Goal: Task Accomplishment & Management: Use online tool/utility

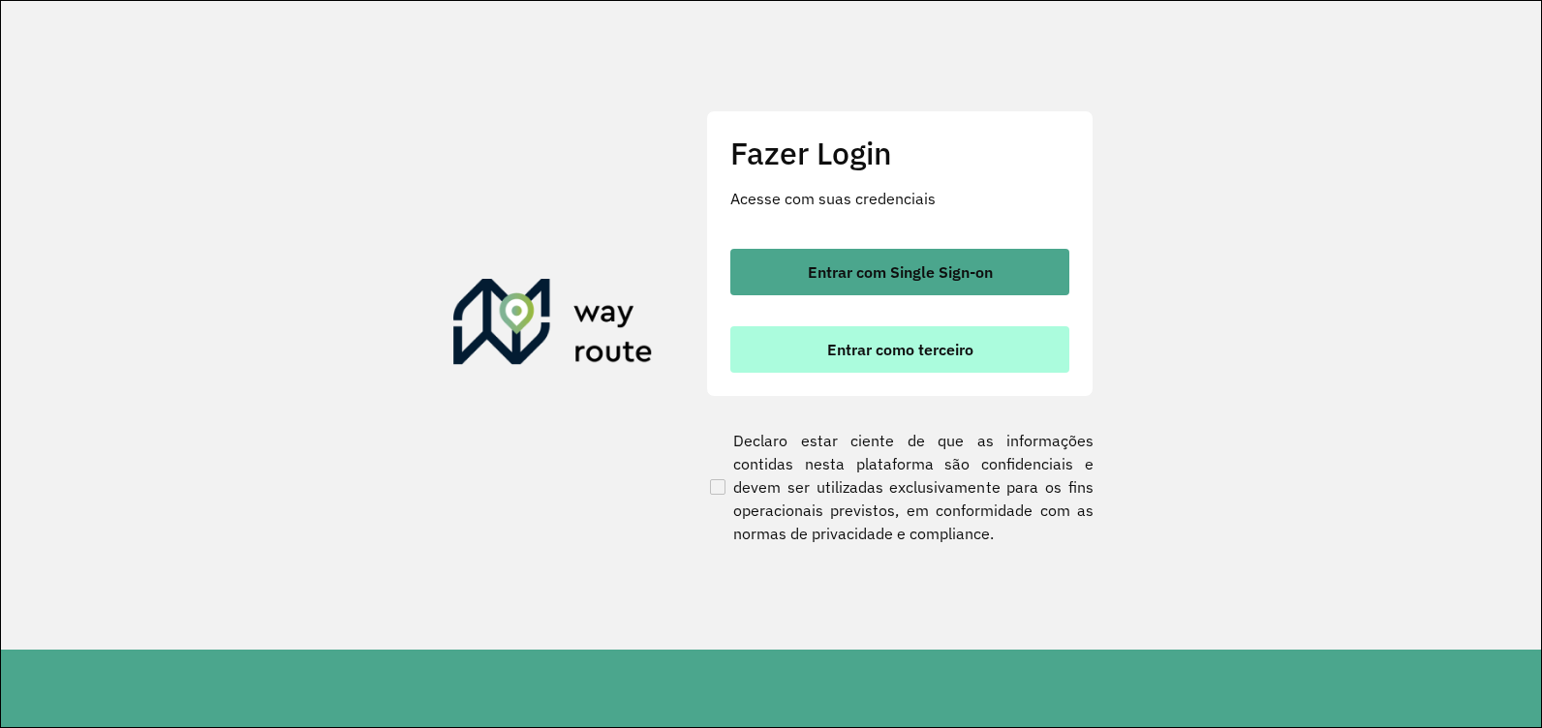
click at [904, 336] on button "Entrar como terceiro" at bounding box center [899, 349] width 339 height 46
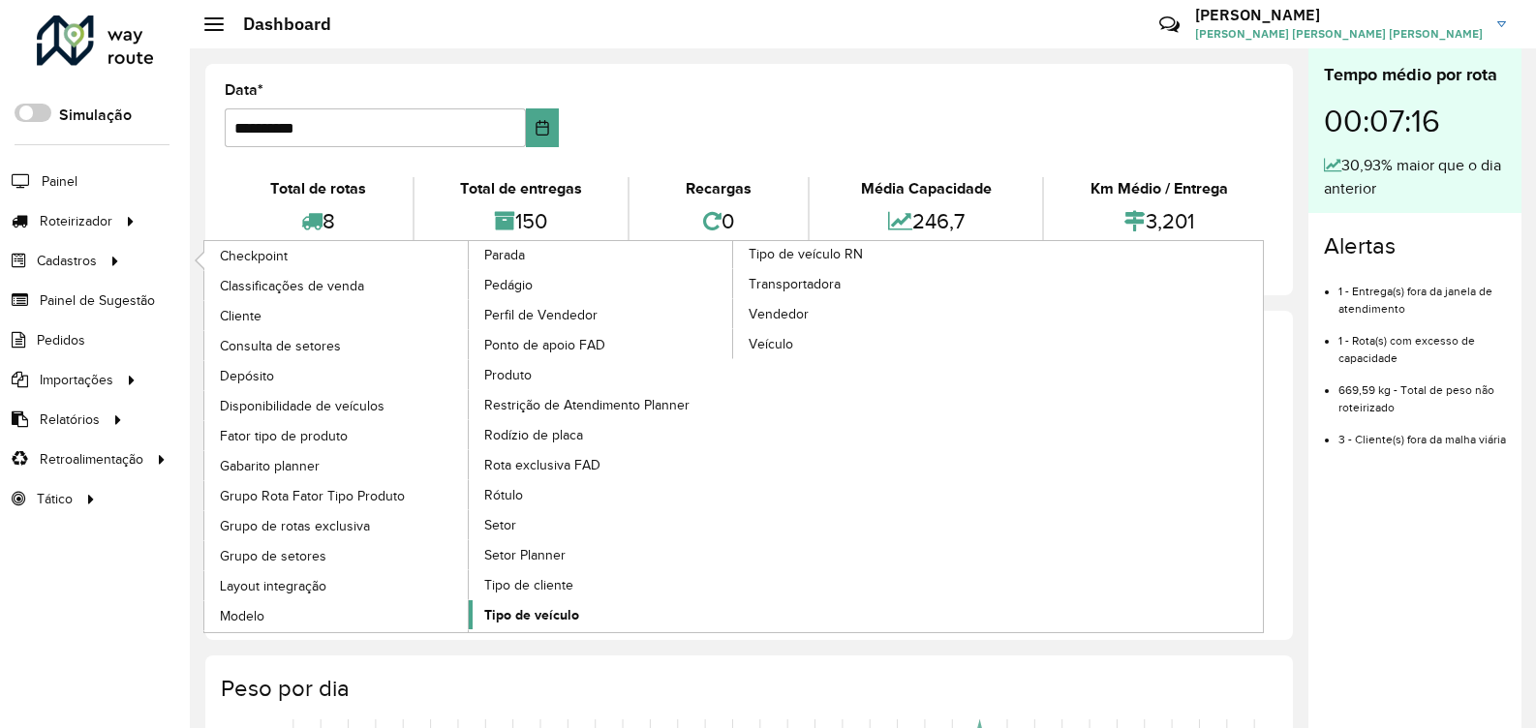
click at [548, 610] on span "Tipo de veículo" at bounding box center [531, 615] width 95 height 20
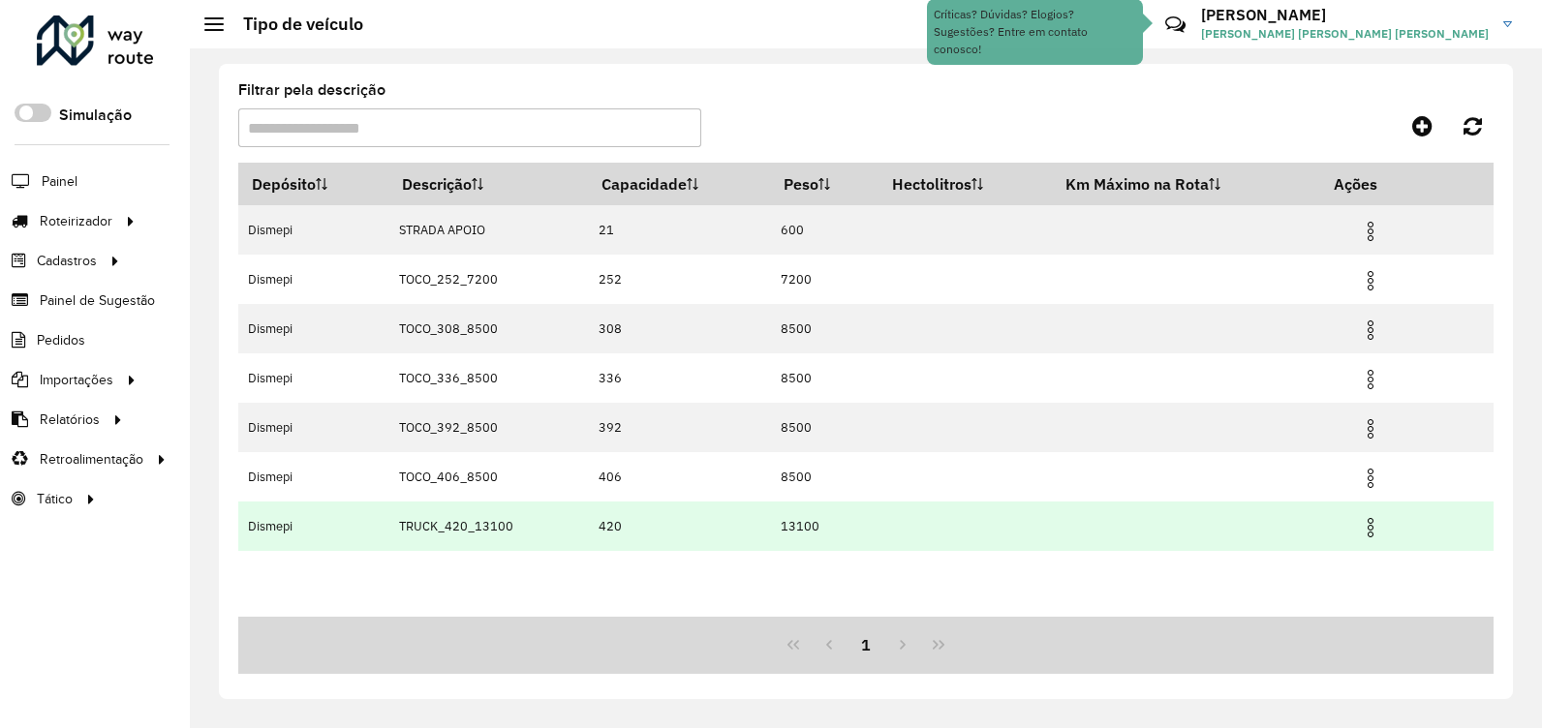
click at [1376, 526] on img at bounding box center [1370, 527] width 23 height 23
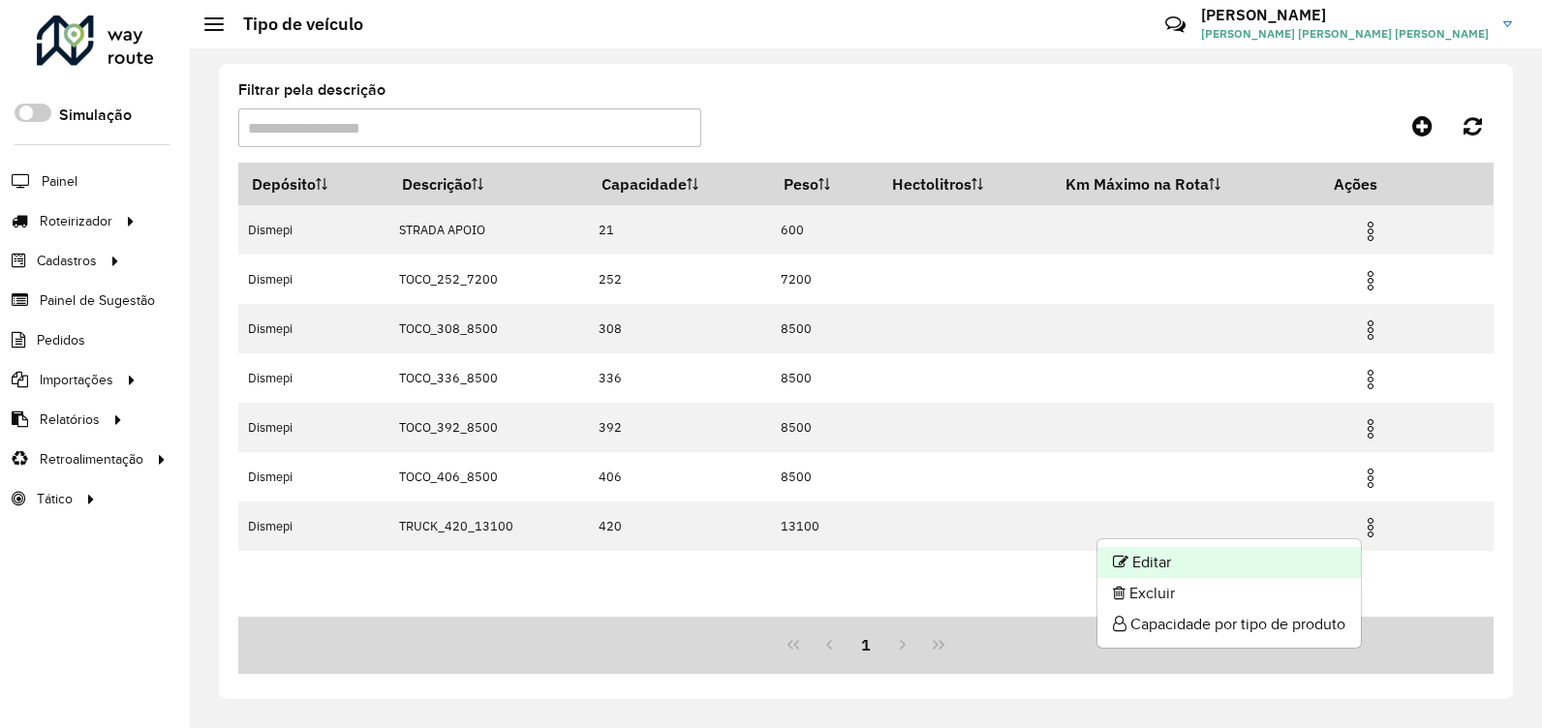
click at [1247, 558] on li "Editar" at bounding box center [1229, 562] width 263 height 31
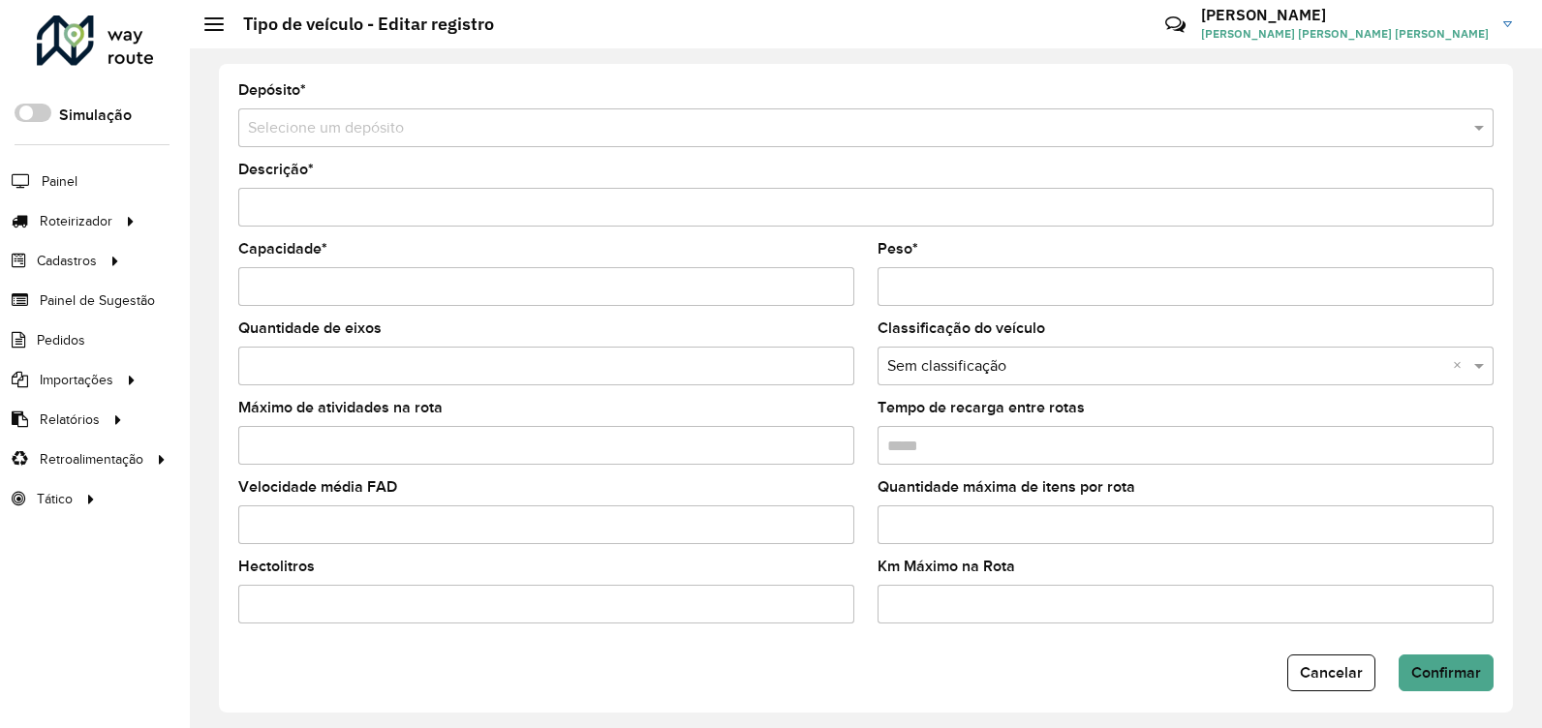
type input "**********"
type input "***"
type input "*****"
click at [1477, 367] on span at bounding box center [1482, 366] width 24 height 23
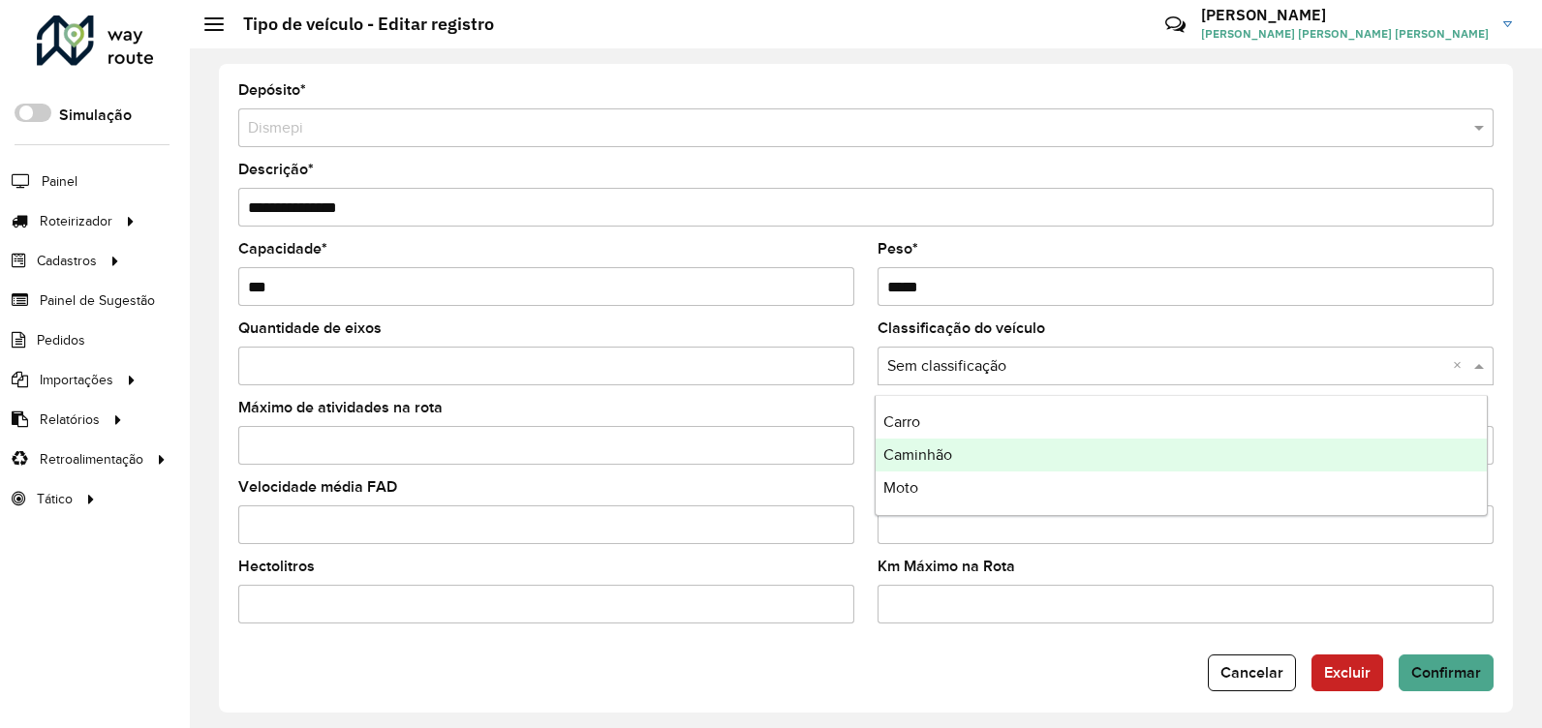
click at [1424, 451] on div "Caminhão" at bounding box center [1181, 455] width 611 height 33
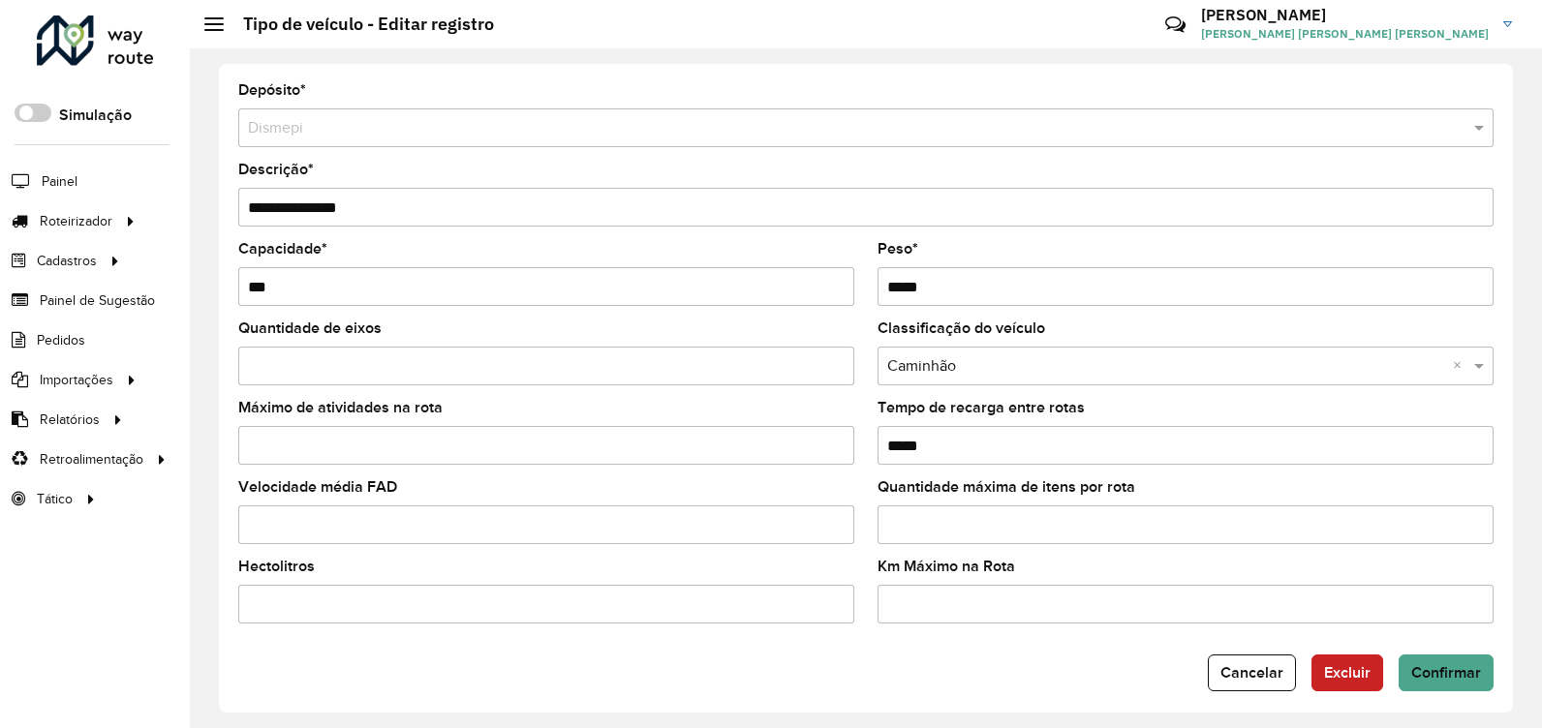
scroll to position [14, 0]
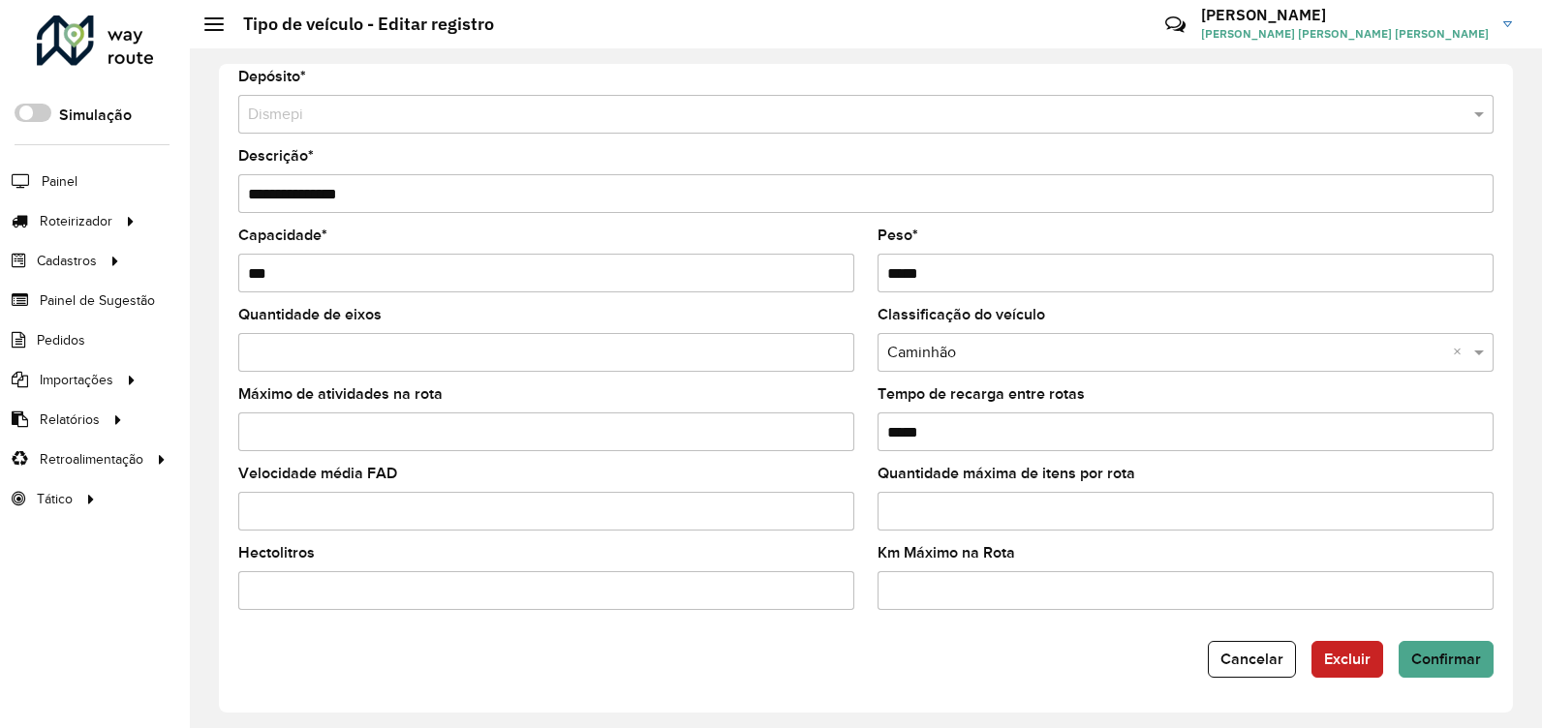
click at [1058, 505] on input "Quantidade máxima de itens por rota" at bounding box center [1186, 511] width 616 height 39
click at [1470, 517] on input "*" at bounding box center [1186, 511] width 616 height 39
click at [1470, 508] on input "*" at bounding box center [1186, 511] width 616 height 39
click at [1467, 524] on input "*" at bounding box center [1186, 511] width 616 height 39
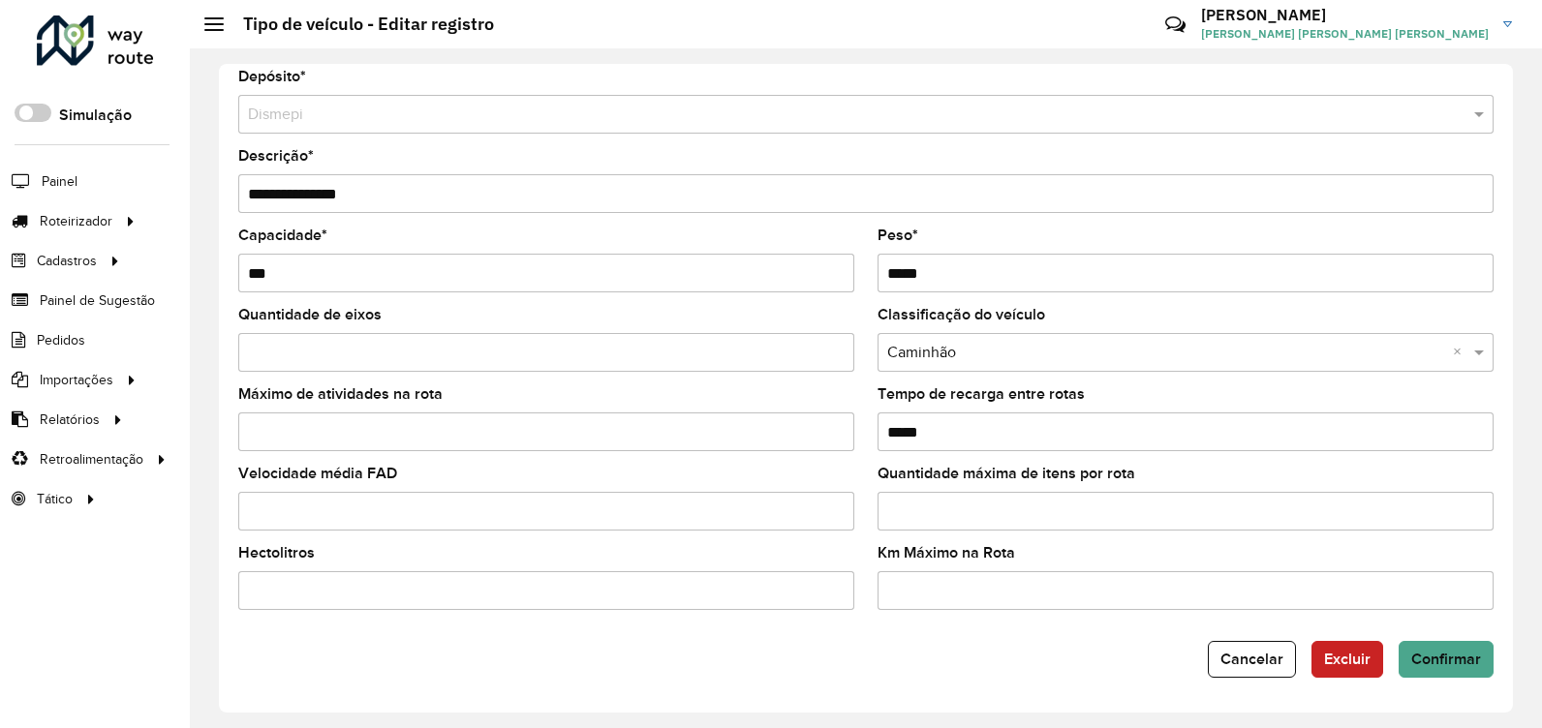
click at [1473, 518] on input "*" at bounding box center [1186, 511] width 616 height 39
type input "*"
click at [1473, 518] on input "*" at bounding box center [1186, 511] width 616 height 39
click at [987, 510] on input "*" at bounding box center [1186, 511] width 616 height 39
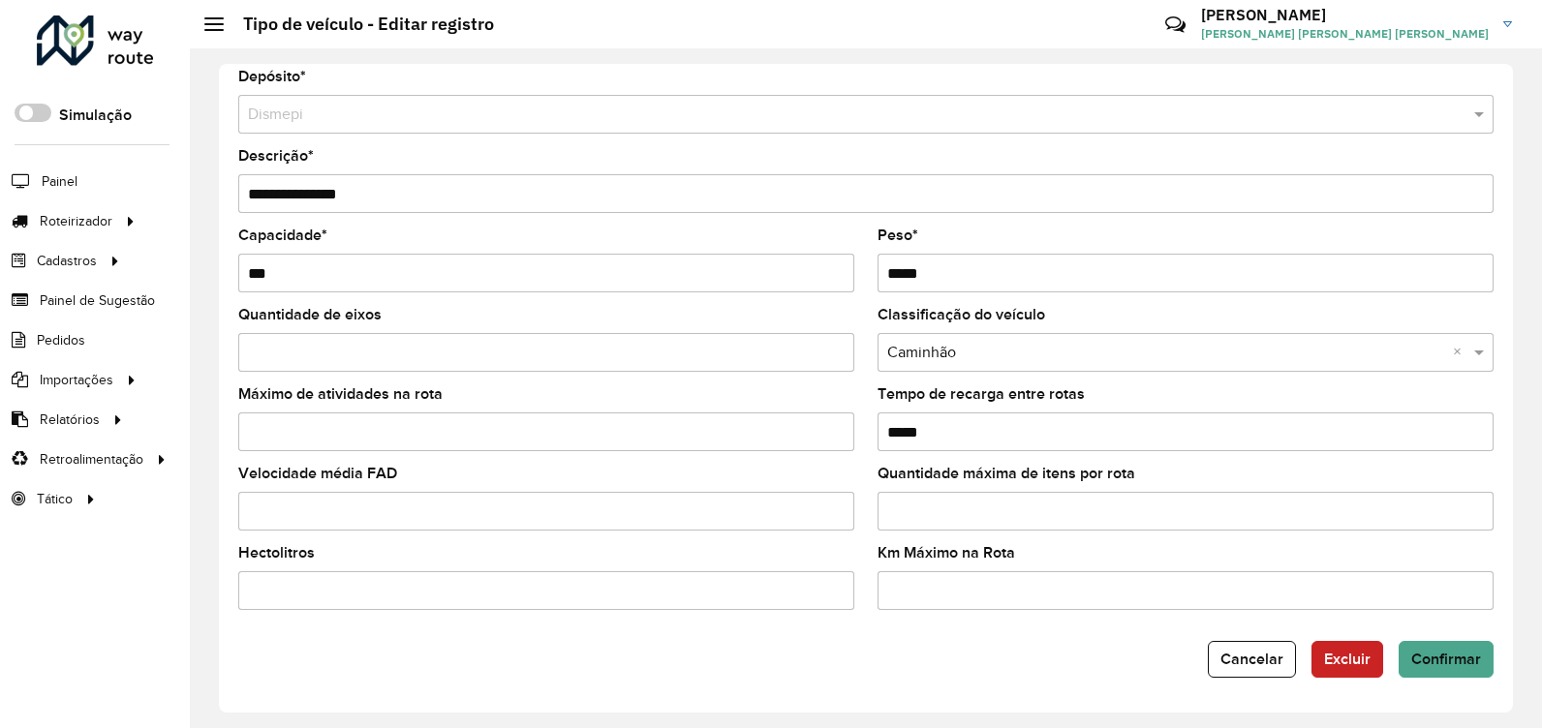
click at [987, 510] on input "*" at bounding box center [1186, 511] width 616 height 39
click at [1435, 662] on span "Confirmar" at bounding box center [1446, 659] width 70 height 16
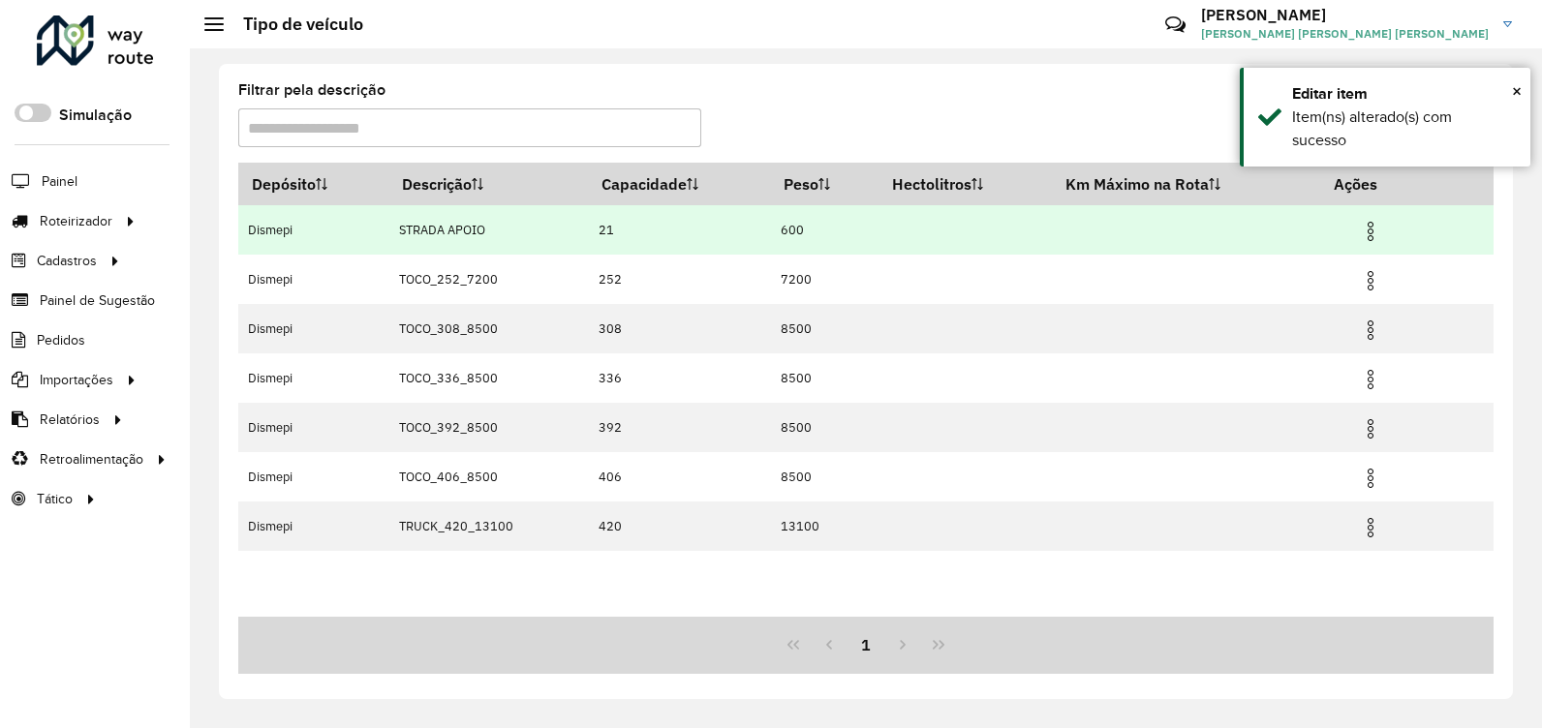
click at [1376, 241] on img at bounding box center [1370, 231] width 23 height 23
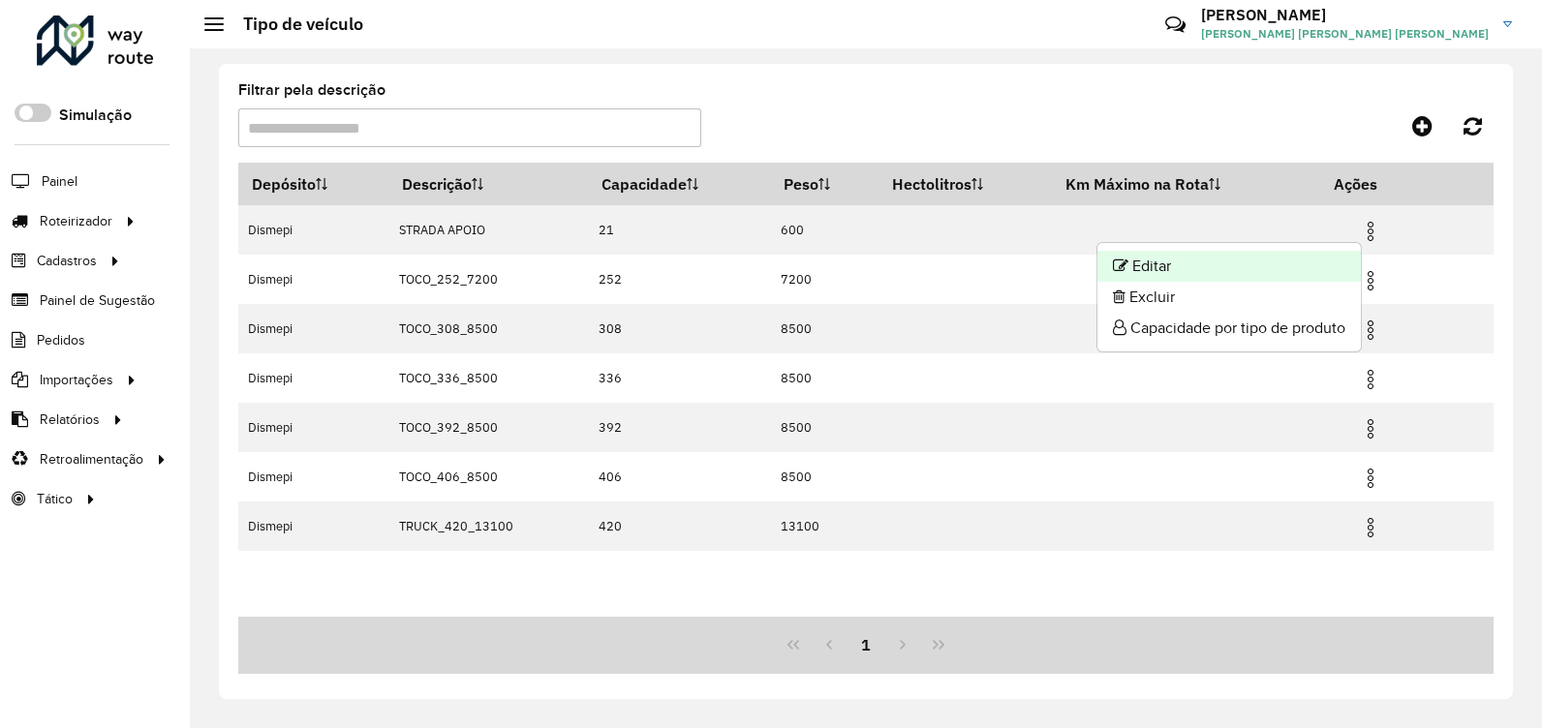
click at [1268, 269] on li "Editar" at bounding box center [1229, 266] width 263 height 31
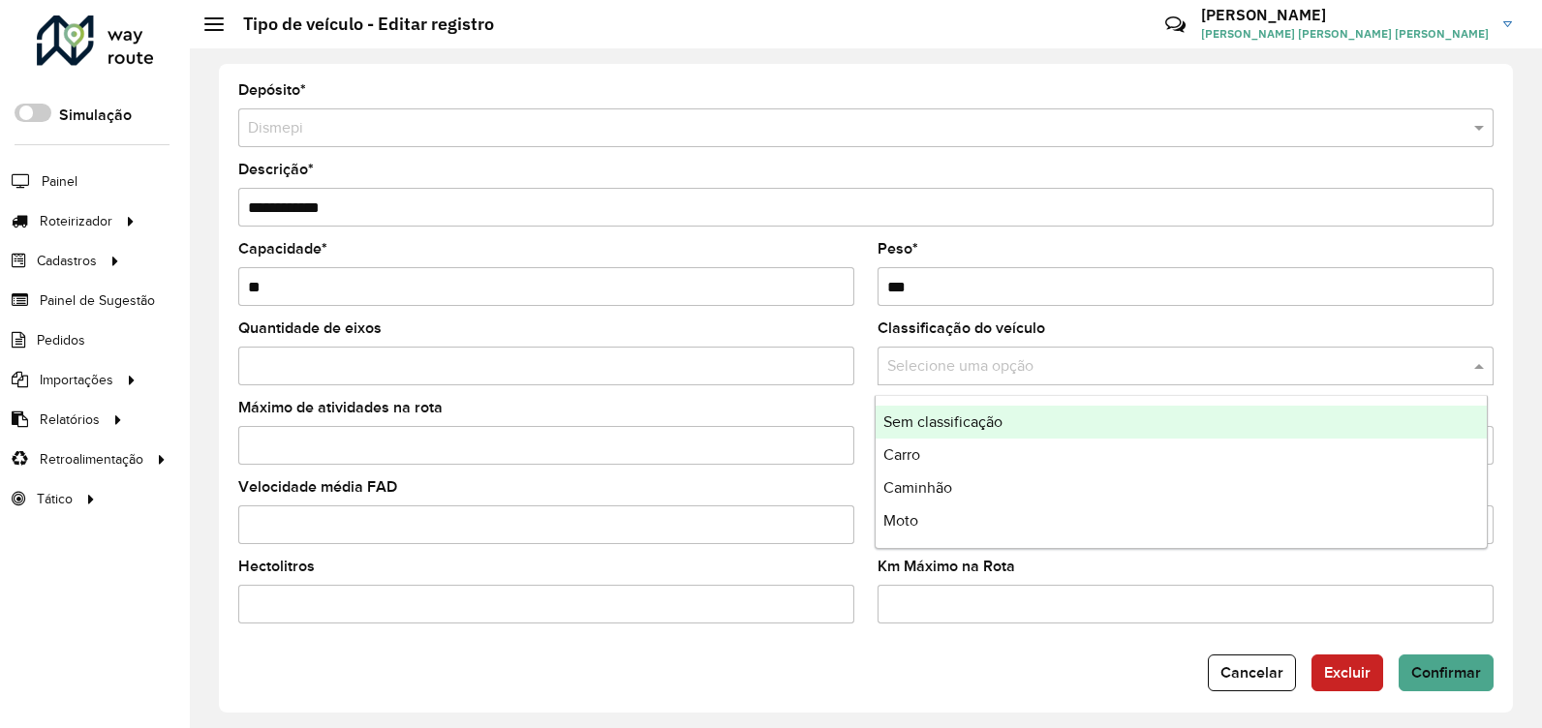
click at [1472, 368] on span at bounding box center [1482, 366] width 24 height 23
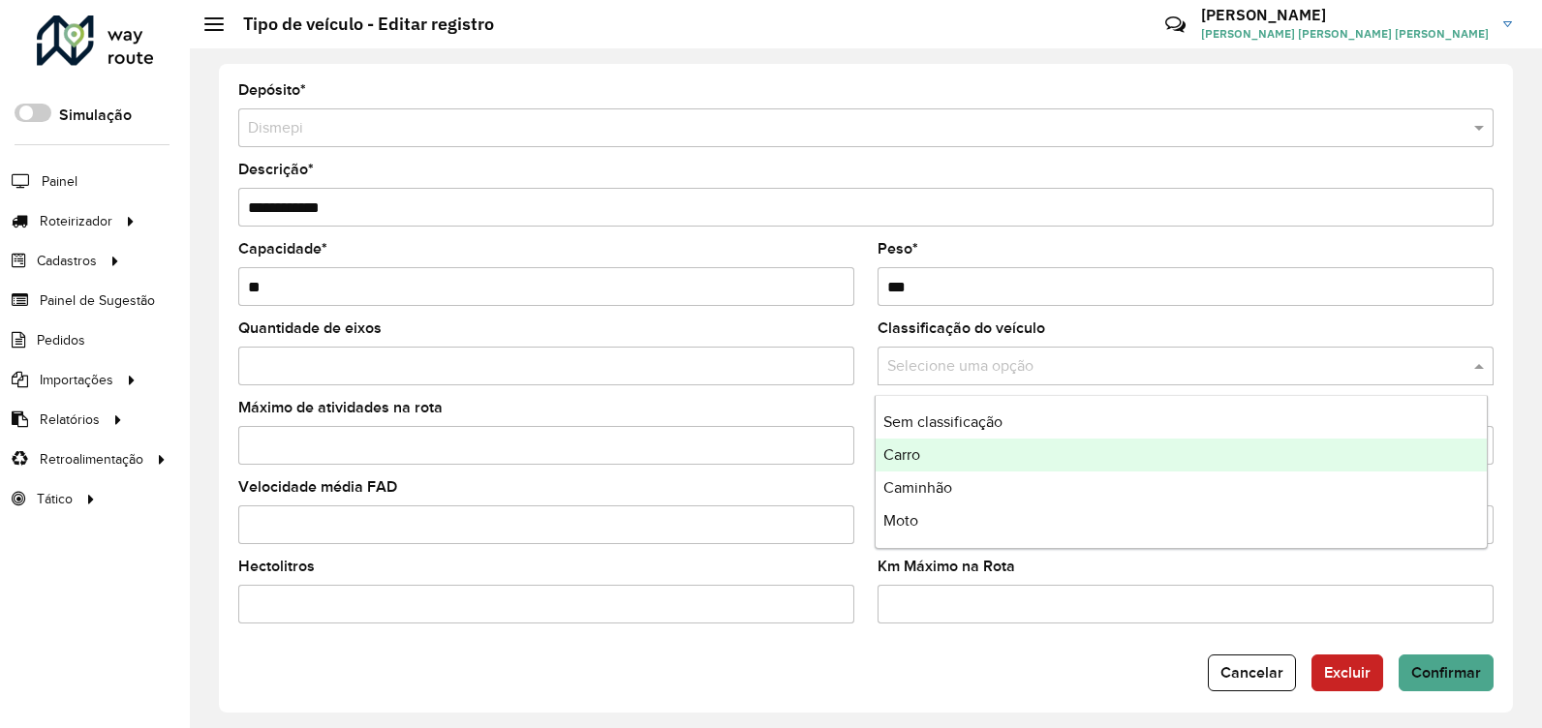
click at [1279, 445] on div "Carro" at bounding box center [1181, 455] width 611 height 33
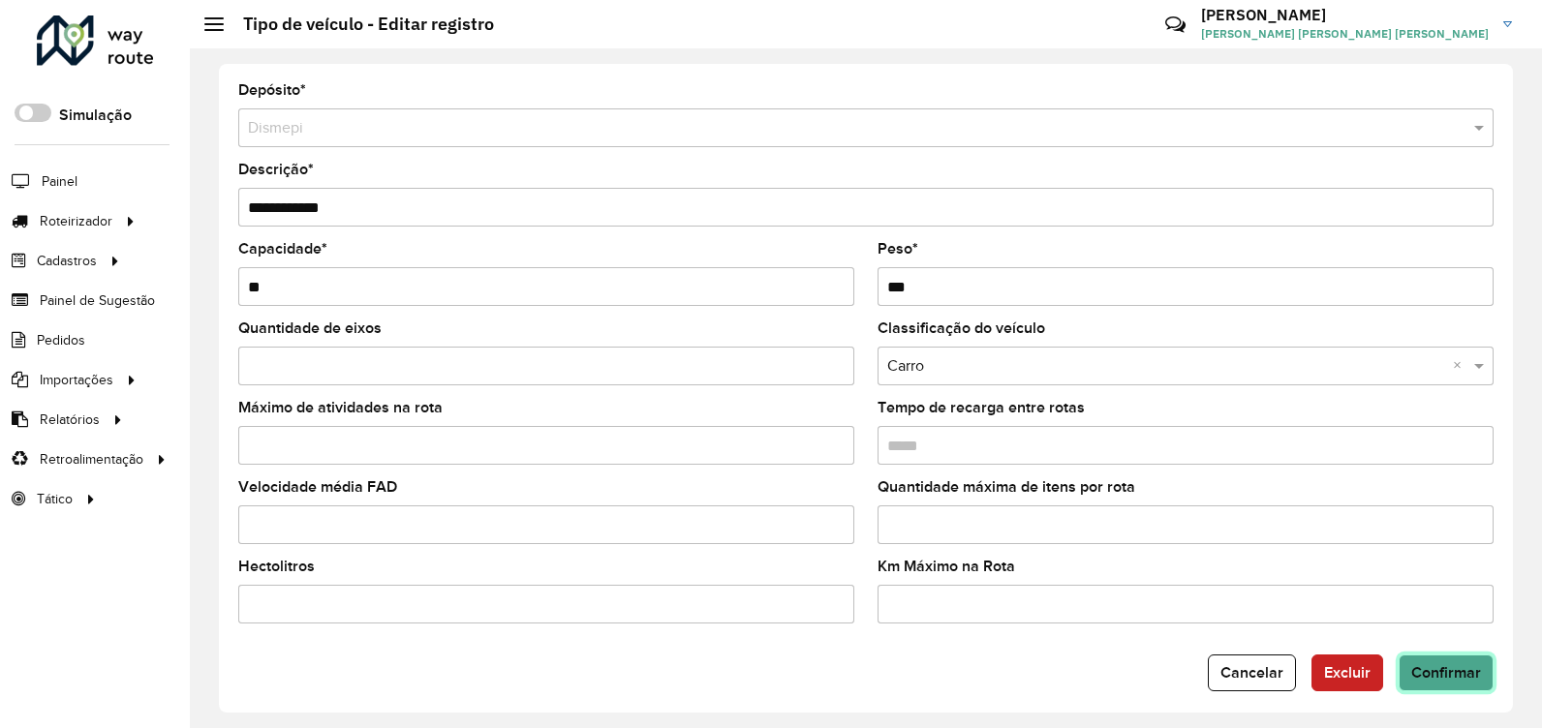
click at [1430, 682] on button "Confirmar" at bounding box center [1446, 673] width 95 height 37
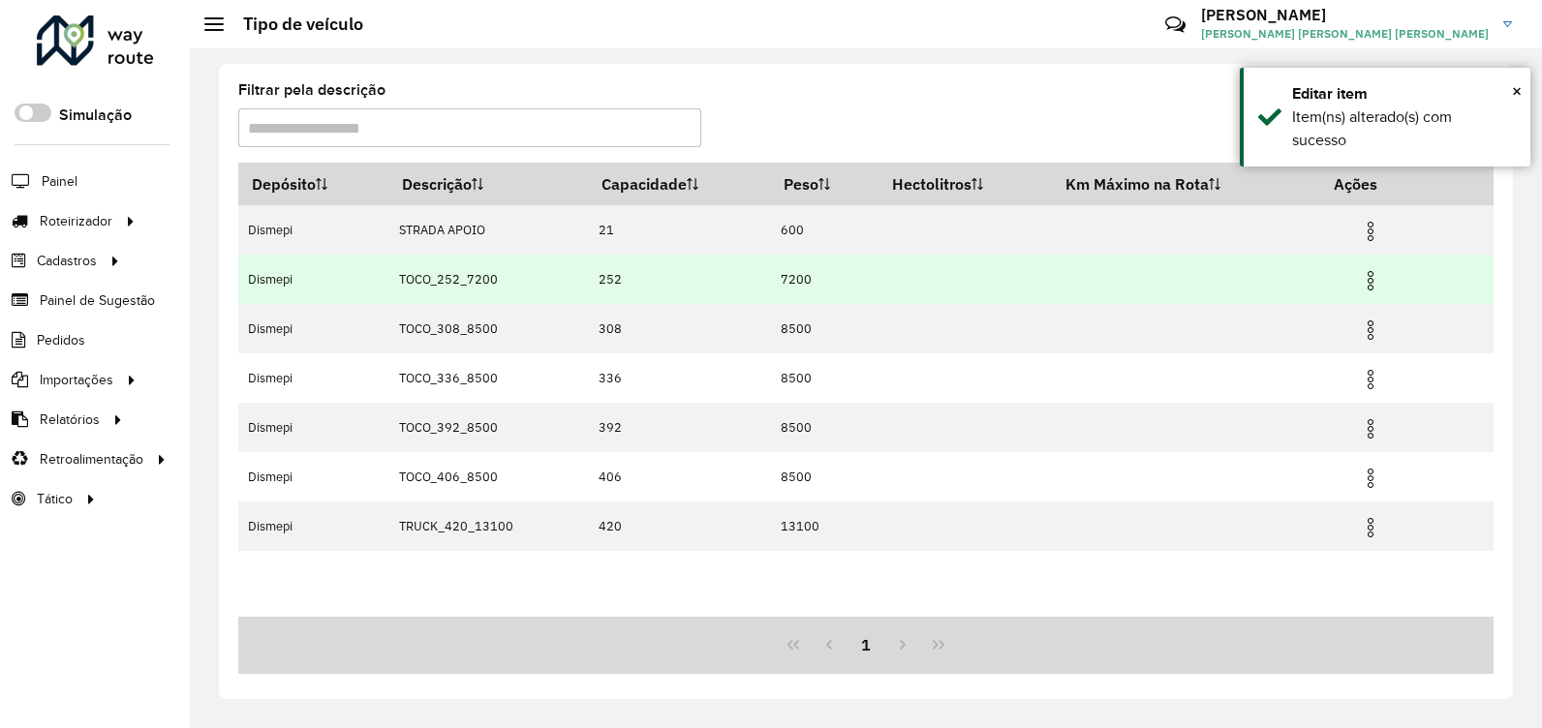
click at [1377, 289] on img at bounding box center [1370, 280] width 23 height 23
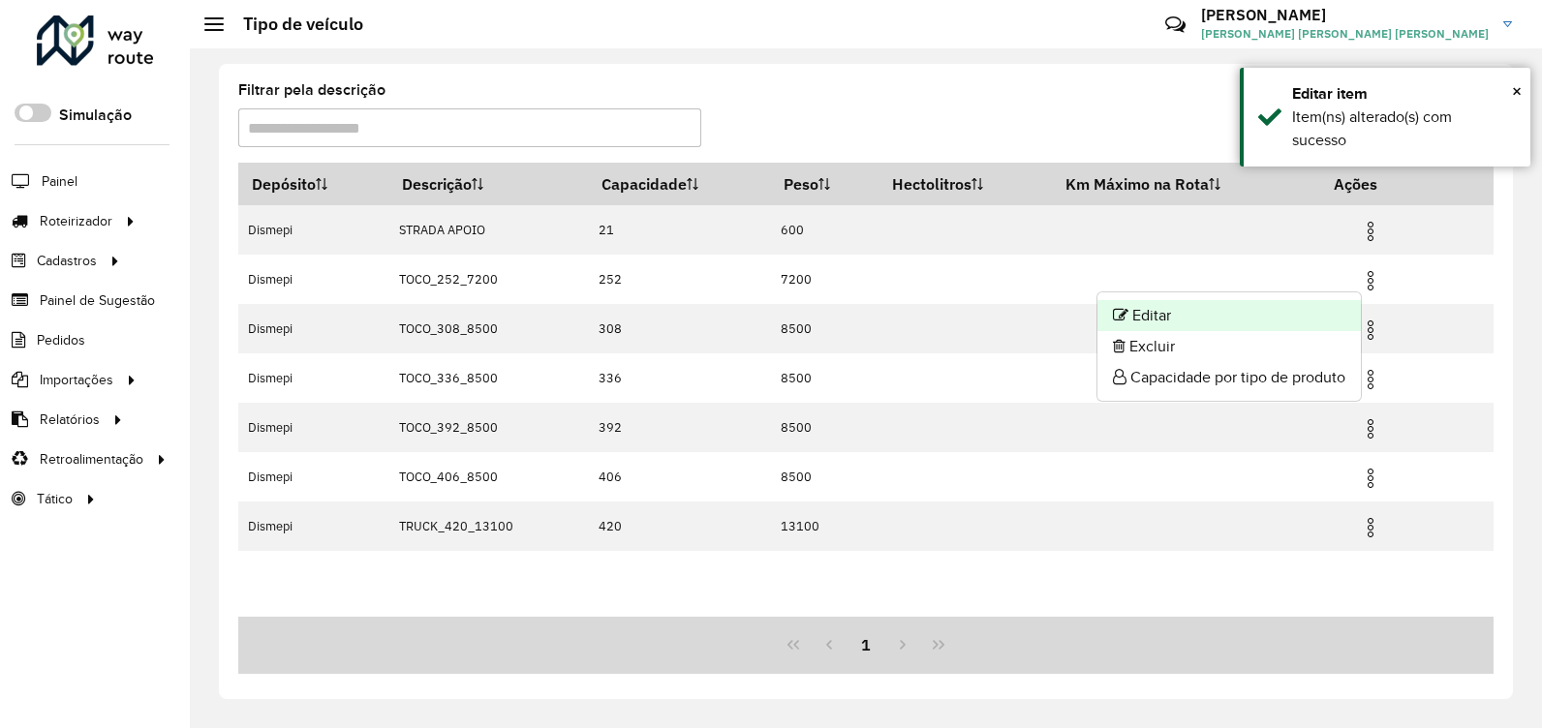
click at [1258, 316] on li "Editar" at bounding box center [1229, 315] width 263 height 31
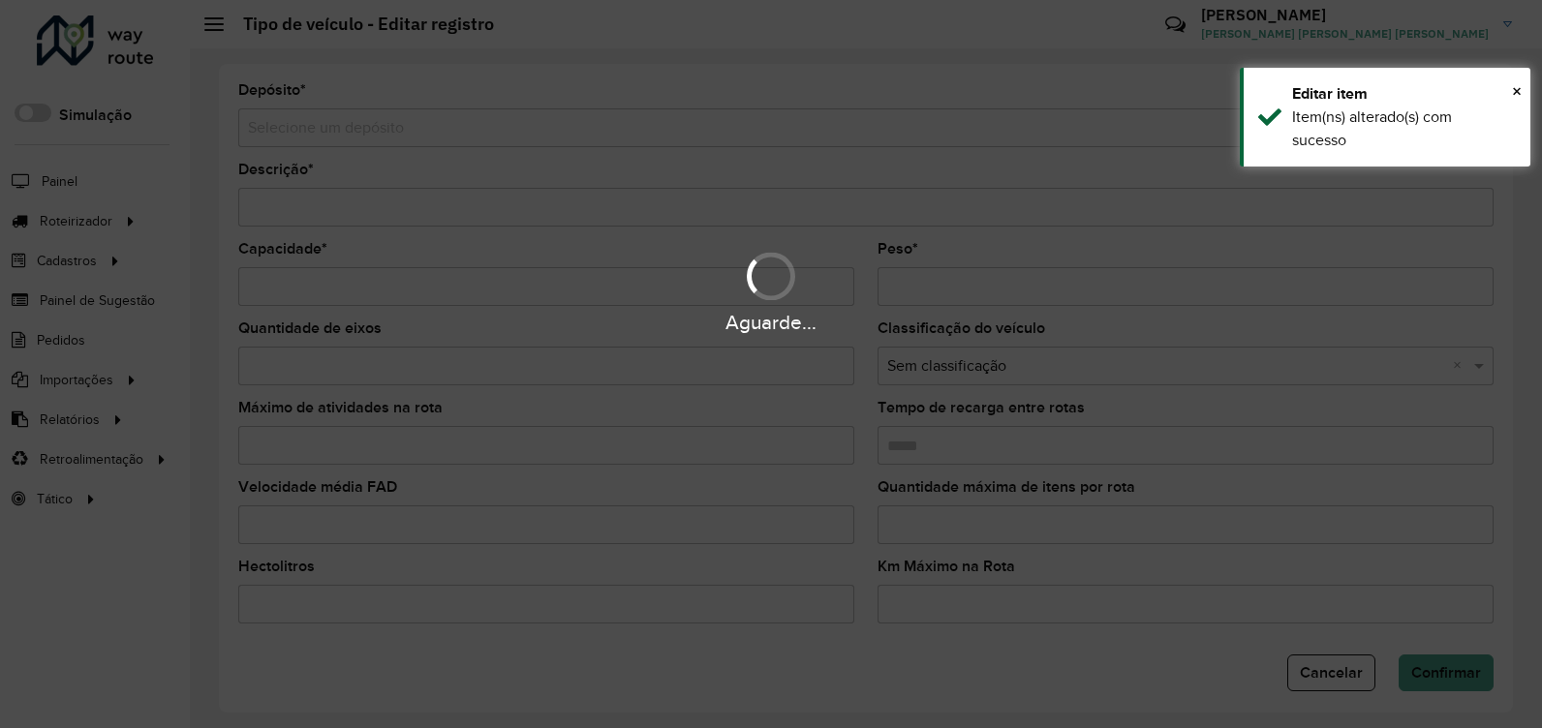
type input "**********"
type input "***"
type input "****"
type input "*"
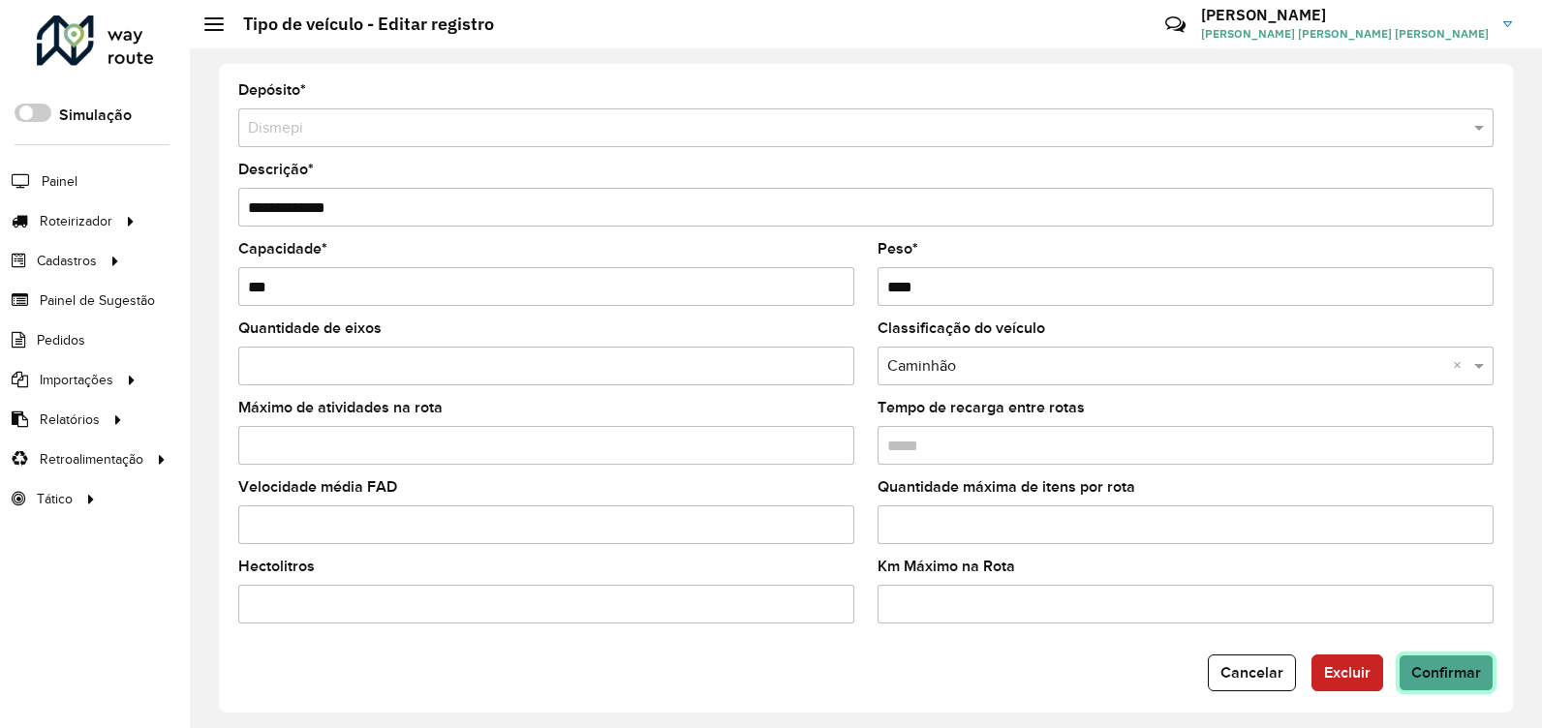
click at [1435, 669] on span "Confirmar" at bounding box center [1446, 673] width 70 height 16
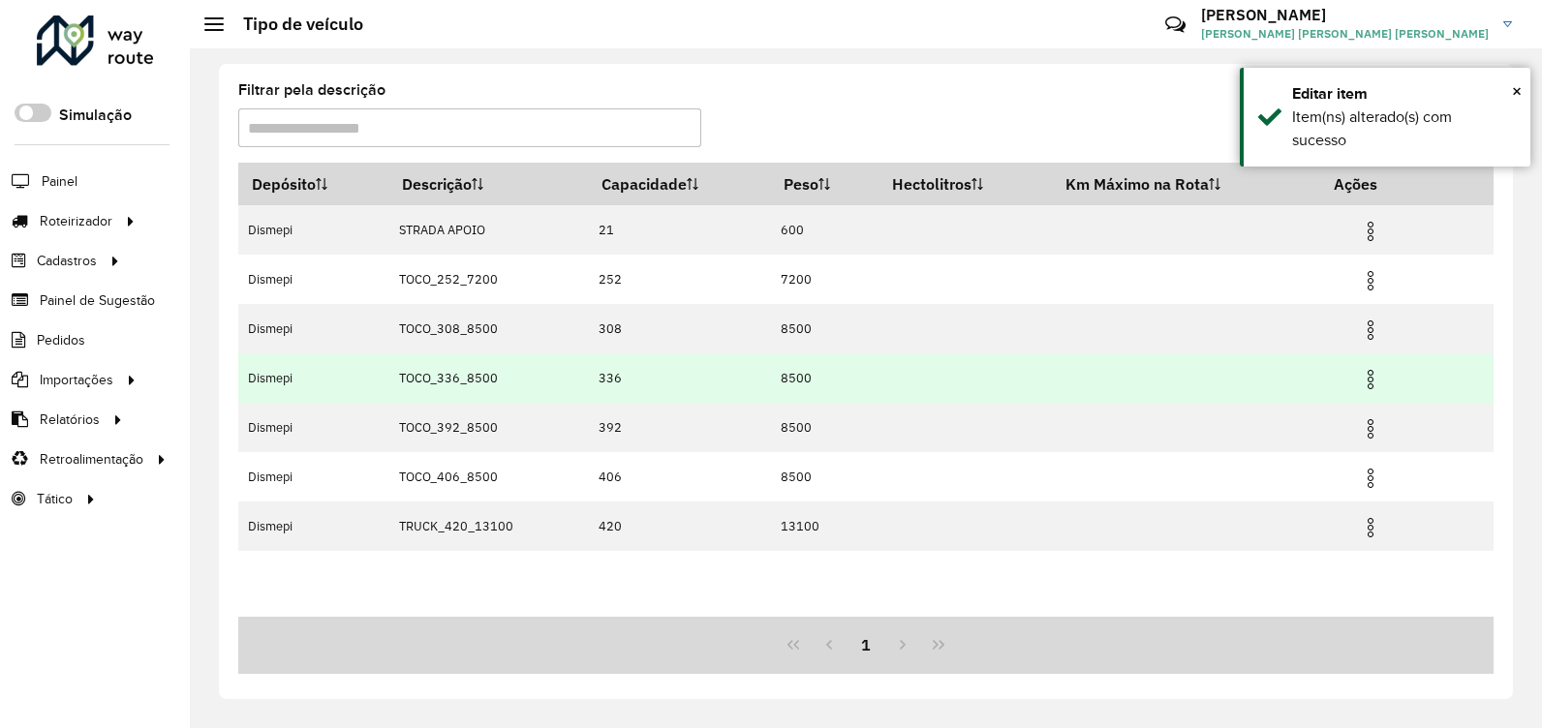
click at [1372, 381] on img at bounding box center [1370, 379] width 23 height 23
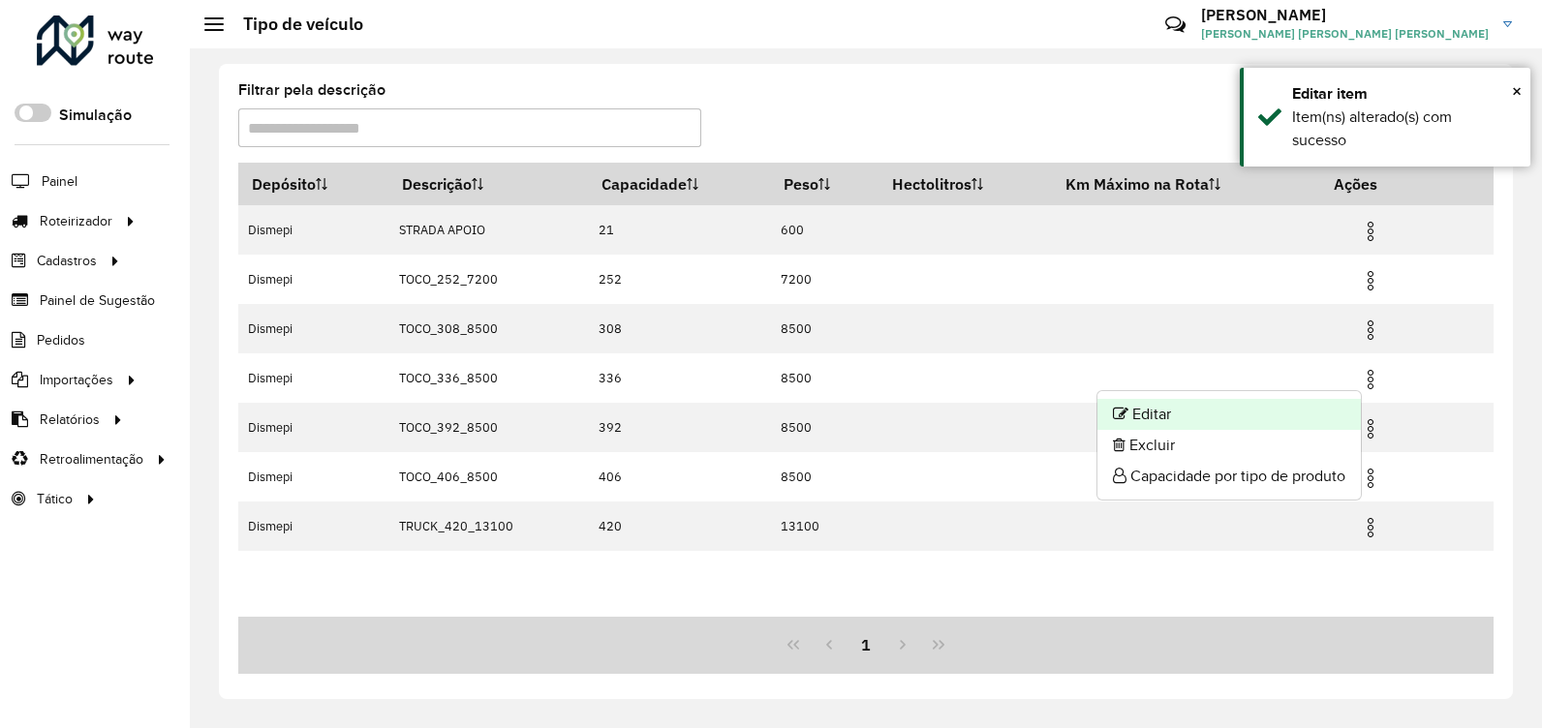
click at [1323, 419] on li "Editar" at bounding box center [1229, 414] width 263 height 31
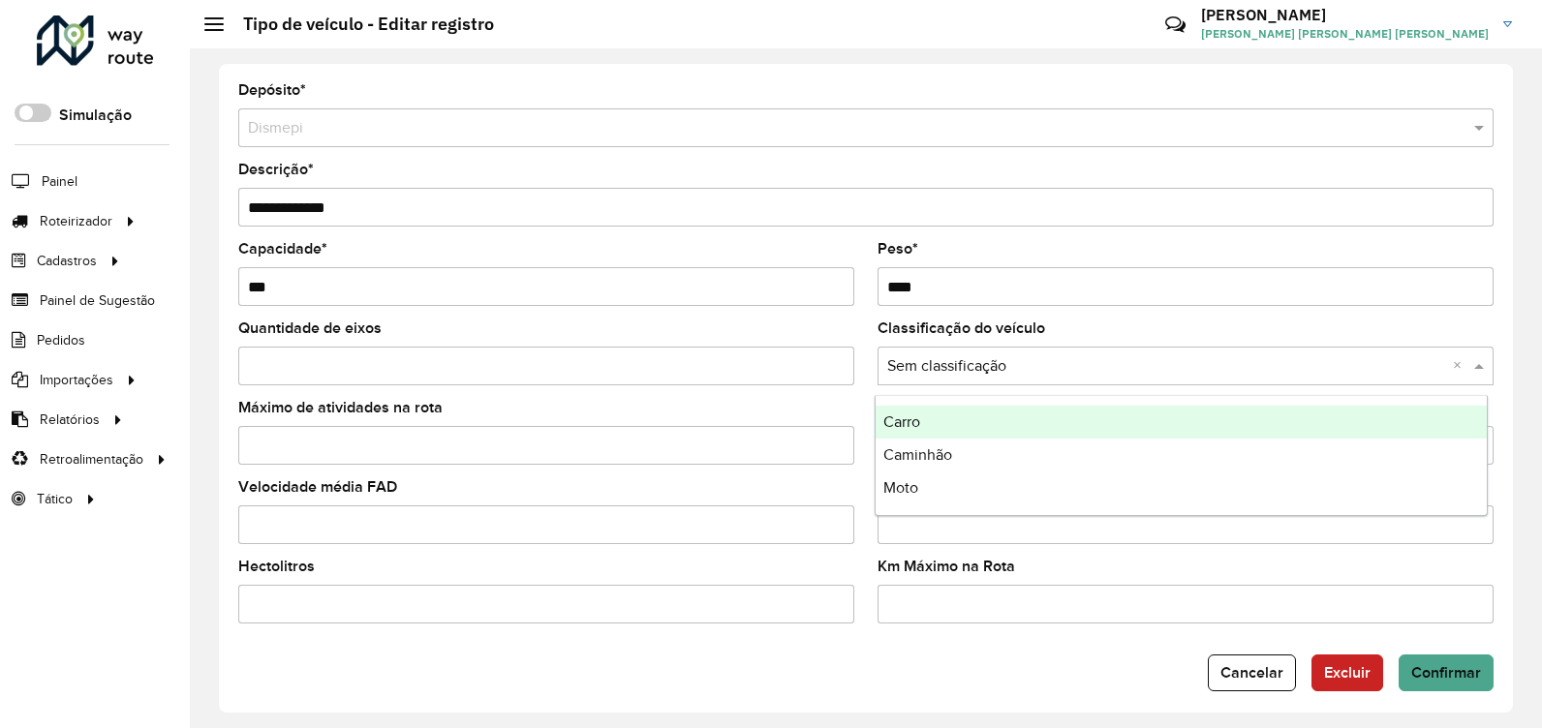
click at [1475, 373] on span at bounding box center [1482, 366] width 24 height 23
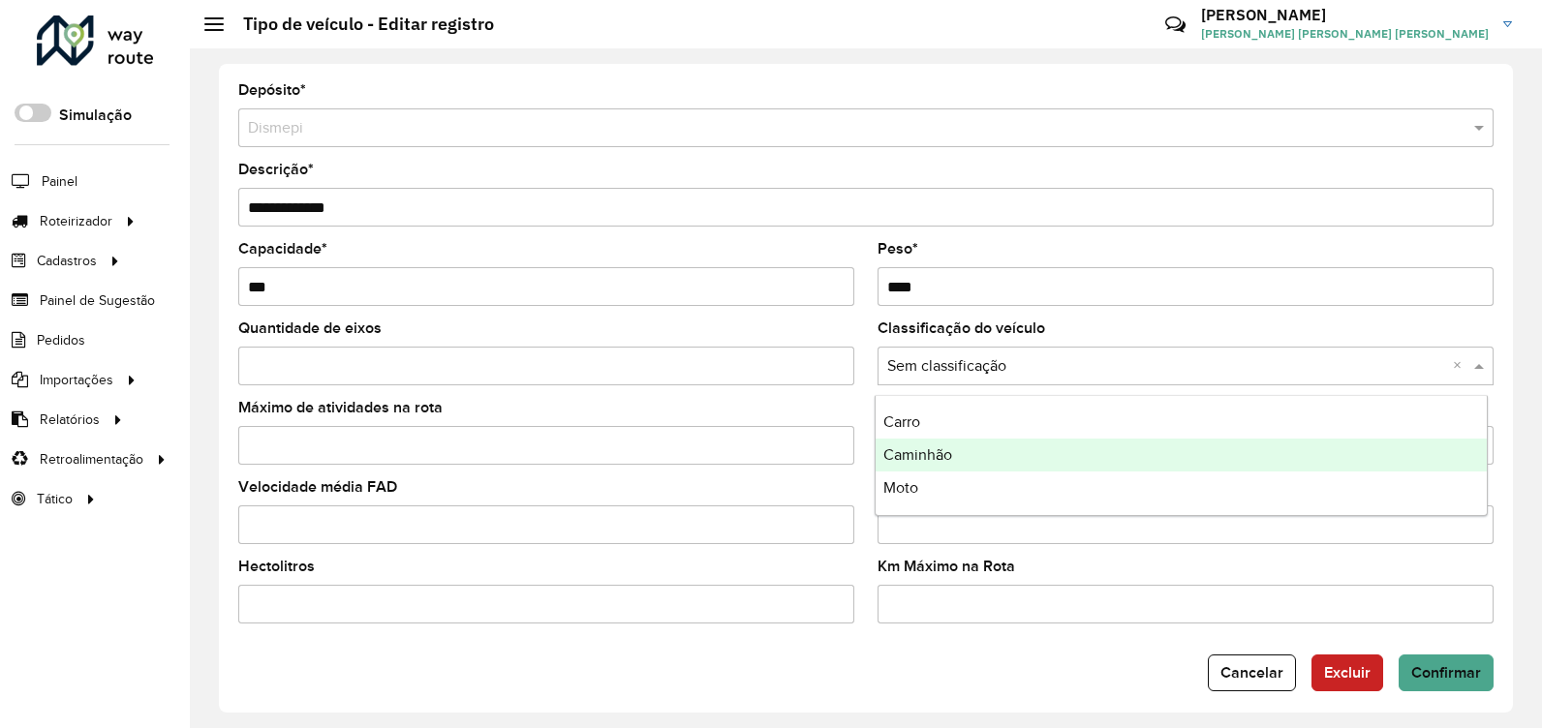
click at [1341, 454] on div "Caminhão" at bounding box center [1181, 455] width 611 height 33
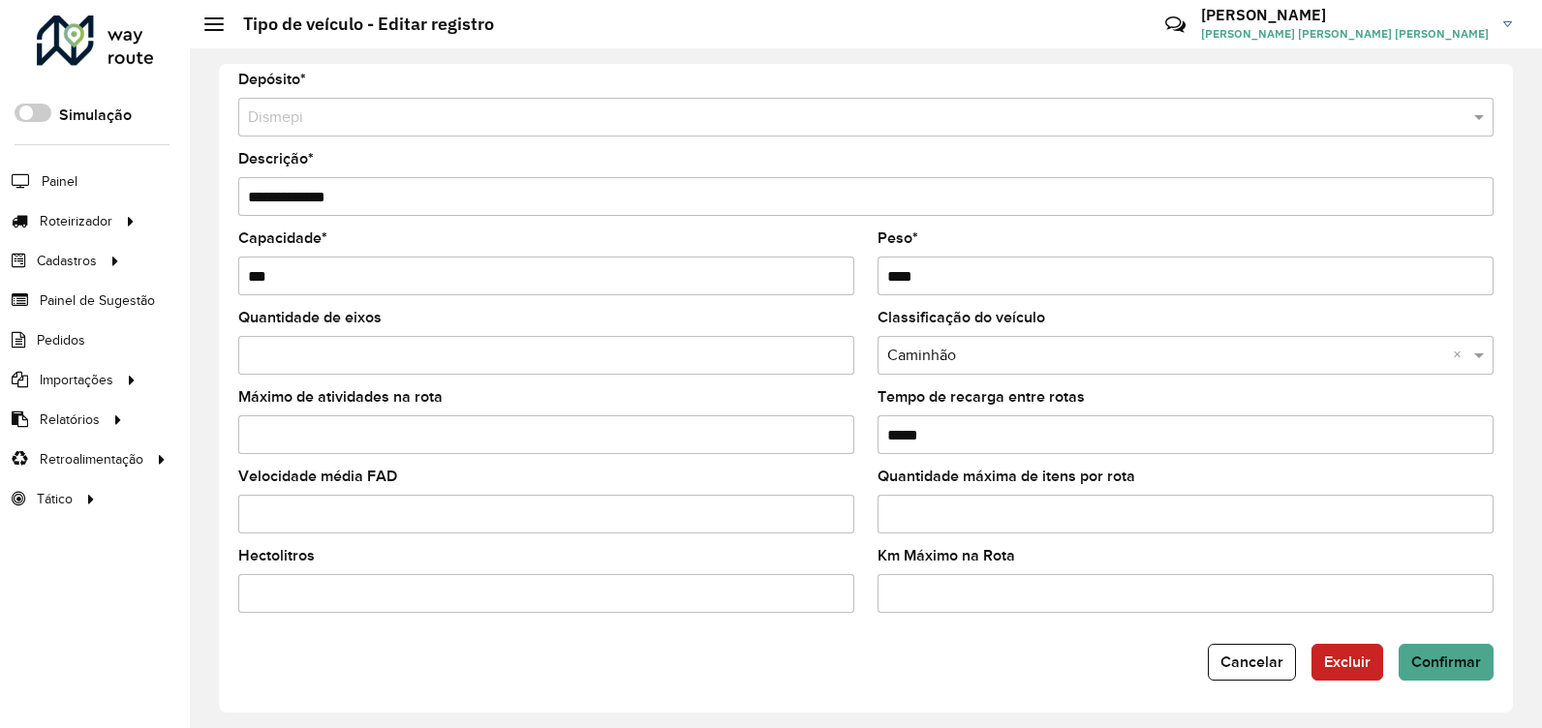
scroll to position [14, 0]
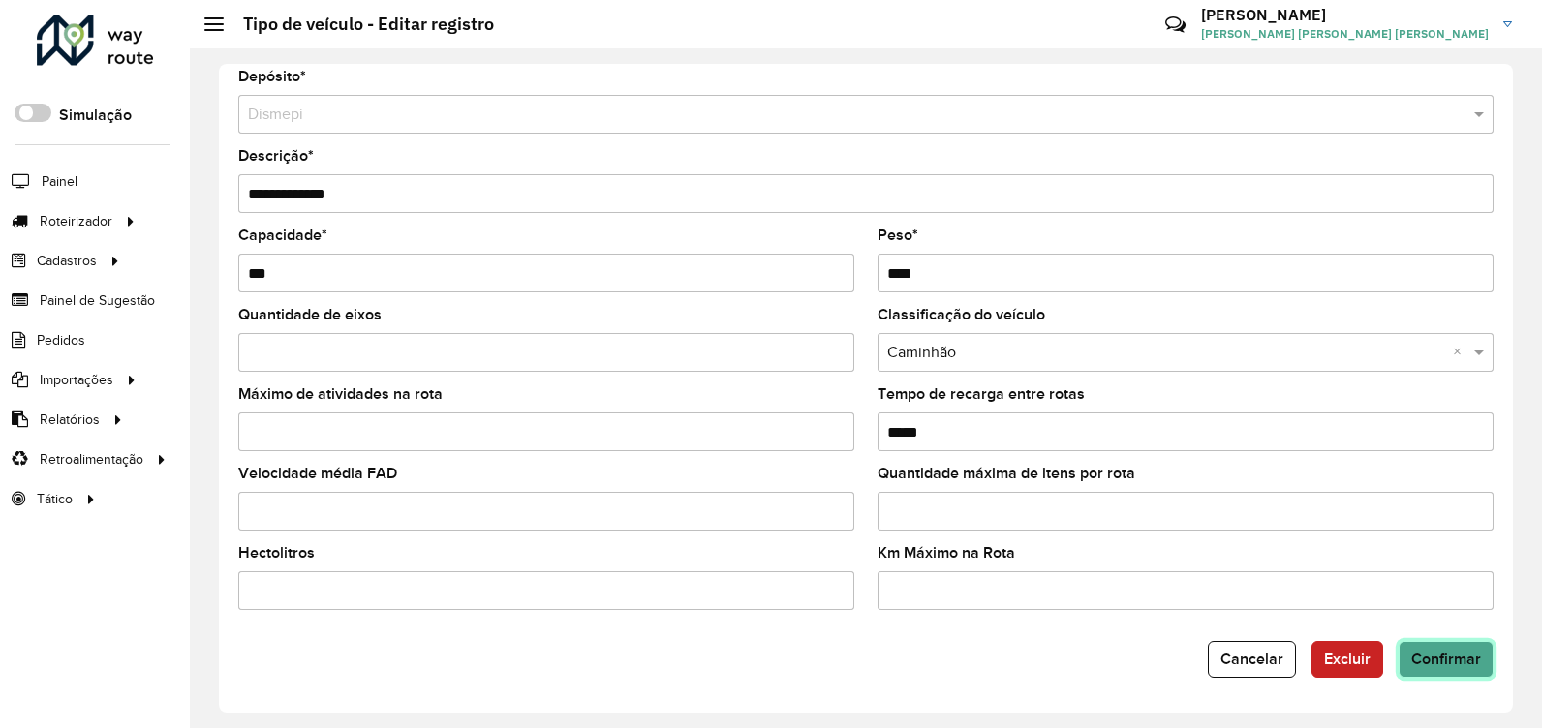
click at [1419, 657] on span "Confirmar" at bounding box center [1446, 659] width 70 height 16
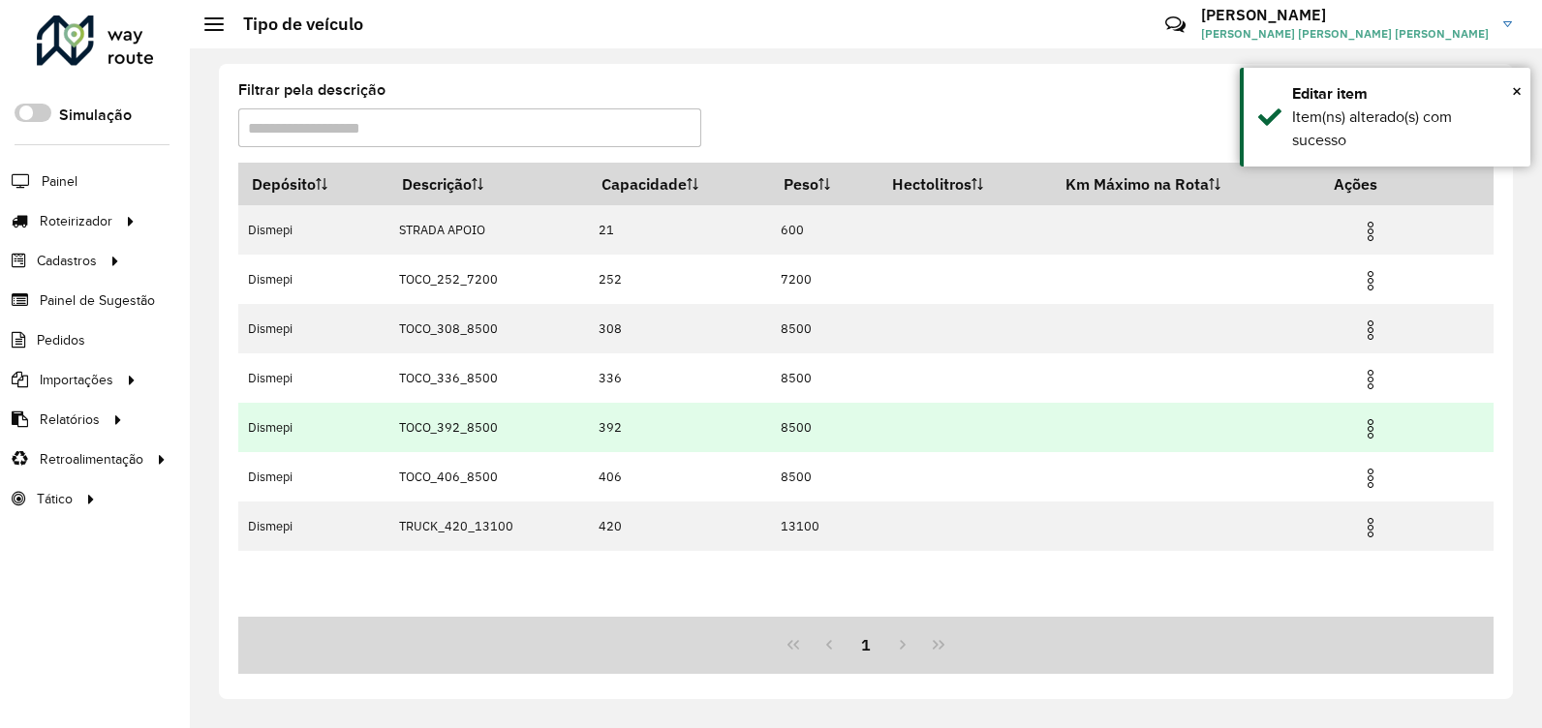
click at [1375, 429] on img at bounding box center [1370, 429] width 23 height 23
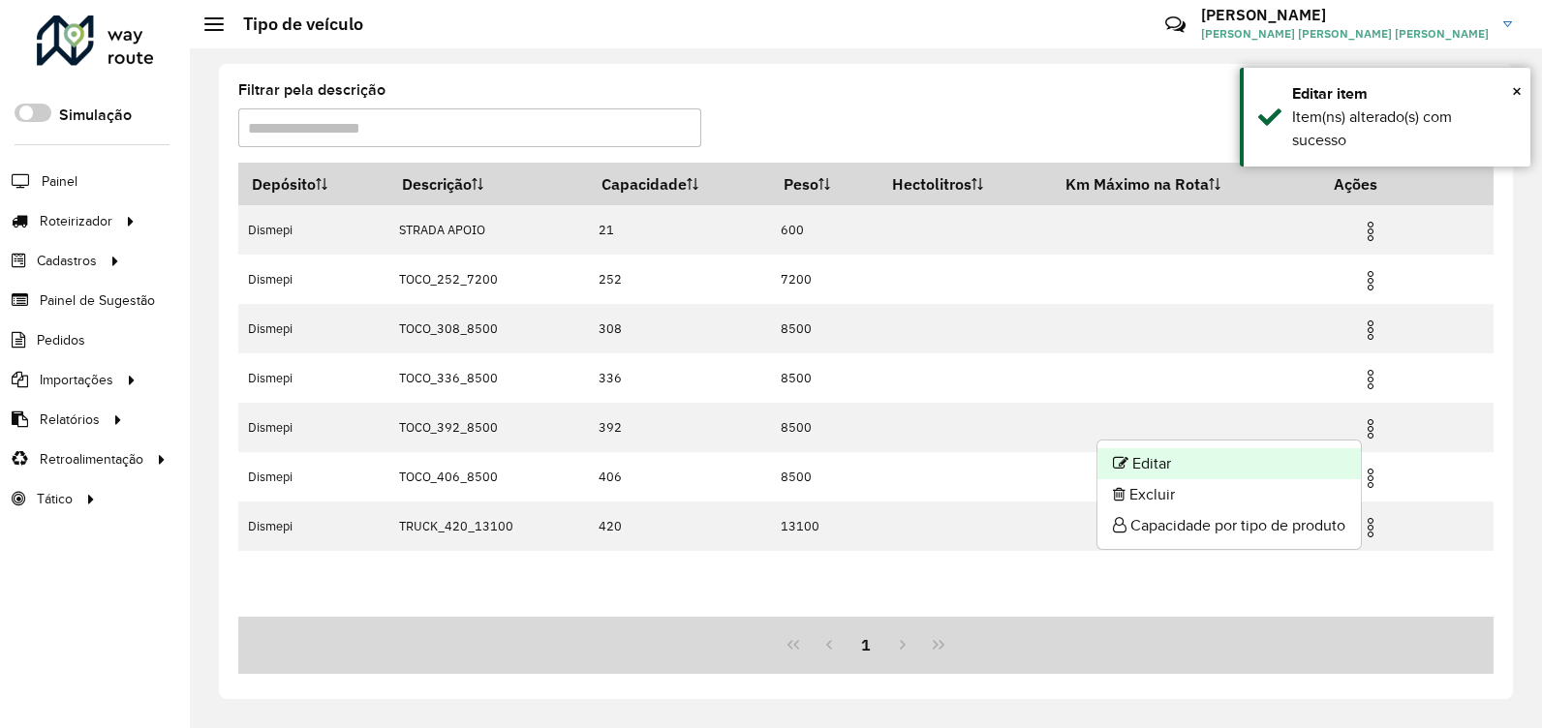
click at [1334, 461] on li "Editar" at bounding box center [1229, 464] width 263 height 31
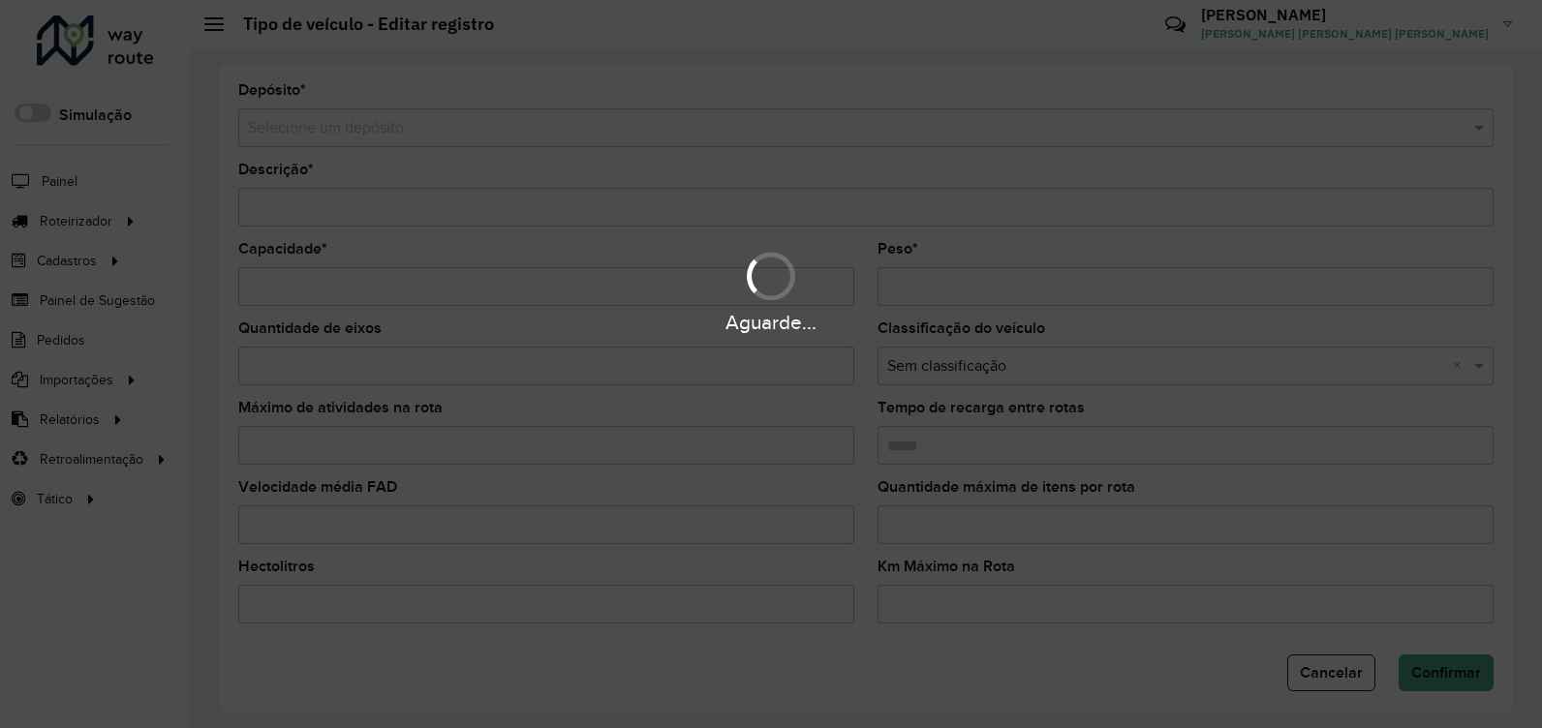
type input "**********"
type input "***"
type input "****"
type input "*****"
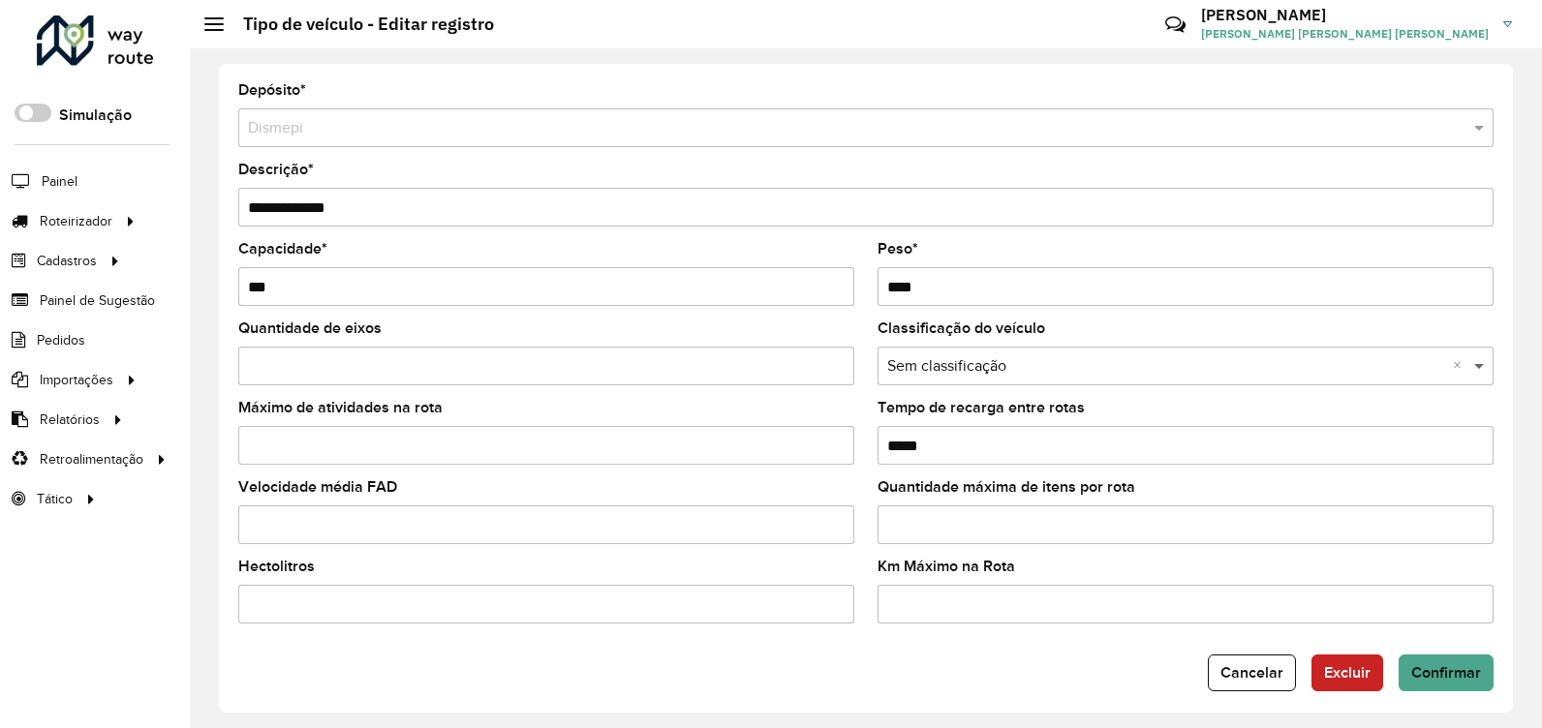
click at [1470, 371] on span at bounding box center [1482, 366] width 24 height 23
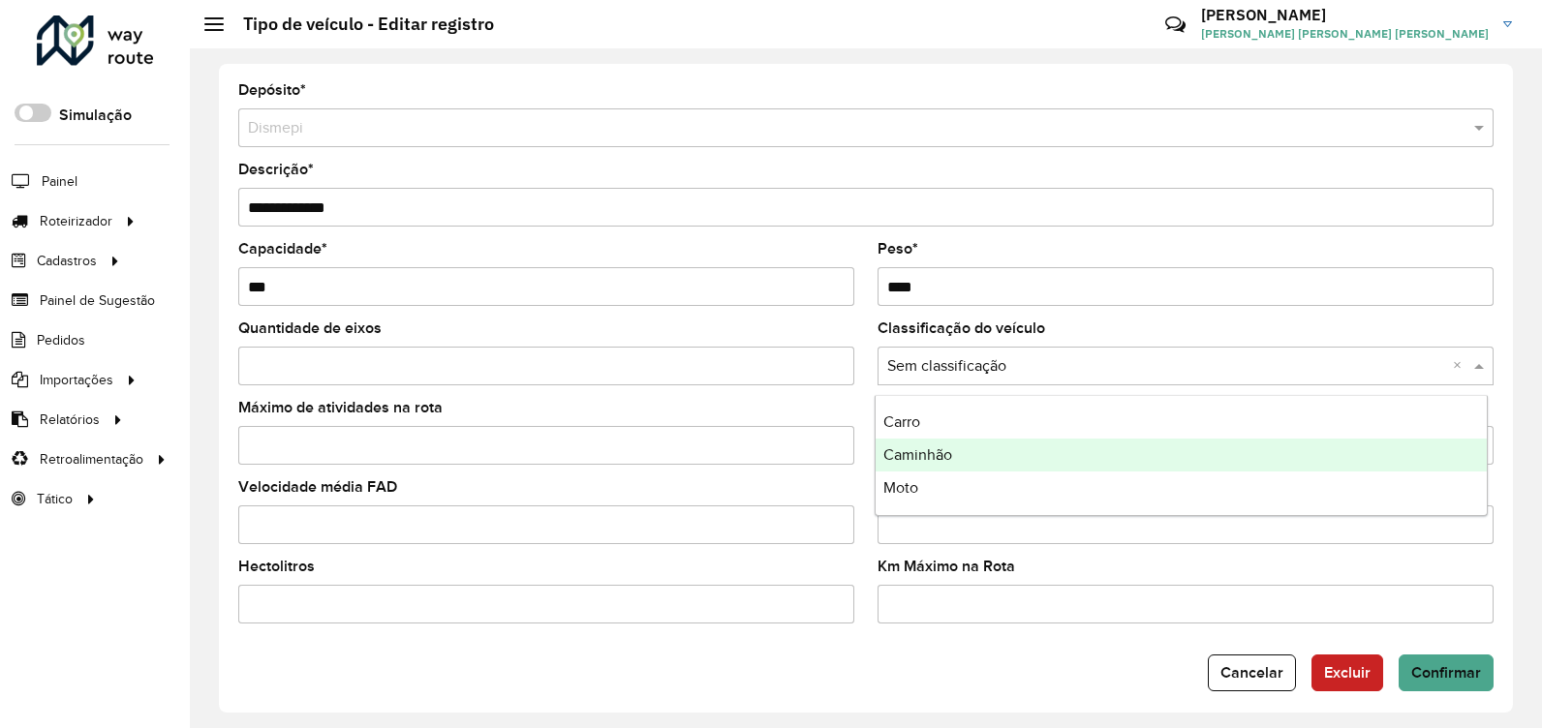
click at [1341, 456] on div "Caminhão" at bounding box center [1181, 455] width 611 height 33
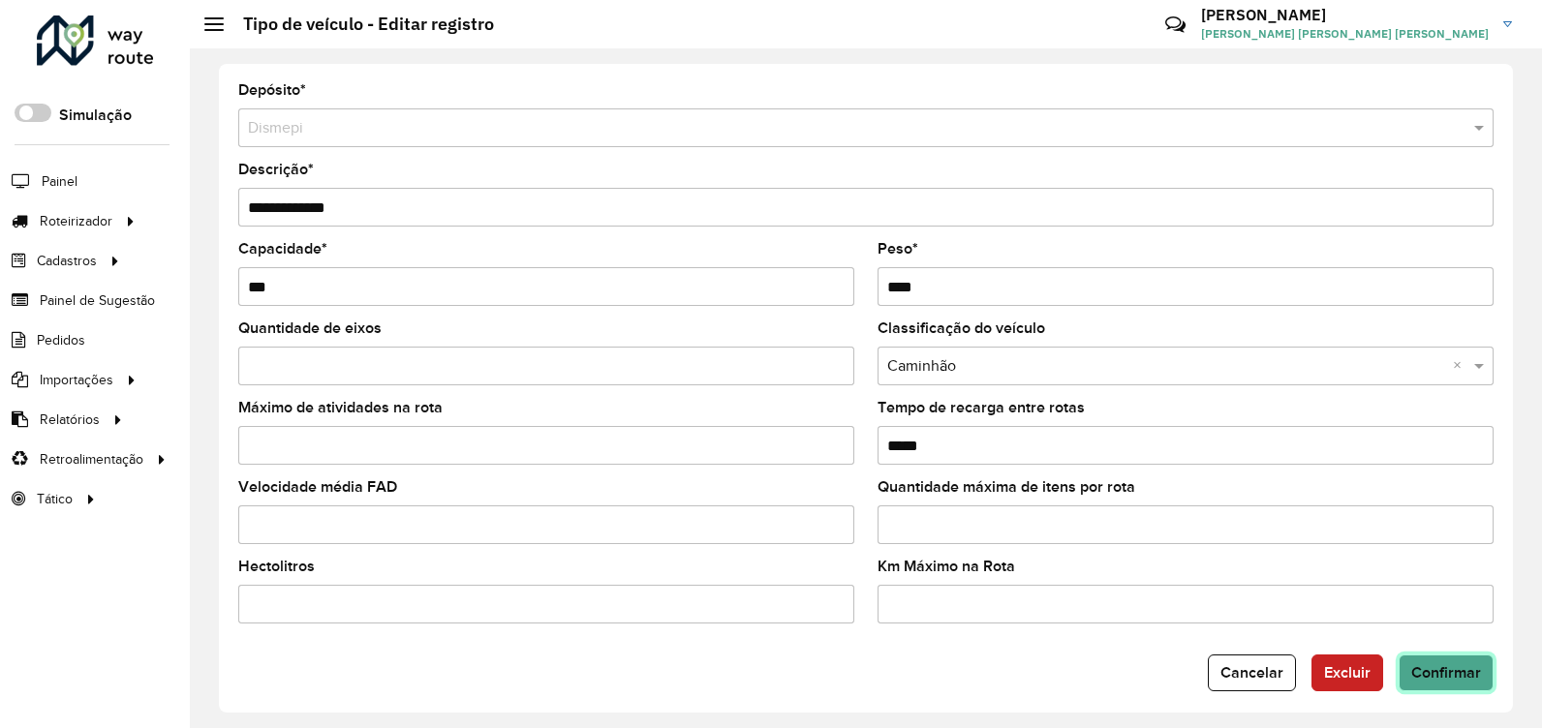
click at [1438, 674] on span "Confirmar" at bounding box center [1446, 673] width 70 height 16
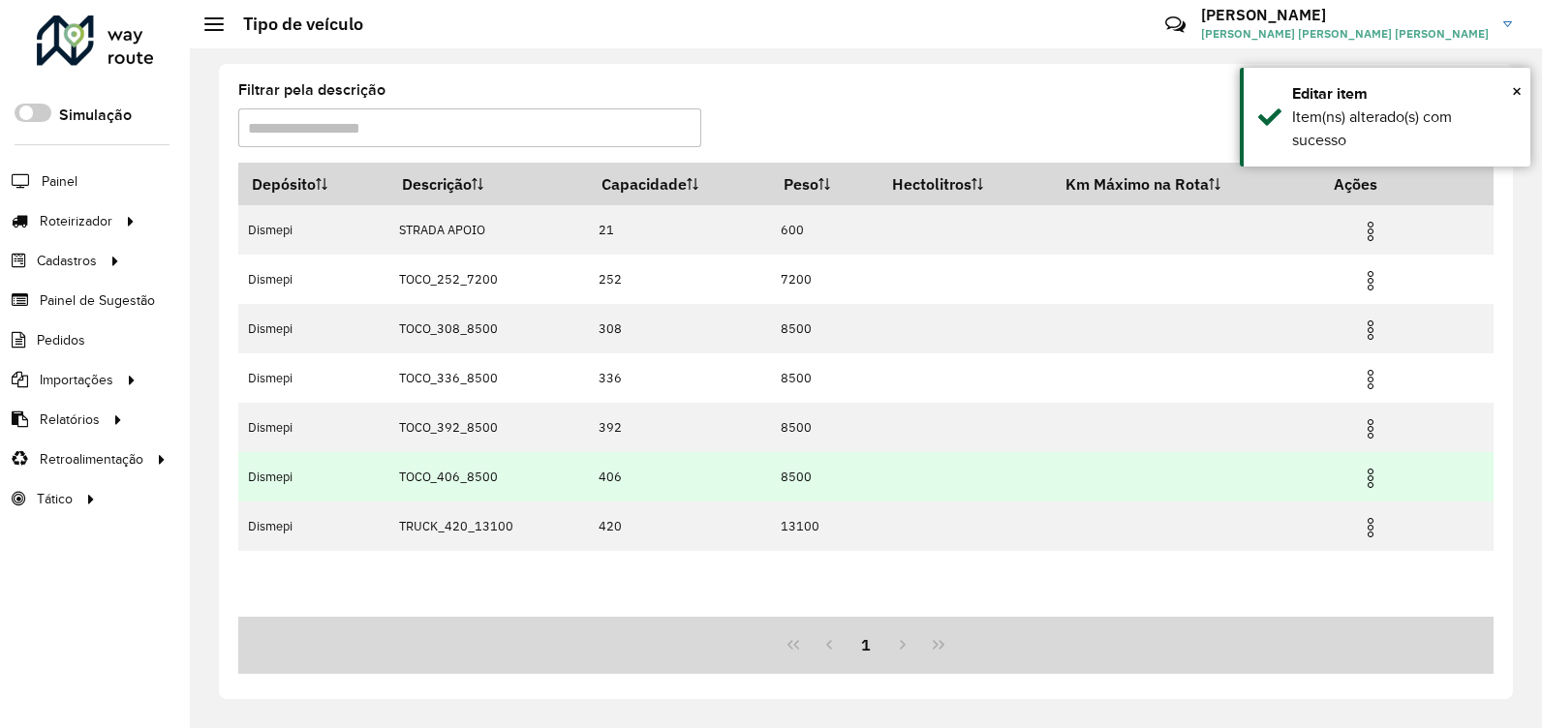
click at [1371, 489] on img at bounding box center [1370, 478] width 23 height 23
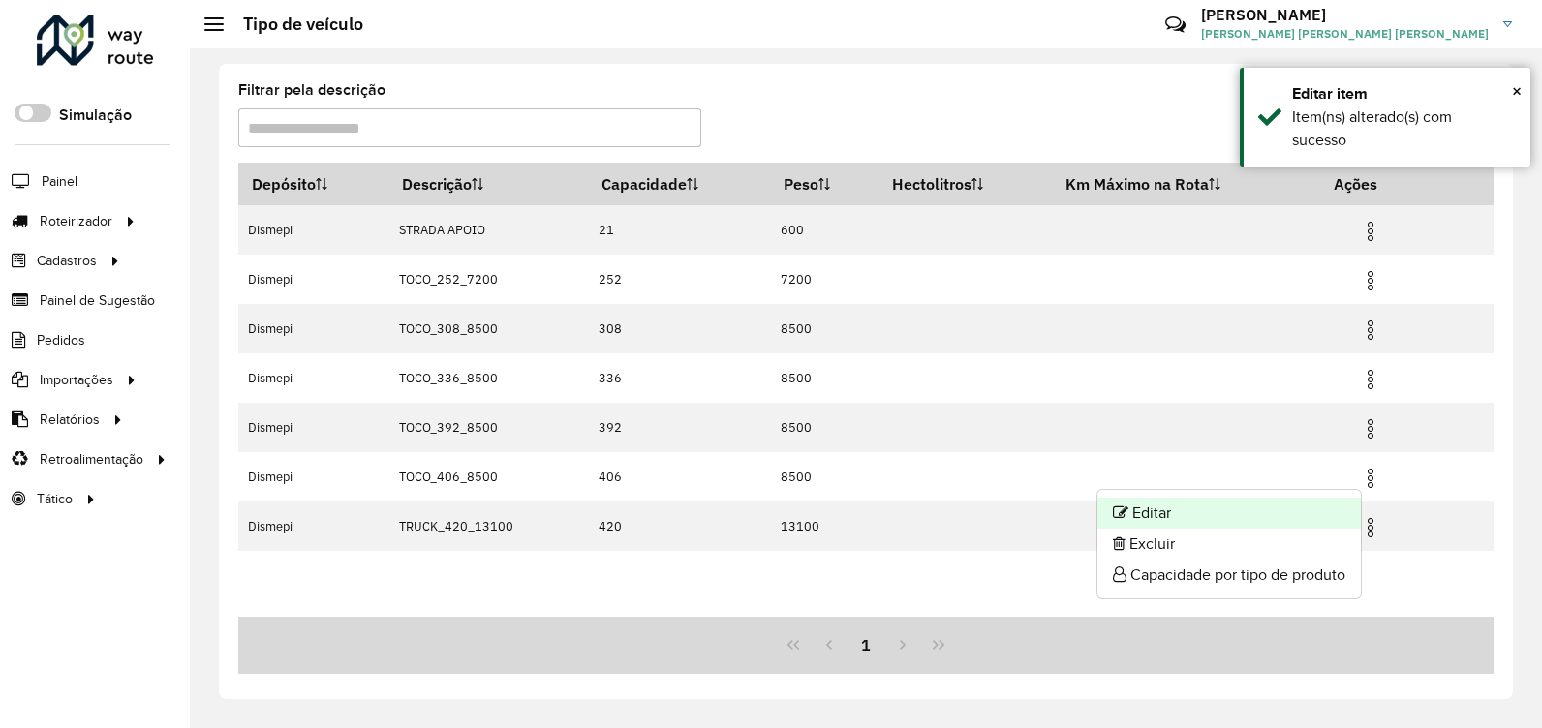
click at [1317, 503] on li "Editar" at bounding box center [1229, 513] width 263 height 31
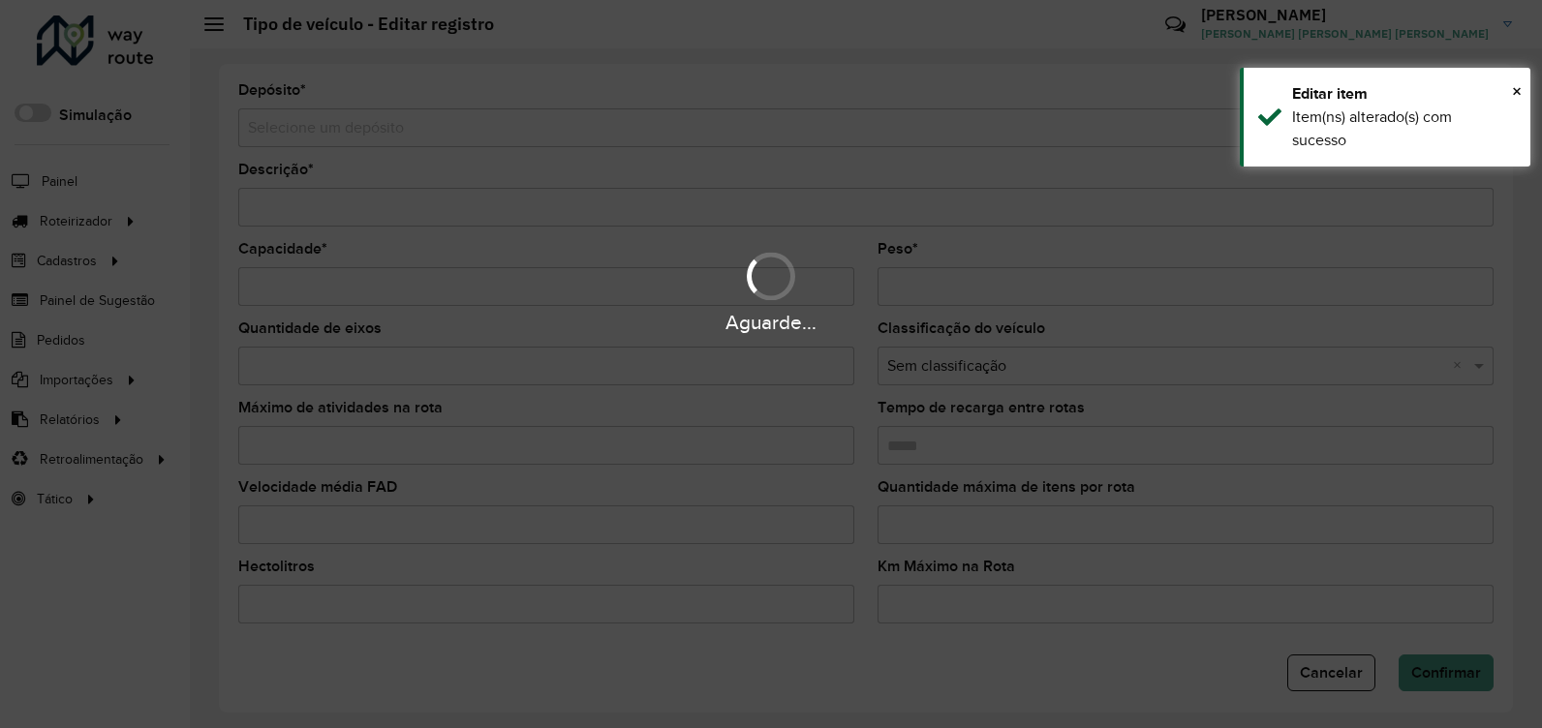
type input "**********"
type input "***"
type input "****"
type input "*"
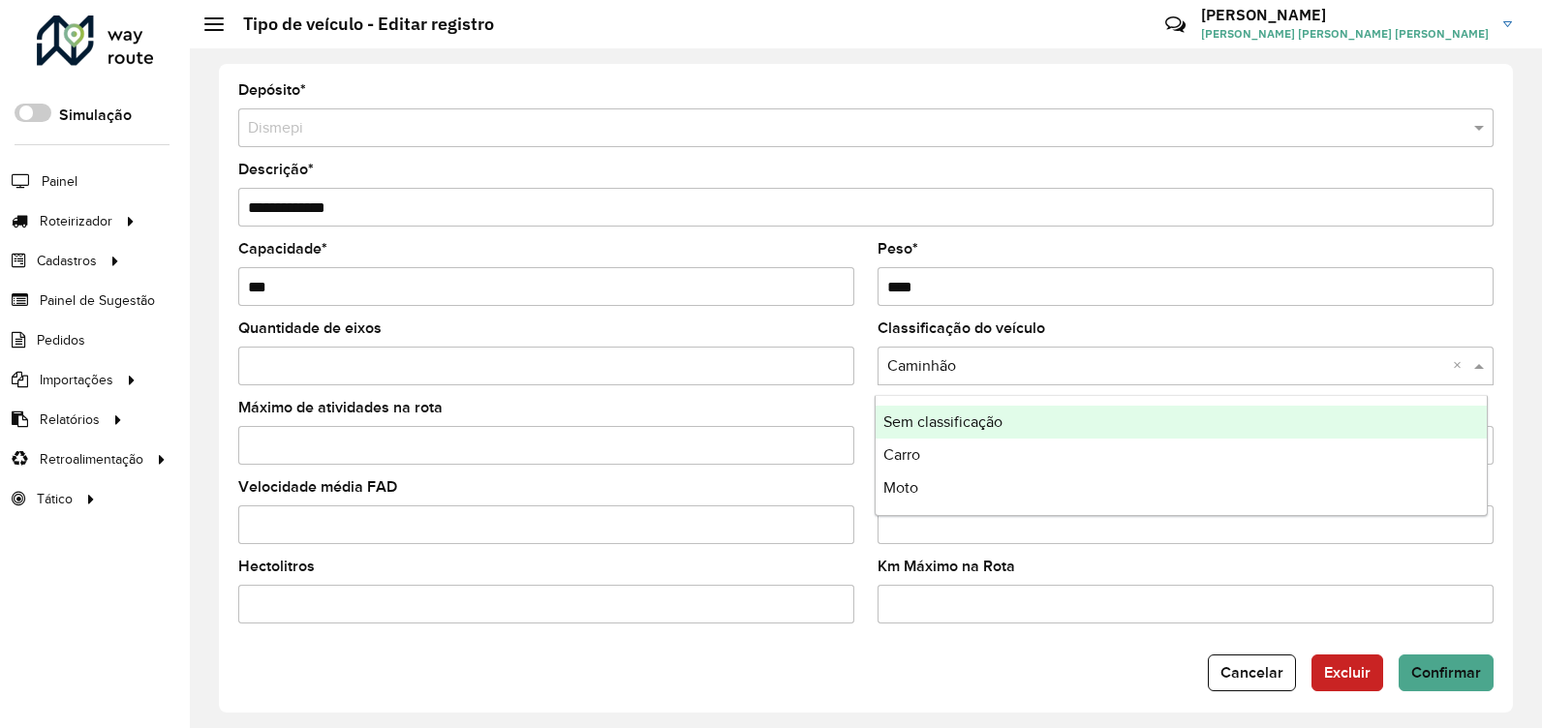
click at [1472, 369] on span at bounding box center [1482, 366] width 24 height 23
click at [1498, 348] on formly-field "Classificação do veículo Selecione uma opção × Caminhão ×" at bounding box center [1185, 361] width 639 height 79
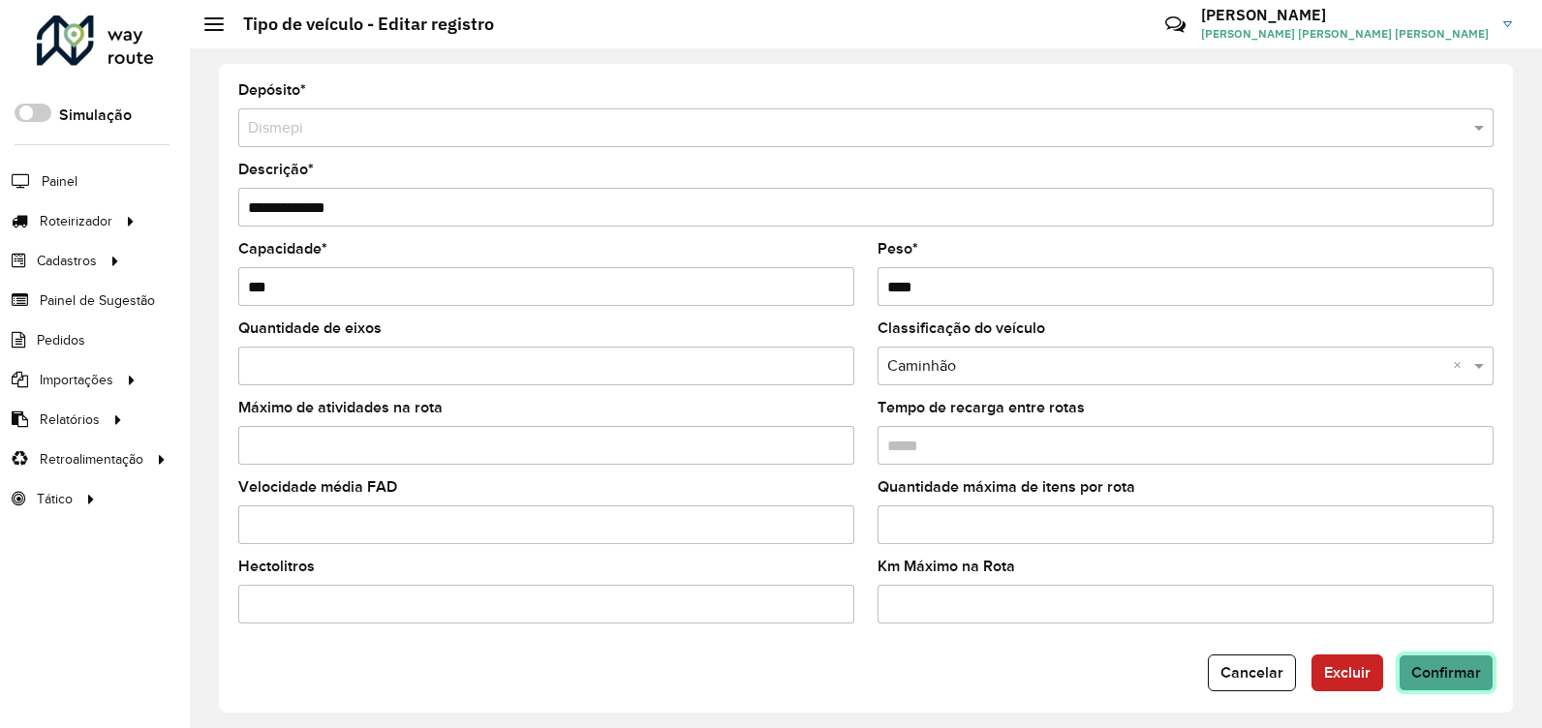
click at [1443, 678] on span "Confirmar" at bounding box center [1446, 673] width 70 height 16
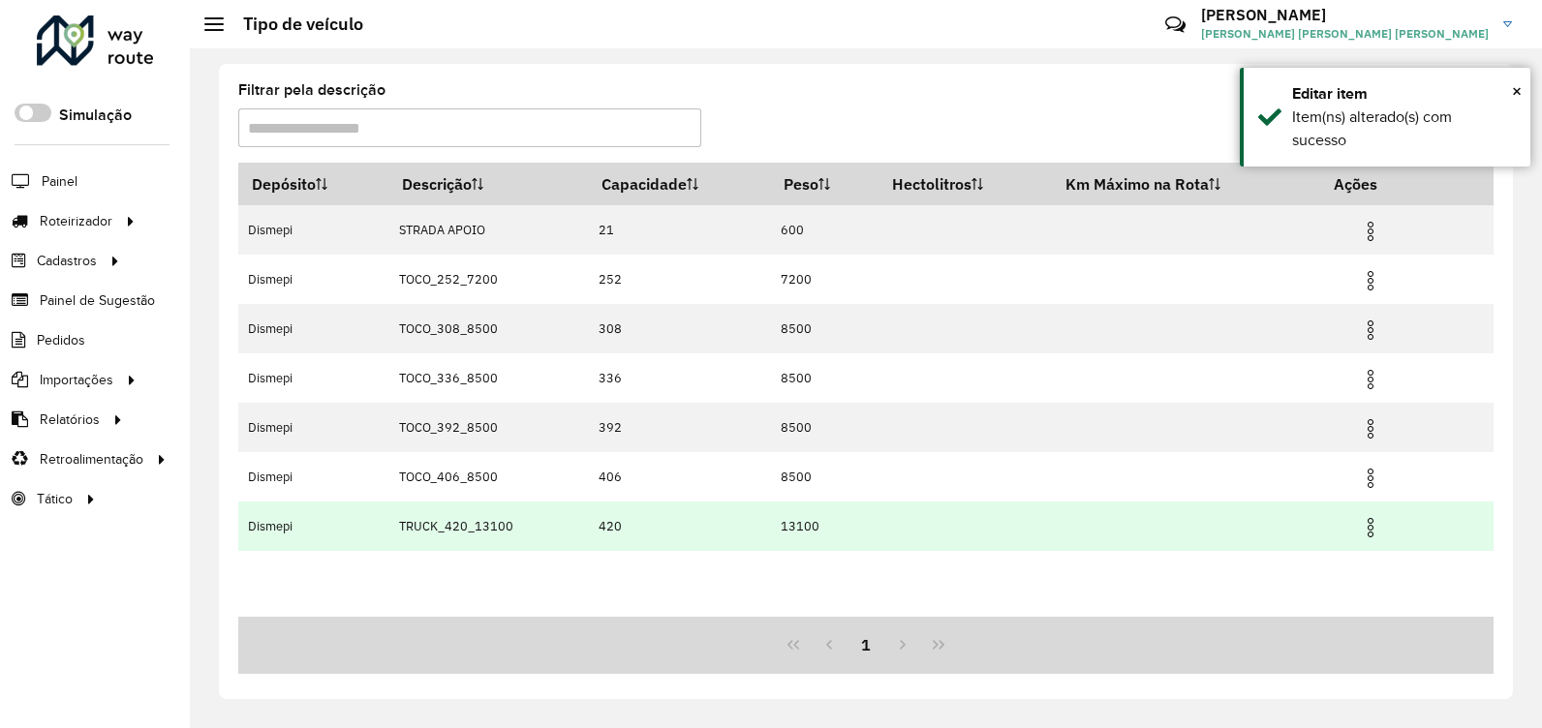
click at [1374, 527] on img at bounding box center [1370, 527] width 23 height 23
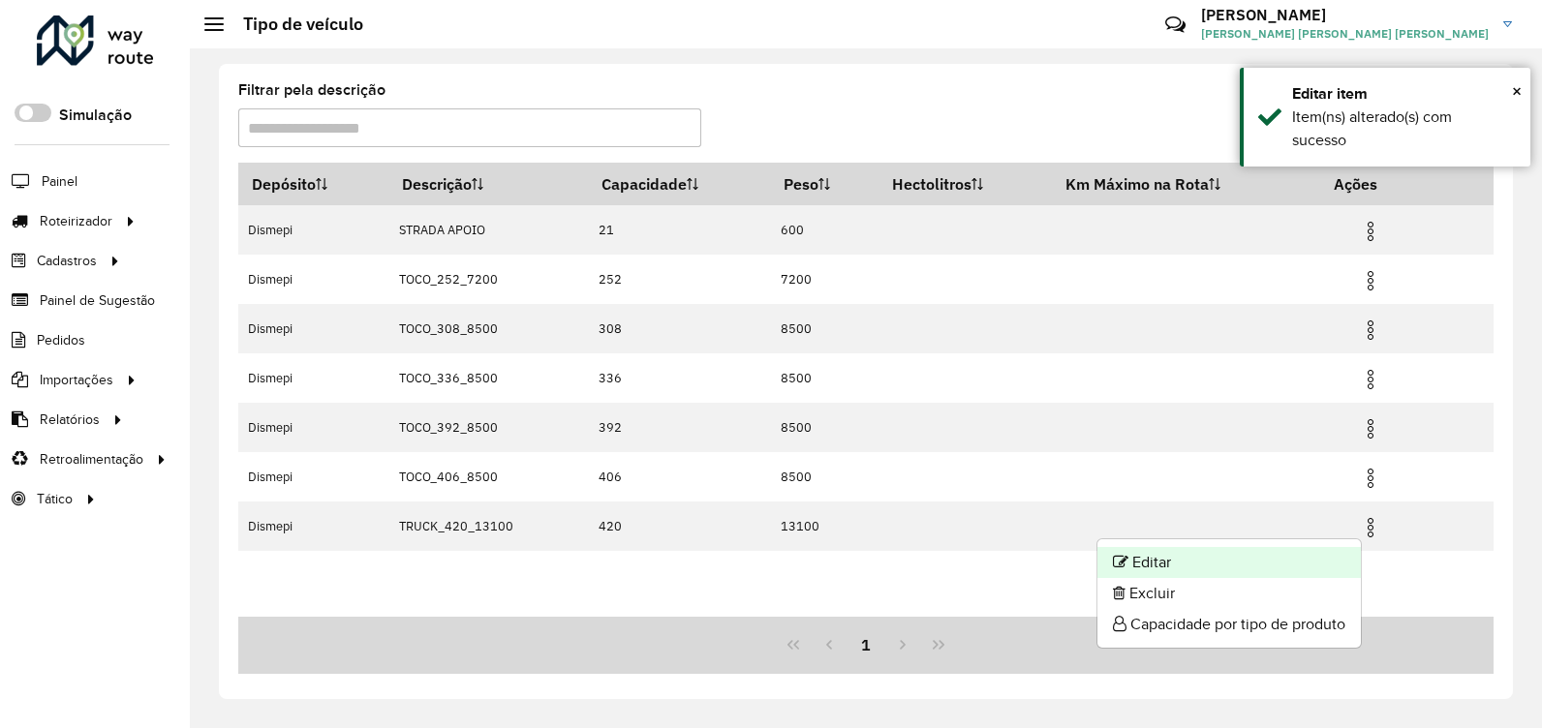
click at [1280, 568] on li "Editar" at bounding box center [1229, 562] width 263 height 31
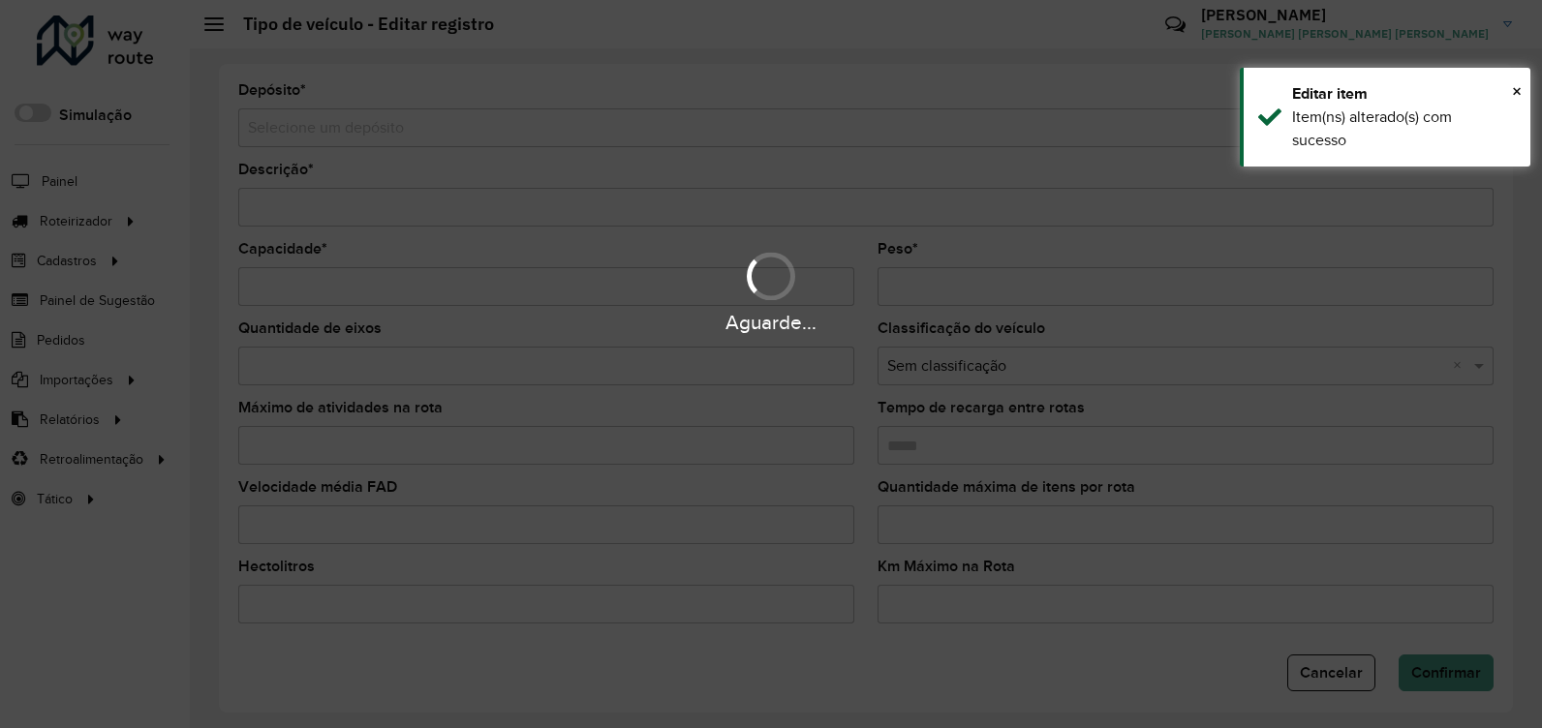
type input "**********"
type input "***"
type input "*****"
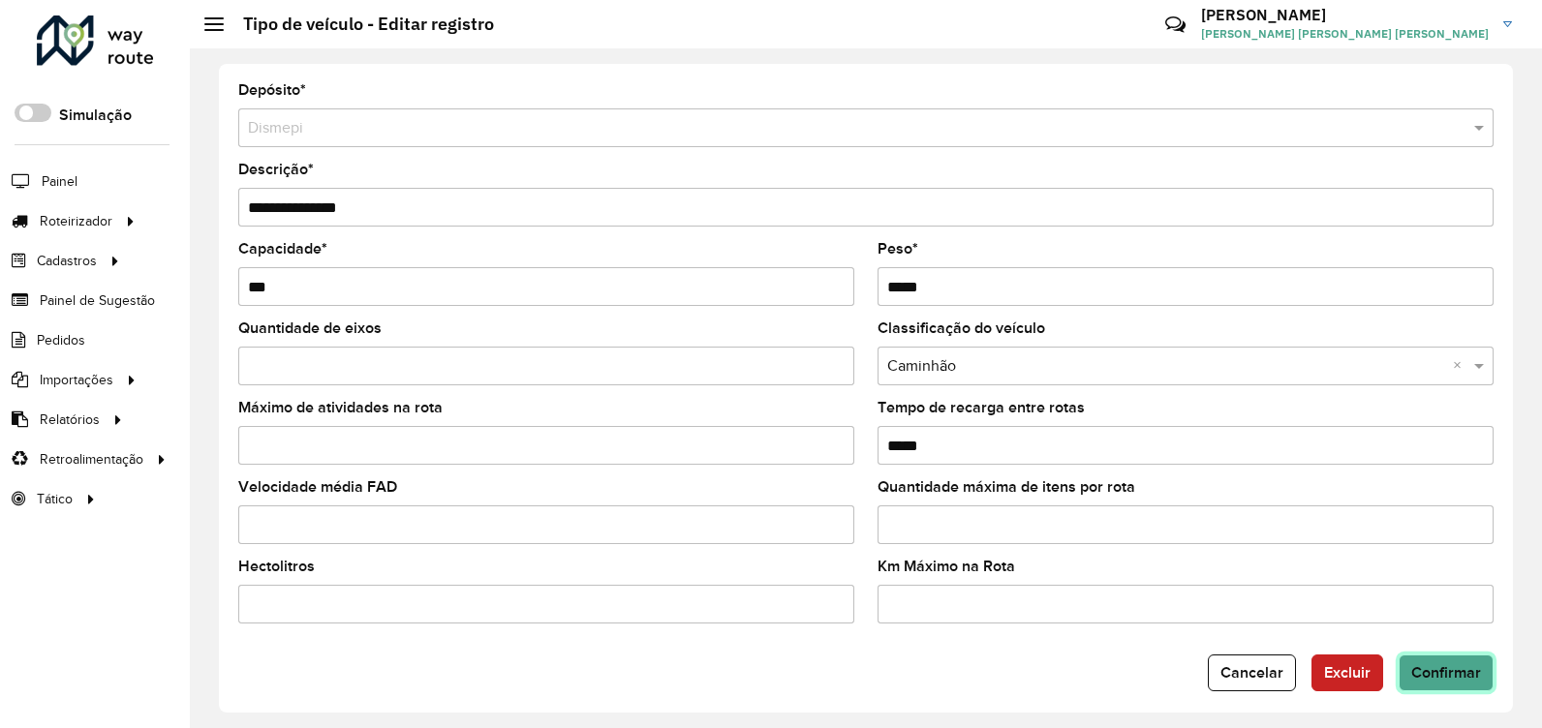
click at [1440, 671] on span "Confirmar" at bounding box center [1446, 673] width 70 height 16
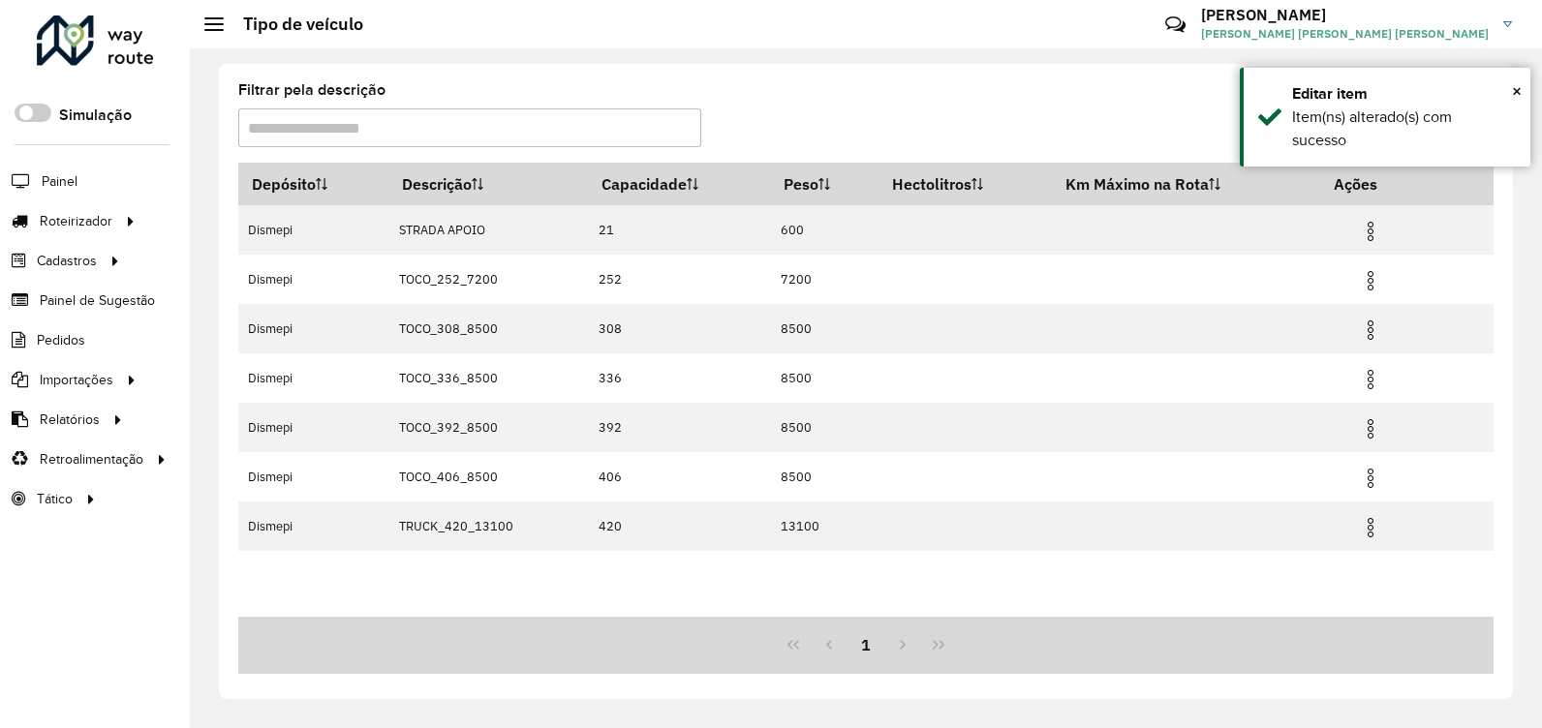
click at [1030, 93] on formly-group "Filtrar pela descrição" at bounding box center [701, 122] width 926 height 79
click at [1022, 97] on formly-group "Filtrar pela descrição" at bounding box center [701, 122] width 926 height 79
click at [91, 40] on div at bounding box center [95, 40] width 117 height 50
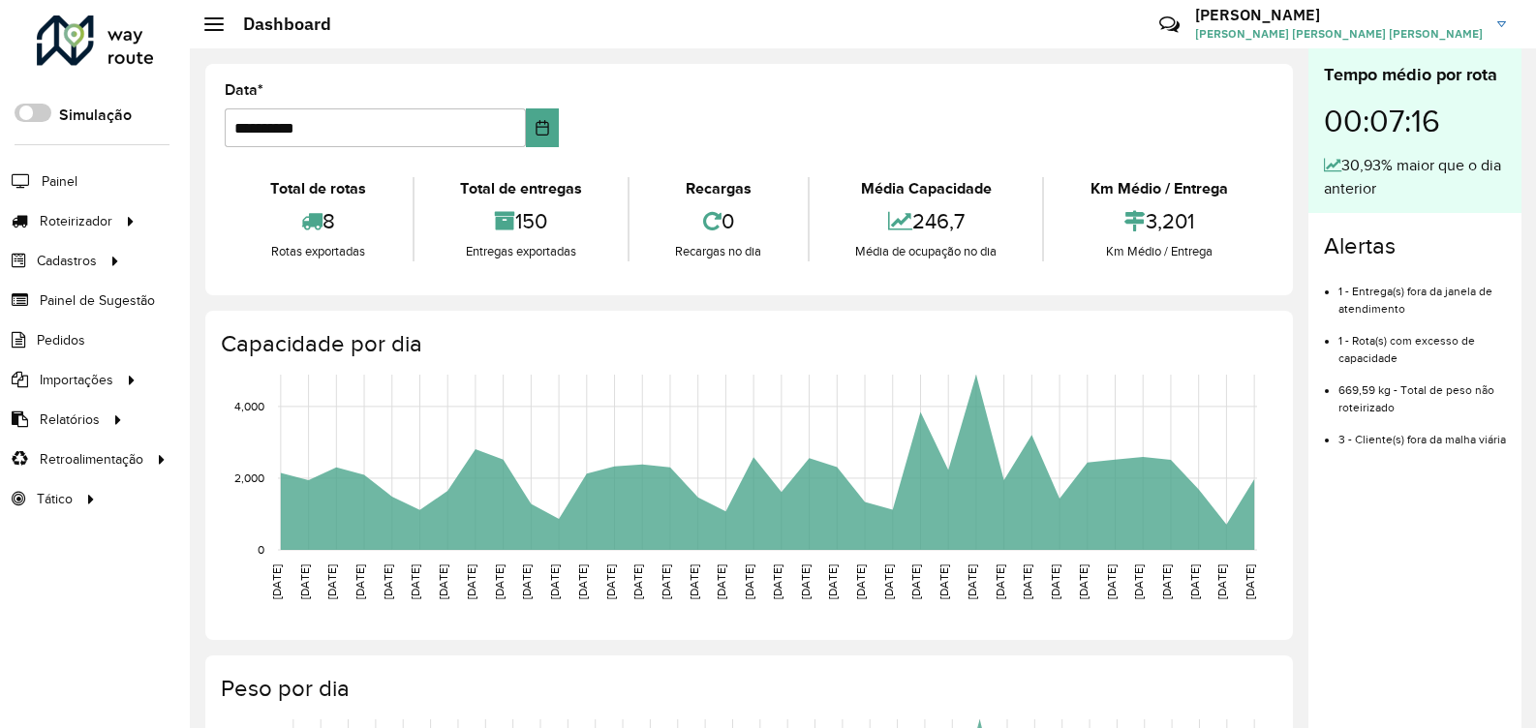
click at [819, 75] on div "**********" at bounding box center [749, 180] width 1088 height 232
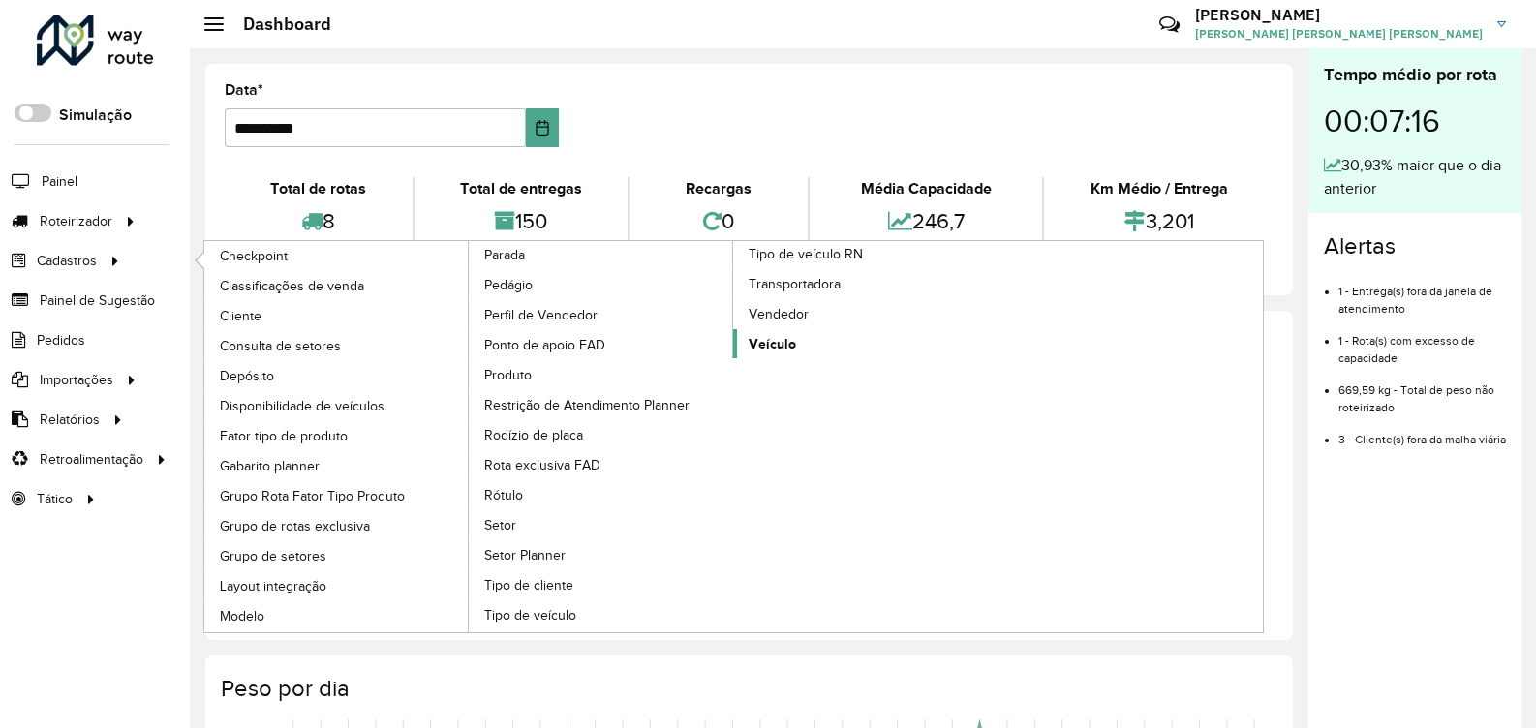
click at [827, 345] on link "Veículo" at bounding box center [865, 343] width 265 height 29
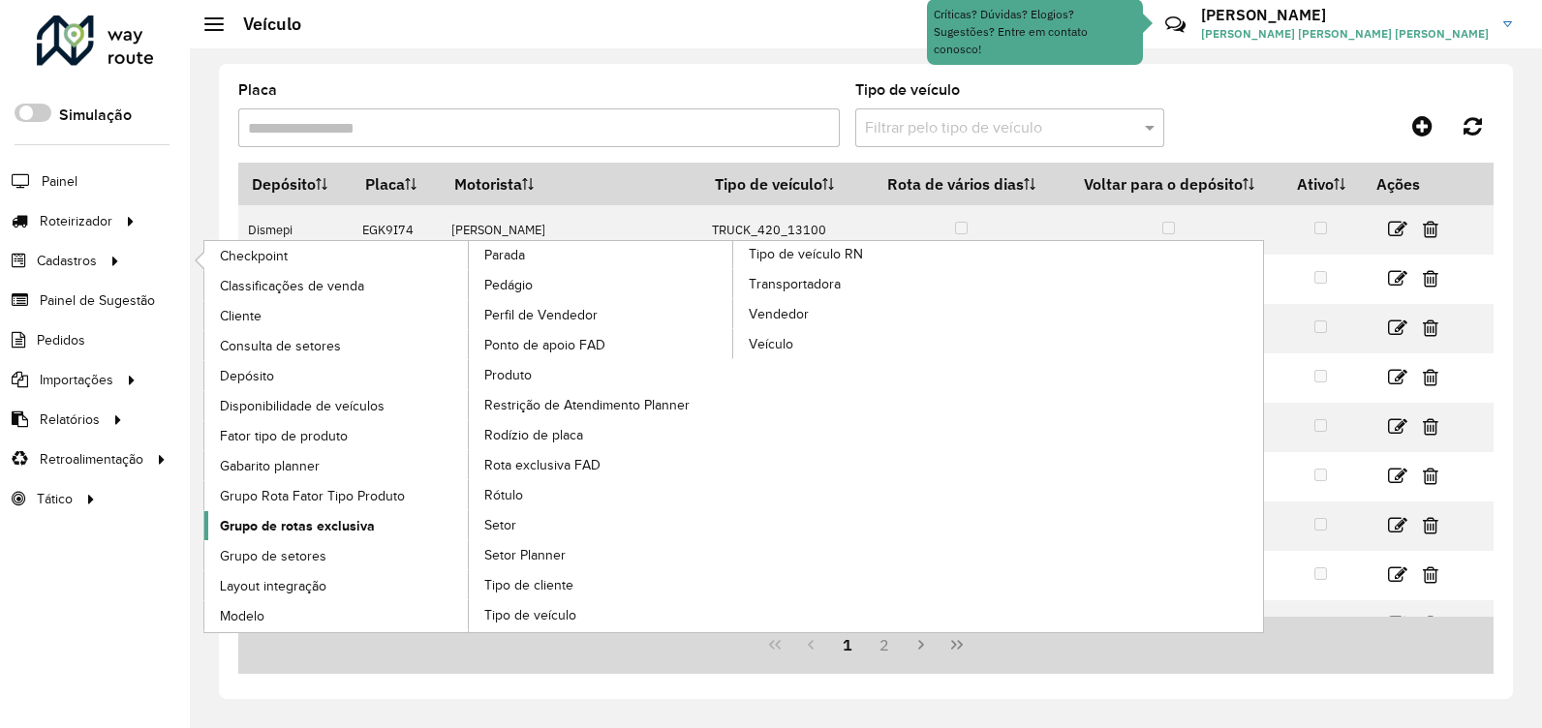
click at [335, 531] on span "Grupo de rotas exclusiva" at bounding box center [297, 526] width 155 height 20
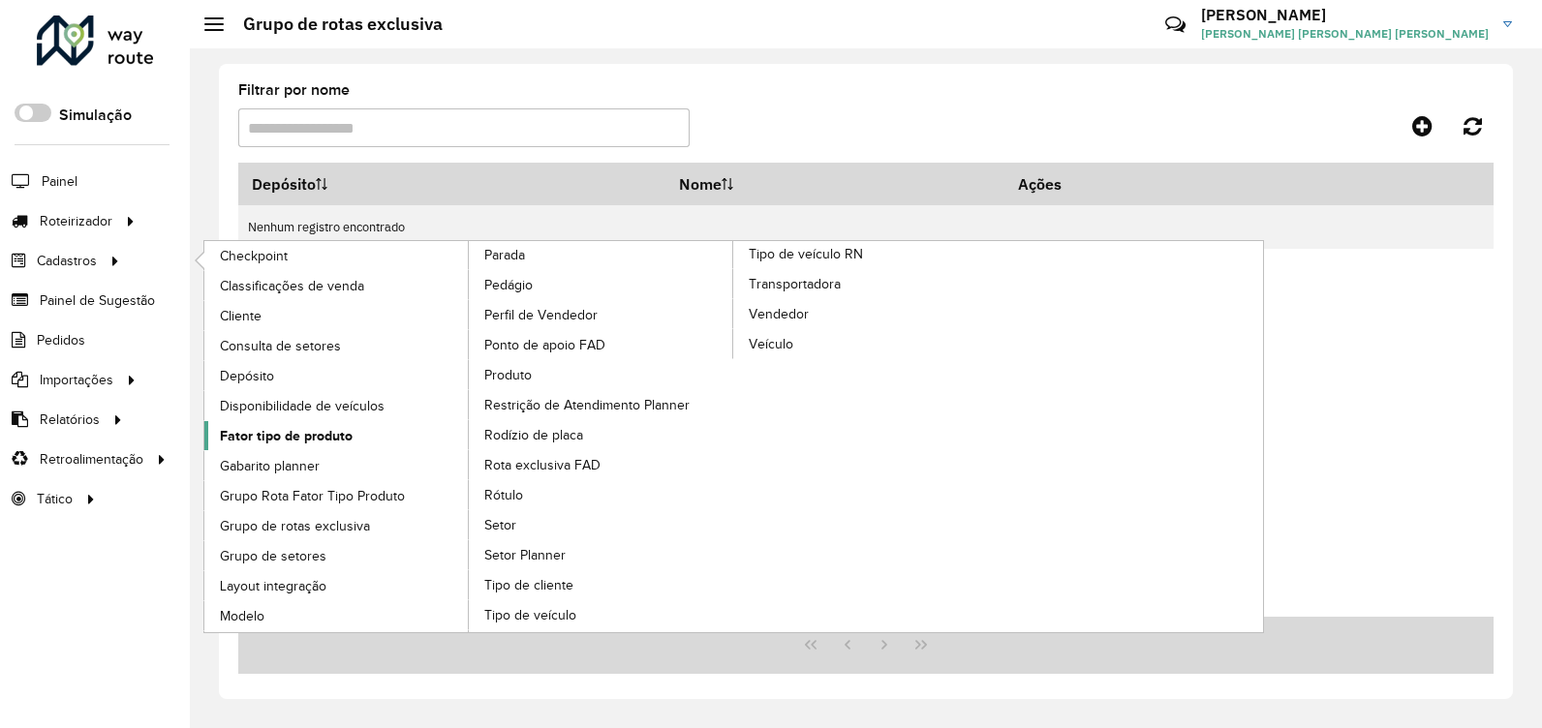
click at [306, 436] on span "Fator tipo de produto" at bounding box center [286, 436] width 133 height 20
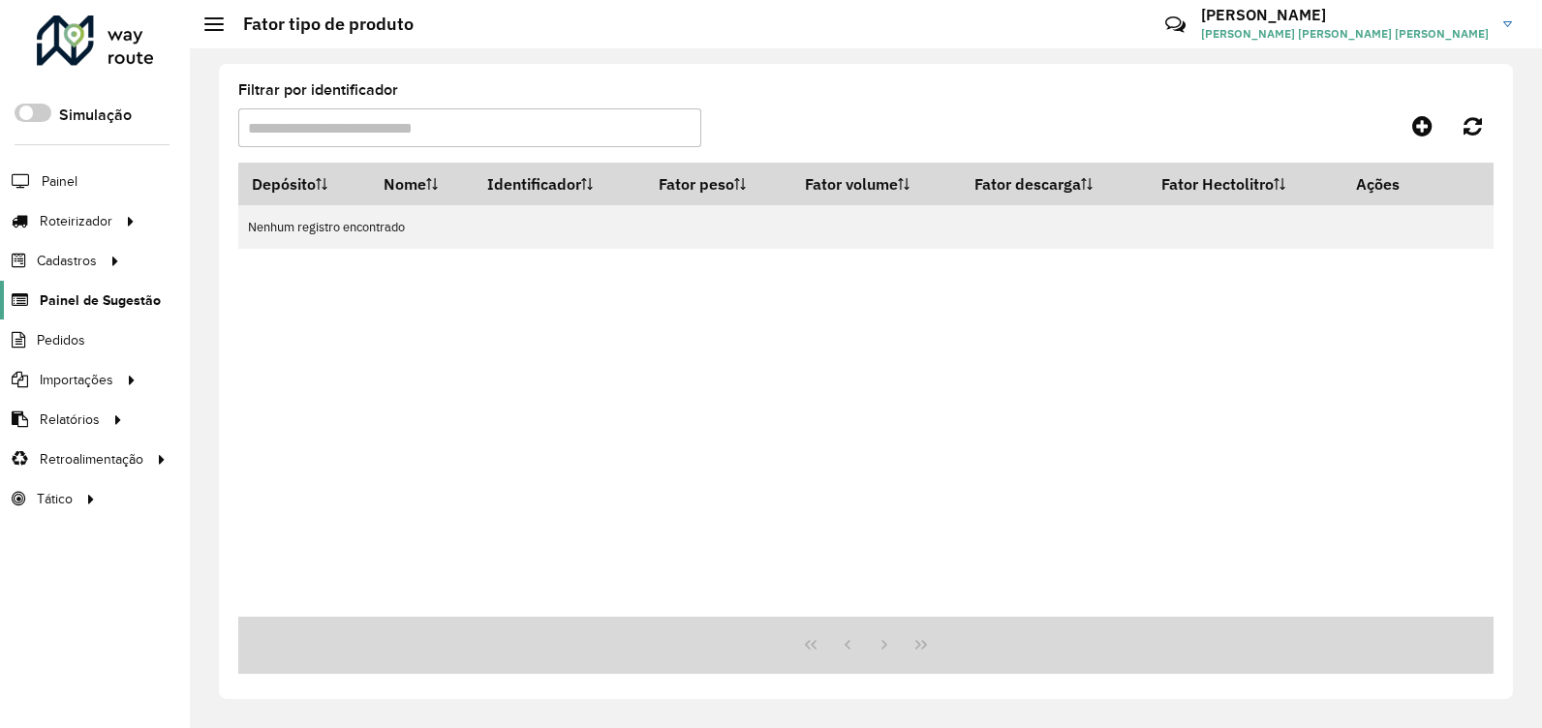
click at [125, 296] on span "Painel de Sugestão" at bounding box center [100, 301] width 121 height 20
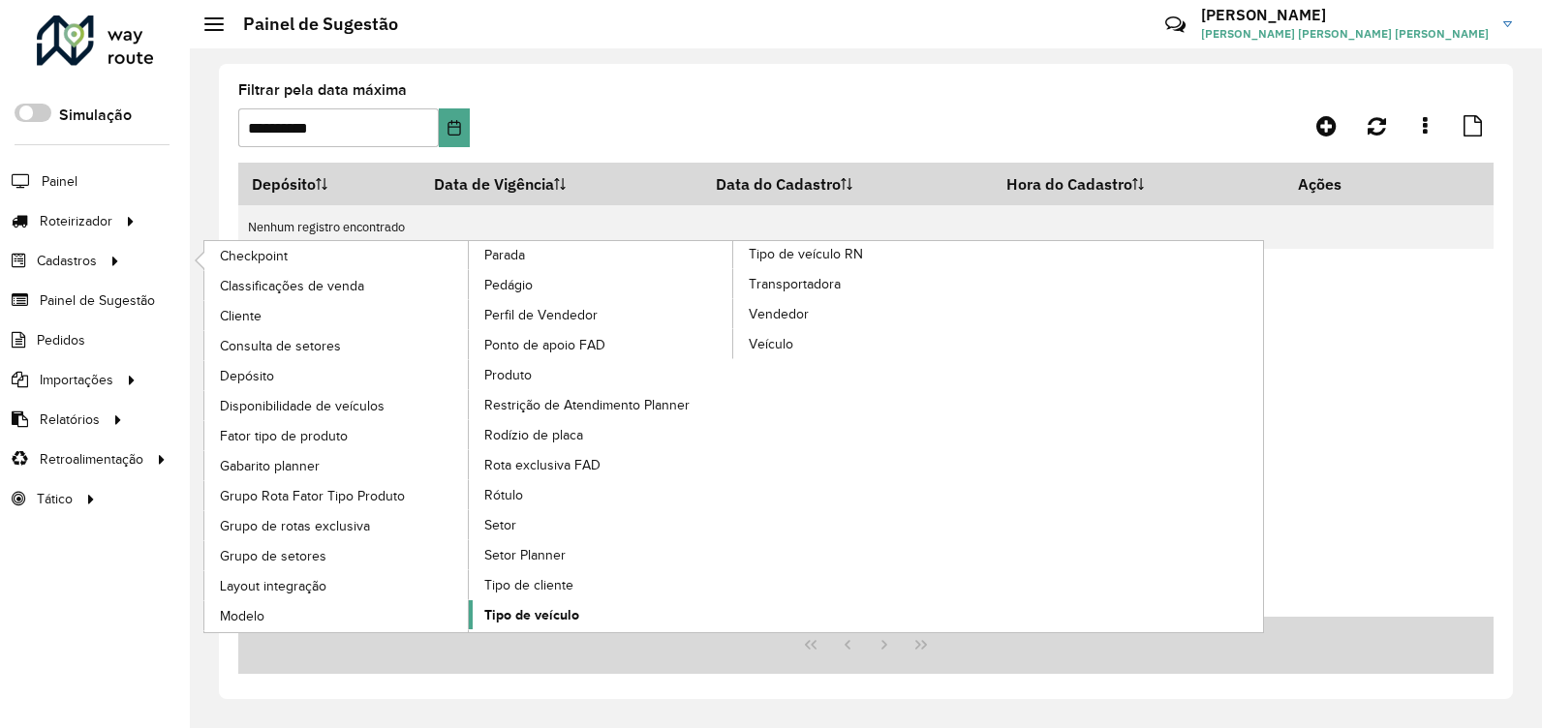
click at [522, 612] on span "Tipo de veículo" at bounding box center [531, 615] width 95 height 20
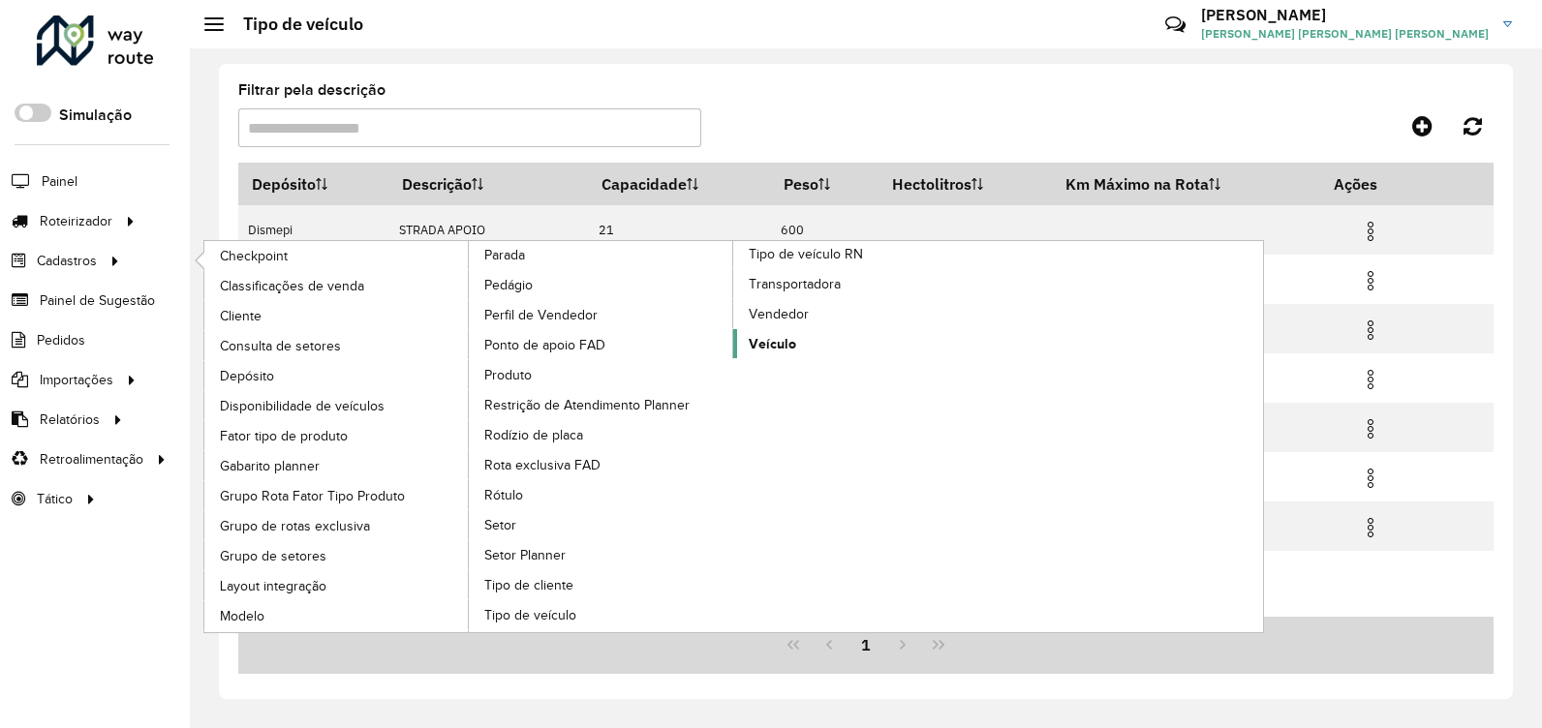
click at [775, 341] on span "Veículo" at bounding box center [772, 344] width 47 height 20
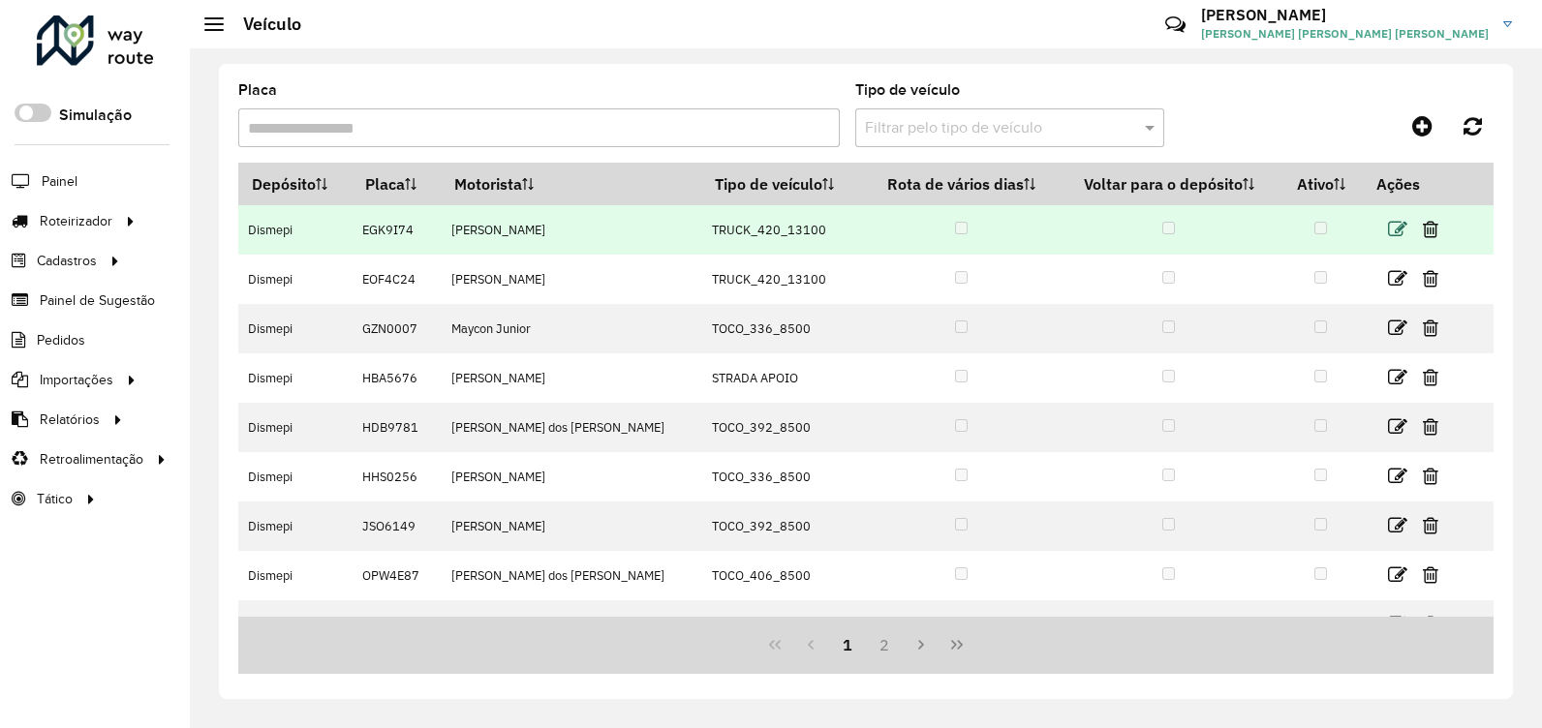
click at [1394, 231] on icon at bounding box center [1397, 229] width 19 height 19
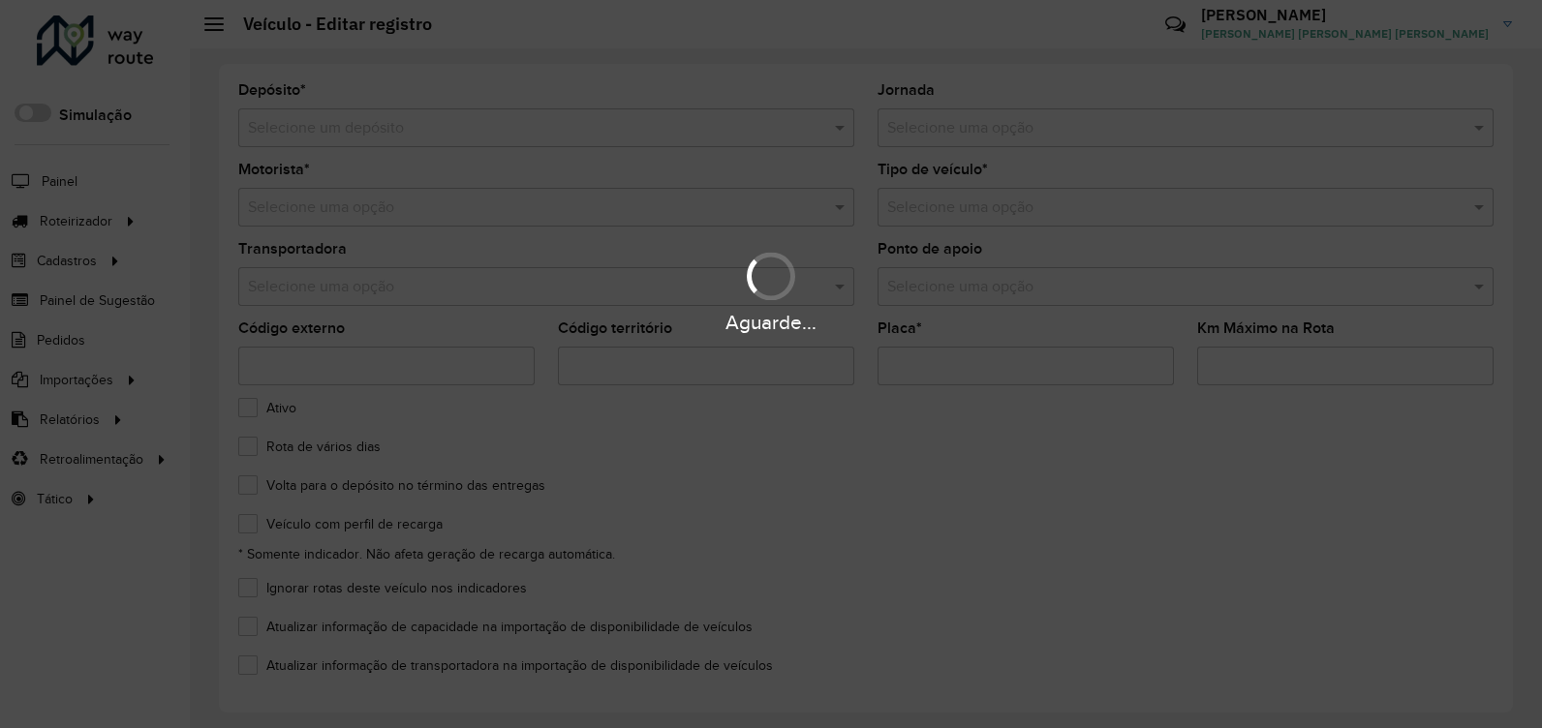
type input "*******"
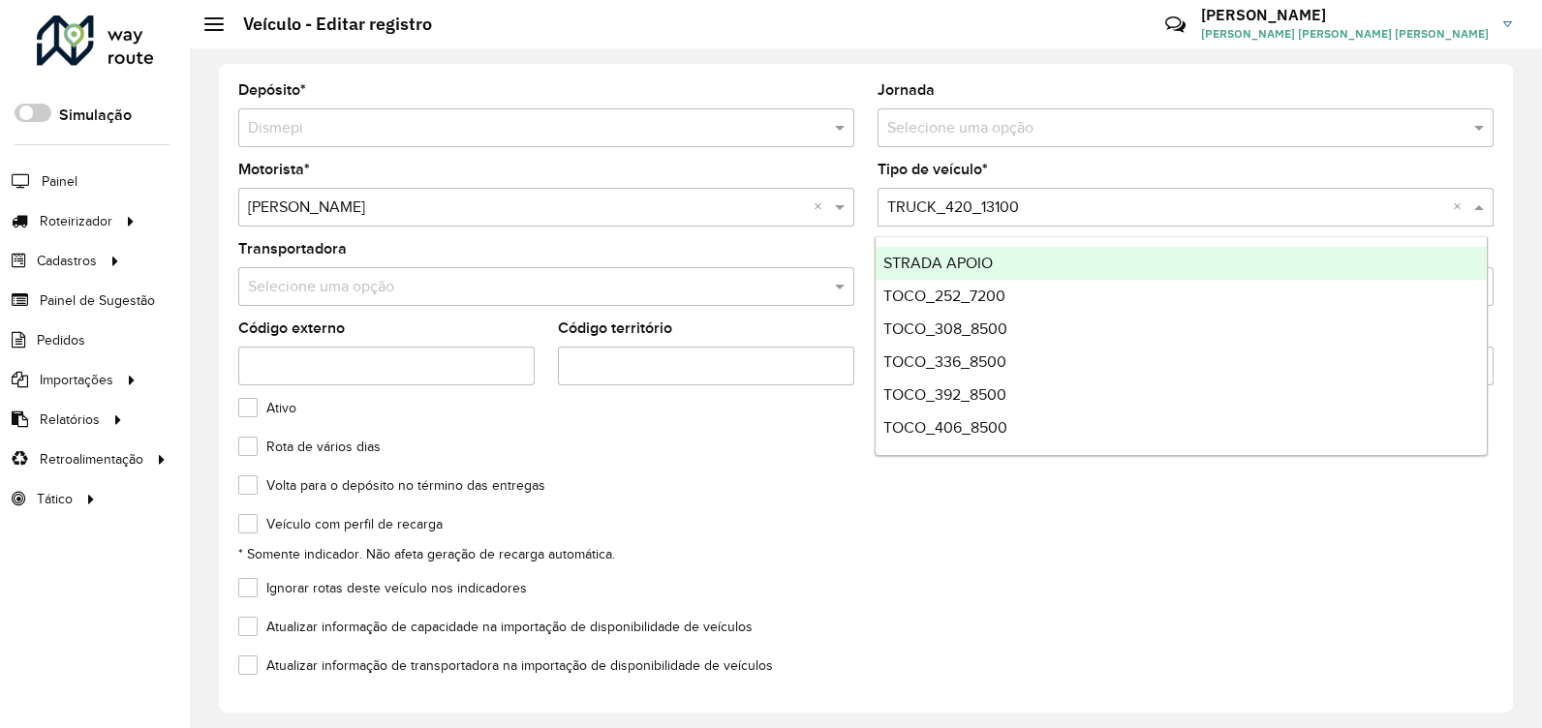
click at [1474, 210] on span at bounding box center [1482, 207] width 24 height 23
click at [1288, 208] on input "text" at bounding box center [1166, 208] width 558 height 23
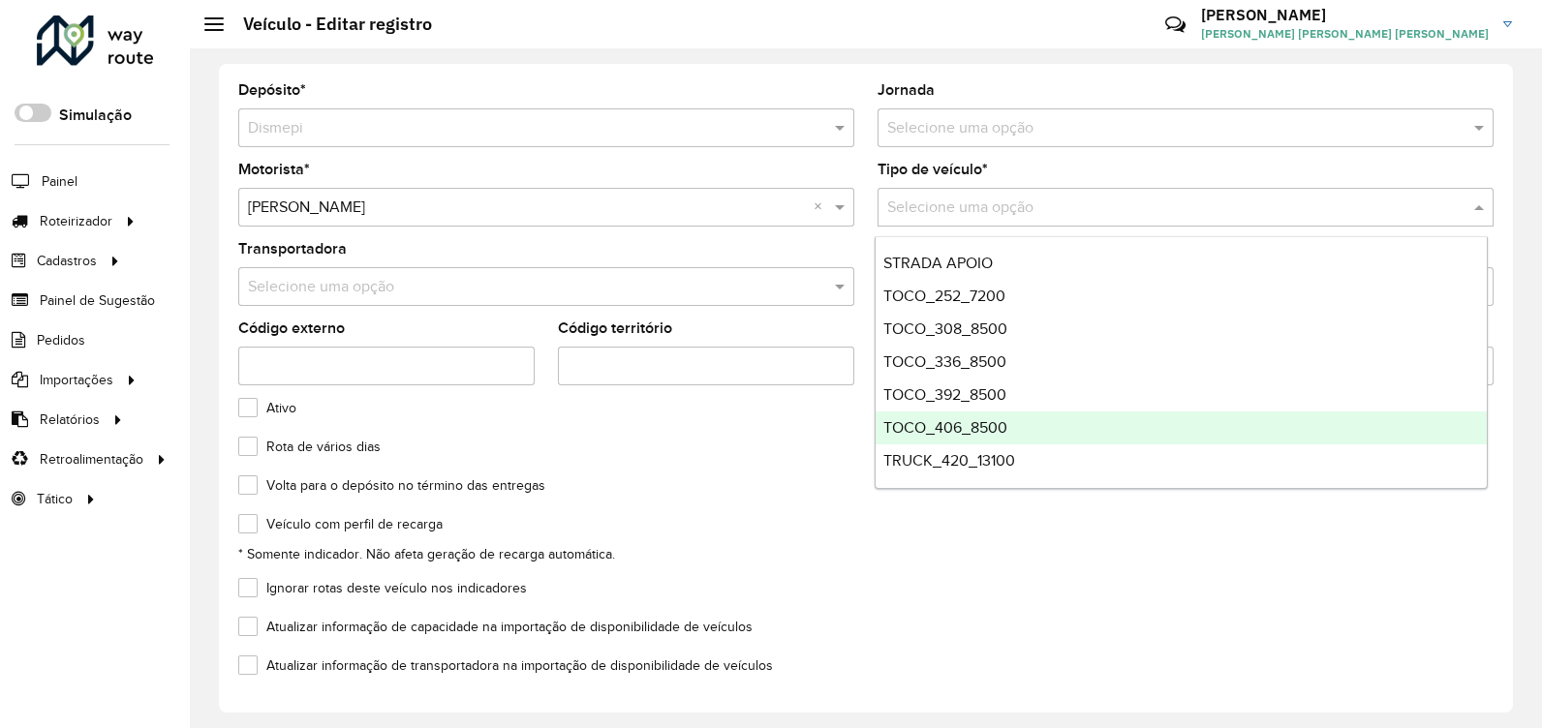
click at [1195, 630] on div "Atualizar informação de capacidade na importação de disponibilidade de veículos" at bounding box center [865, 631] width 1255 height 23
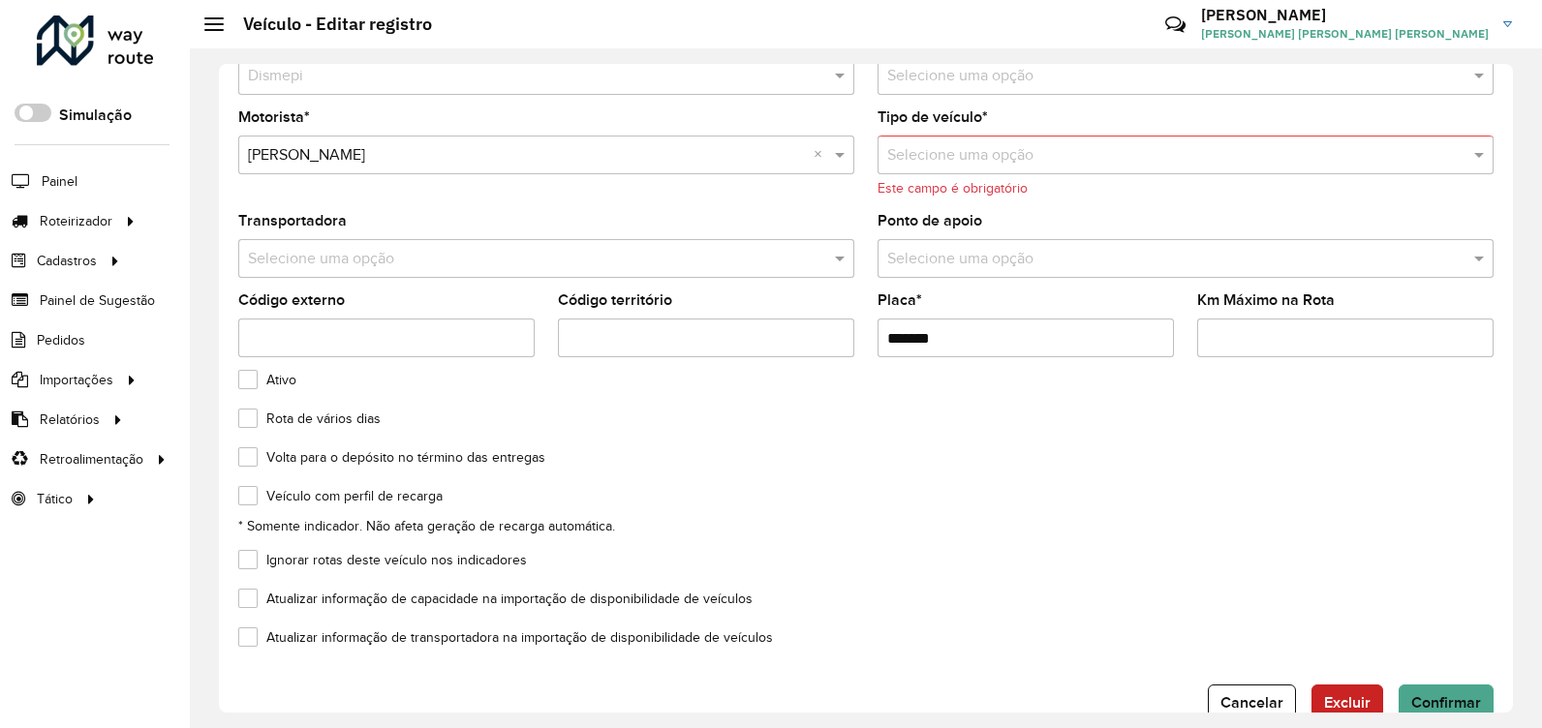
scroll to position [96, 0]
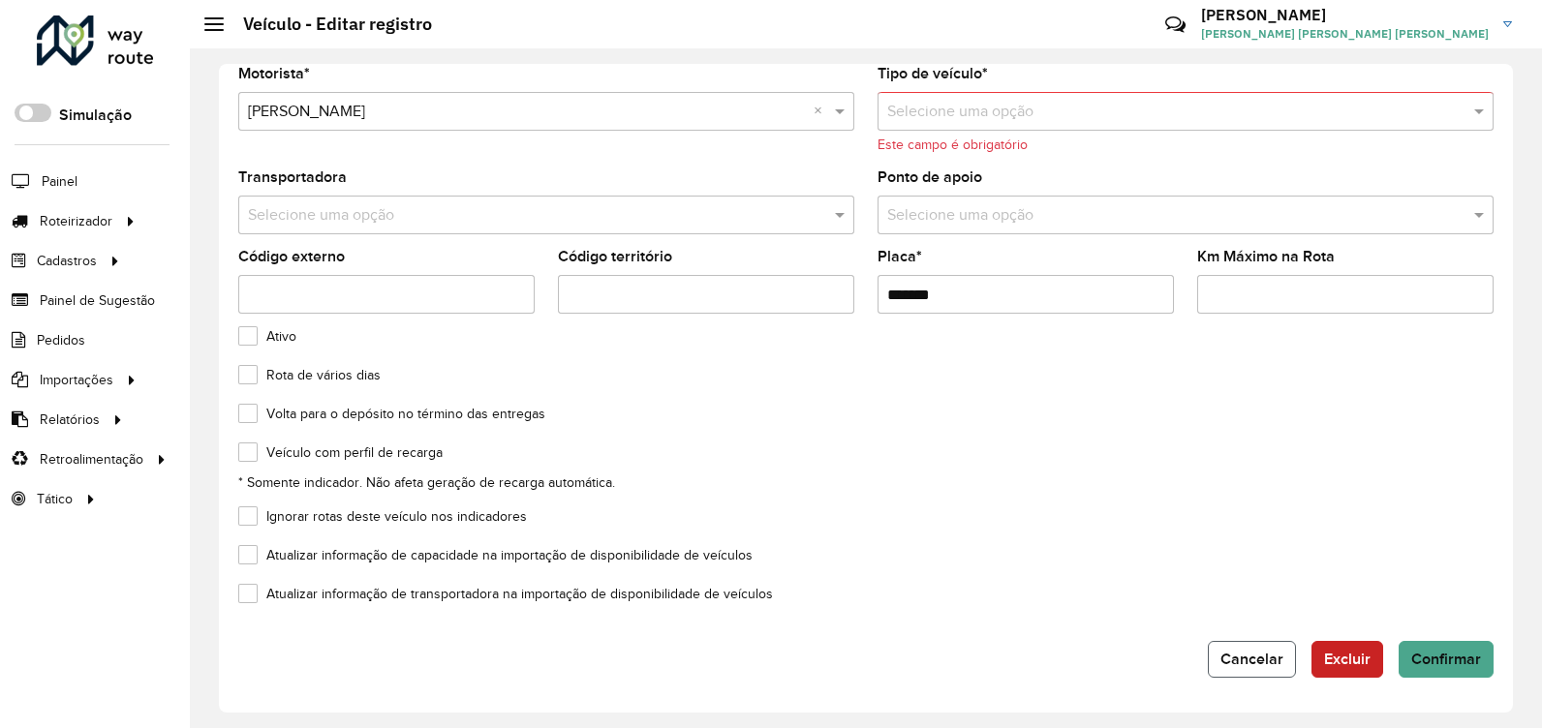
click at [1255, 657] on span "Cancelar" at bounding box center [1252, 659] width 63 height 16
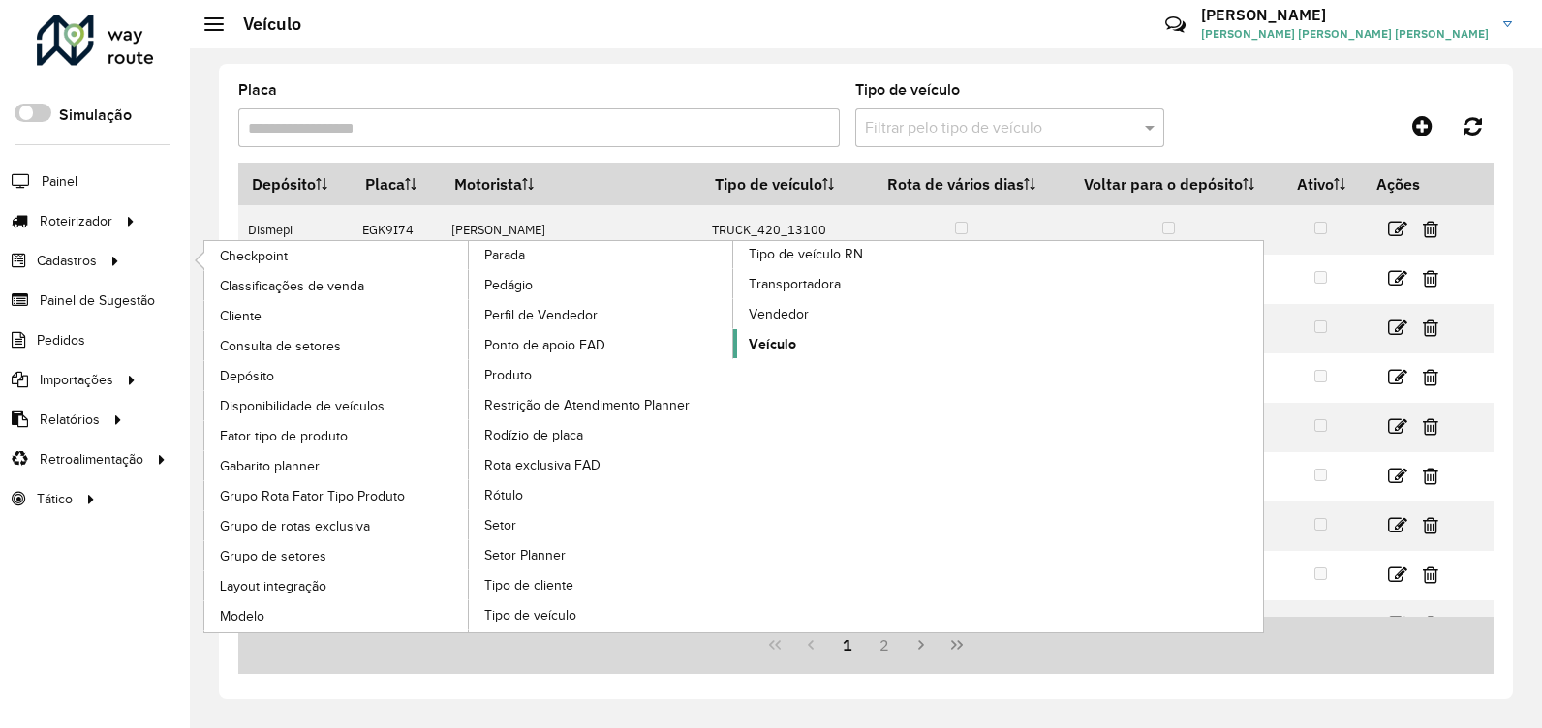
click at [769, 338] on span "Veículo" at bounding box center [772, 344] width 47 height 20
click at [768, 344] on span "Veículo" at bounding box center [772, 344] width 47 height 20
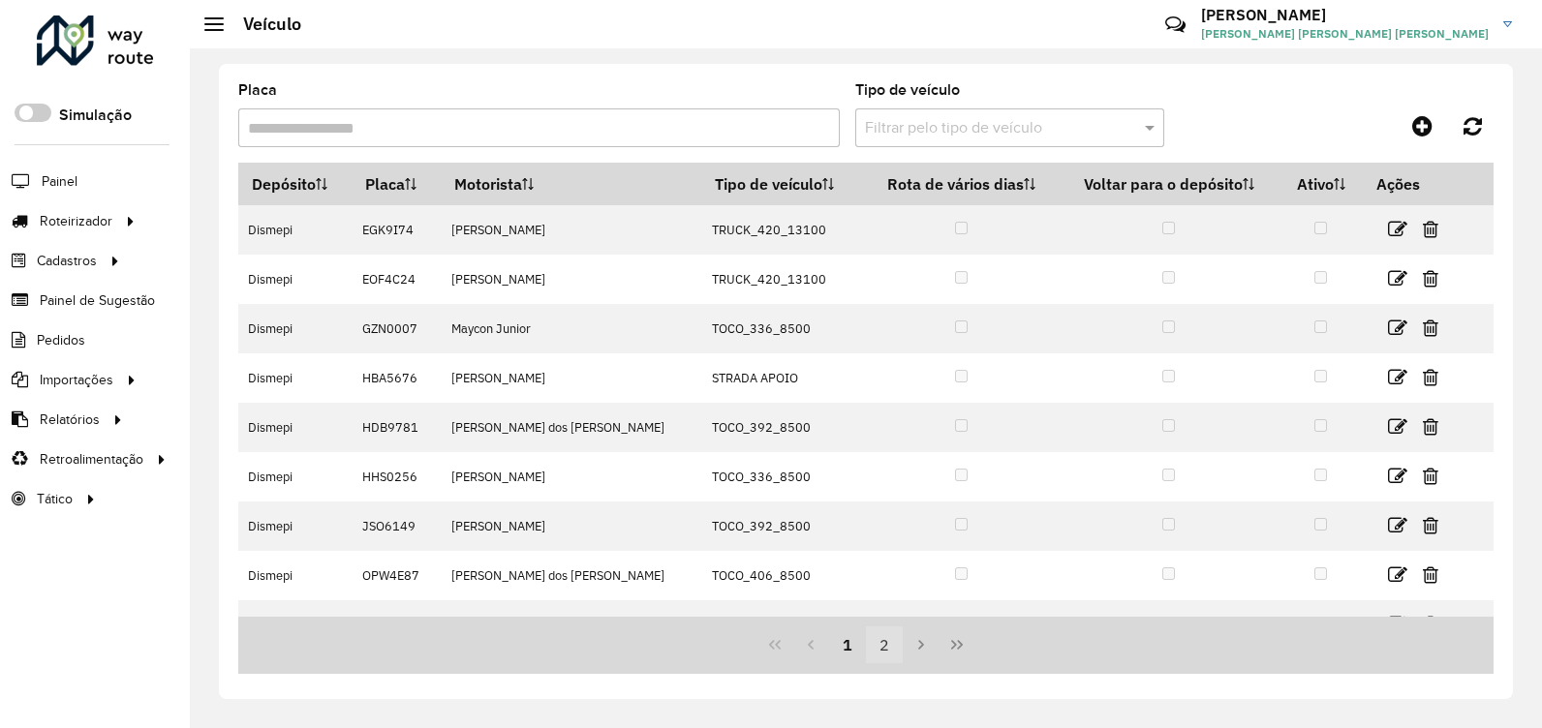
click at [886, 650] on button "2" at bounding box center [884, 645] width 37 height 37
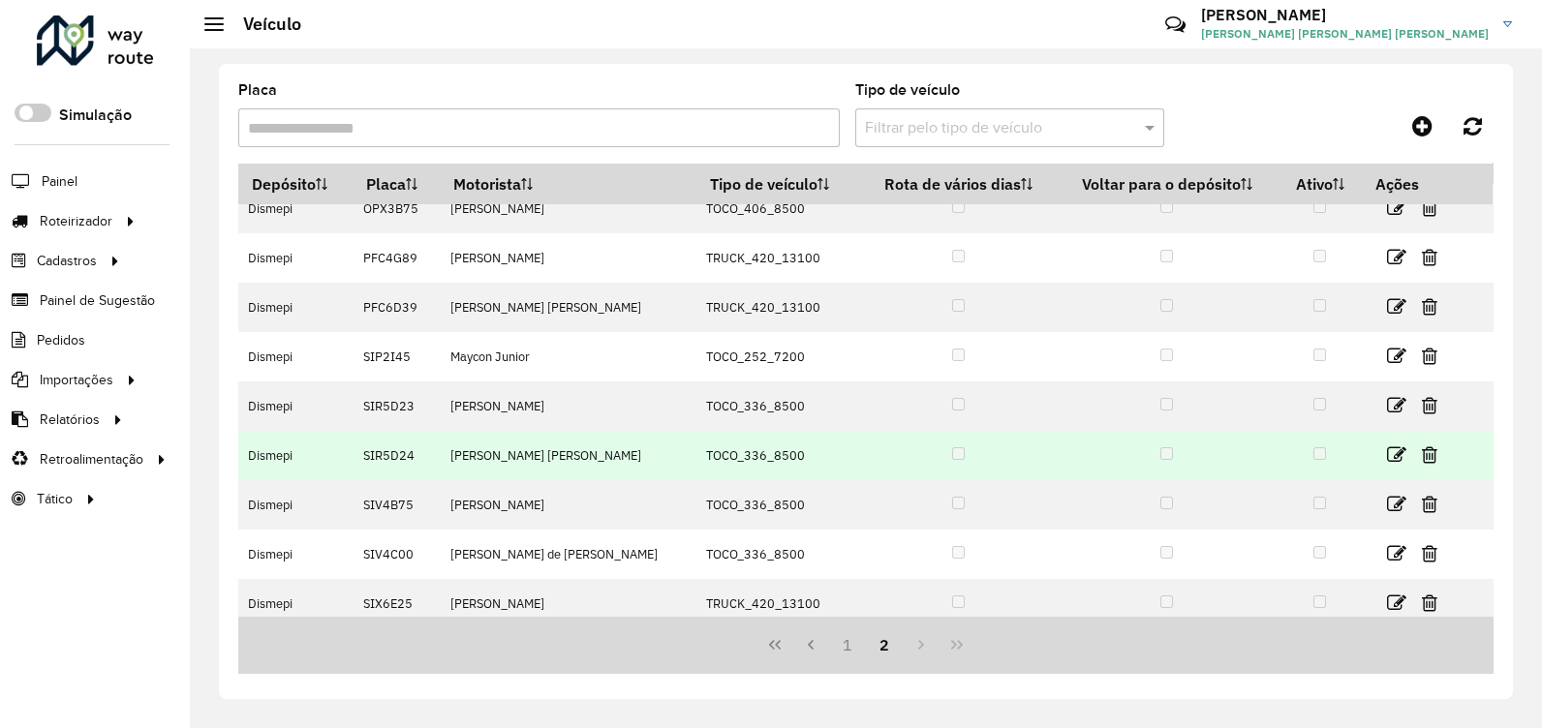
scroll to position [82, 0]
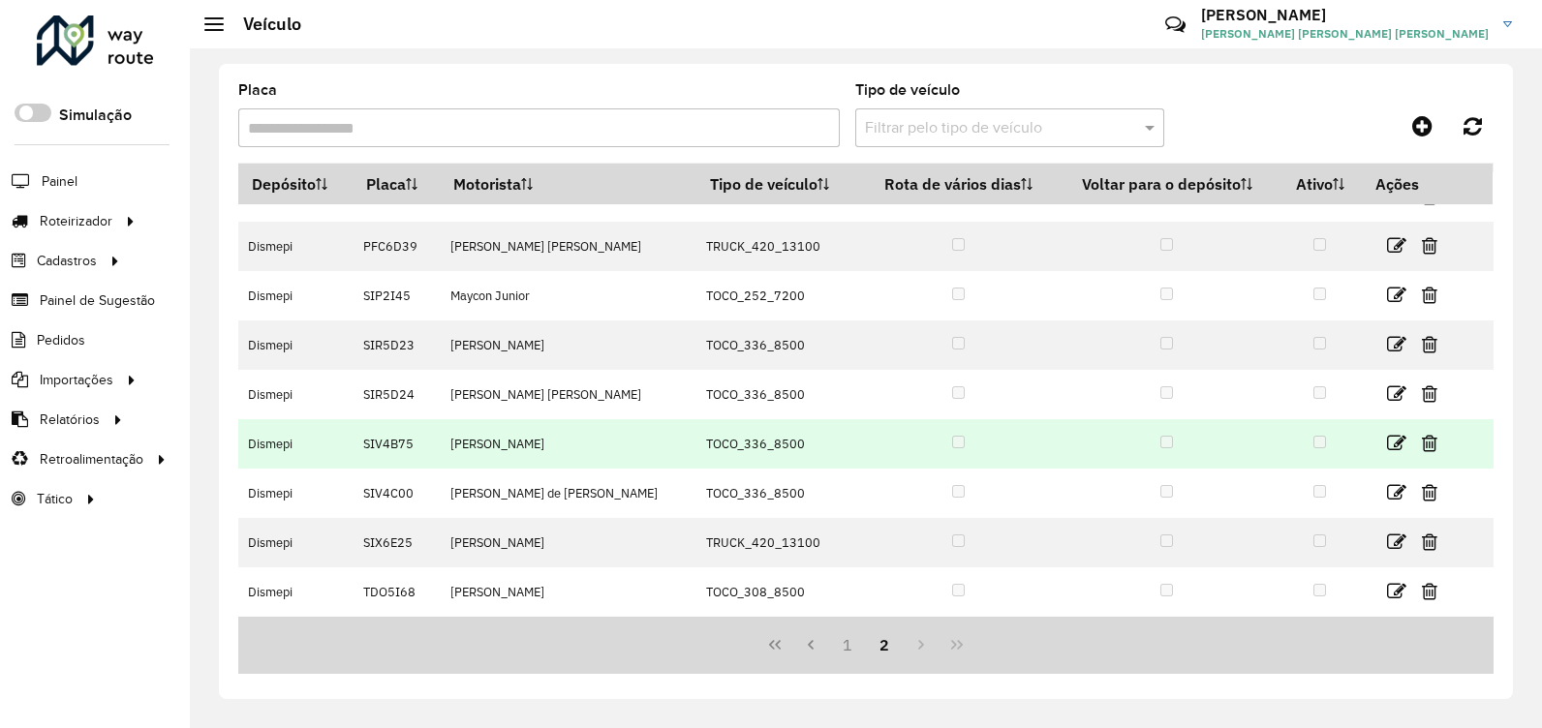
click at [492, 448] on td "Alexsander Hoffmann" at bounding box center [569, 443] width 256 height 49
click at [1387, 449] on icon at bounding box center [1396, 443] width 19 height 19
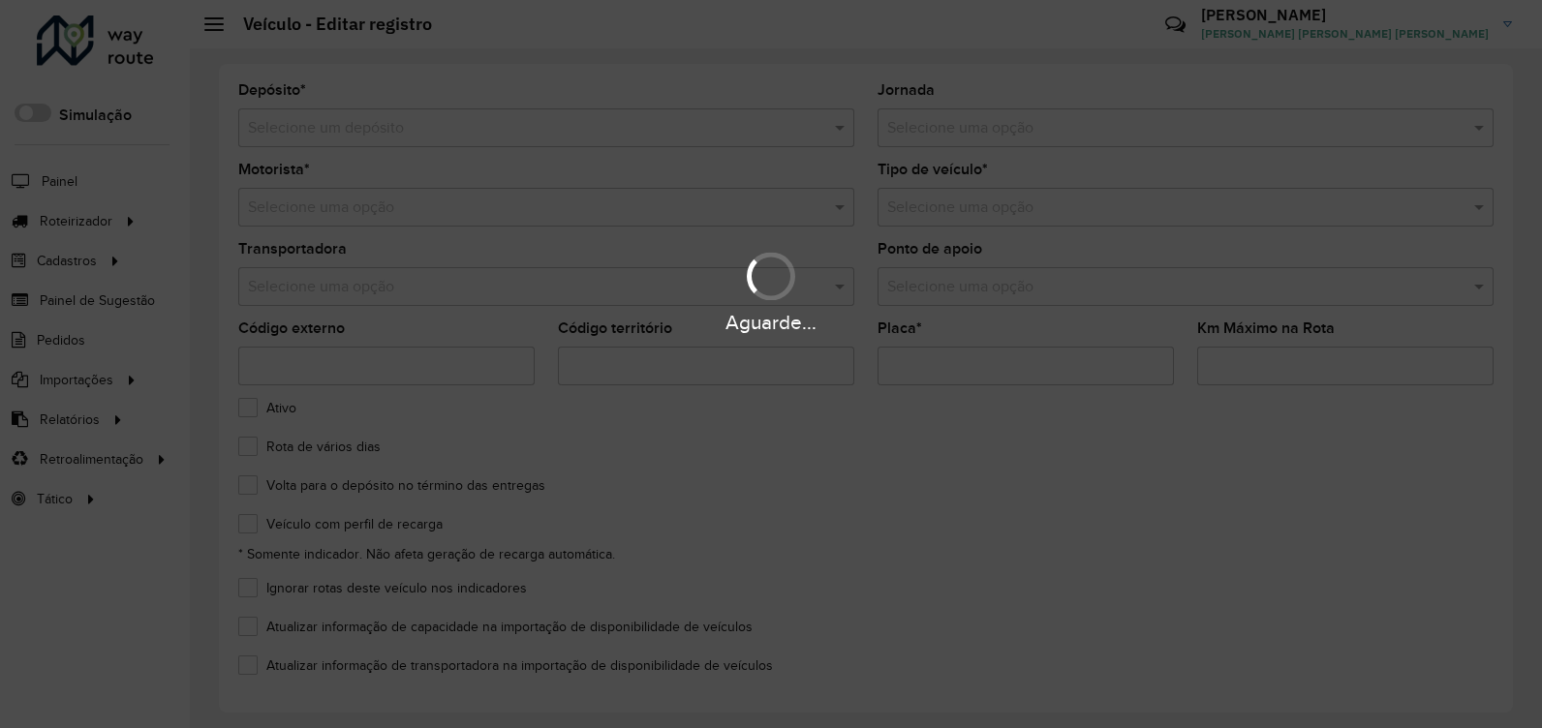
type input "*******"
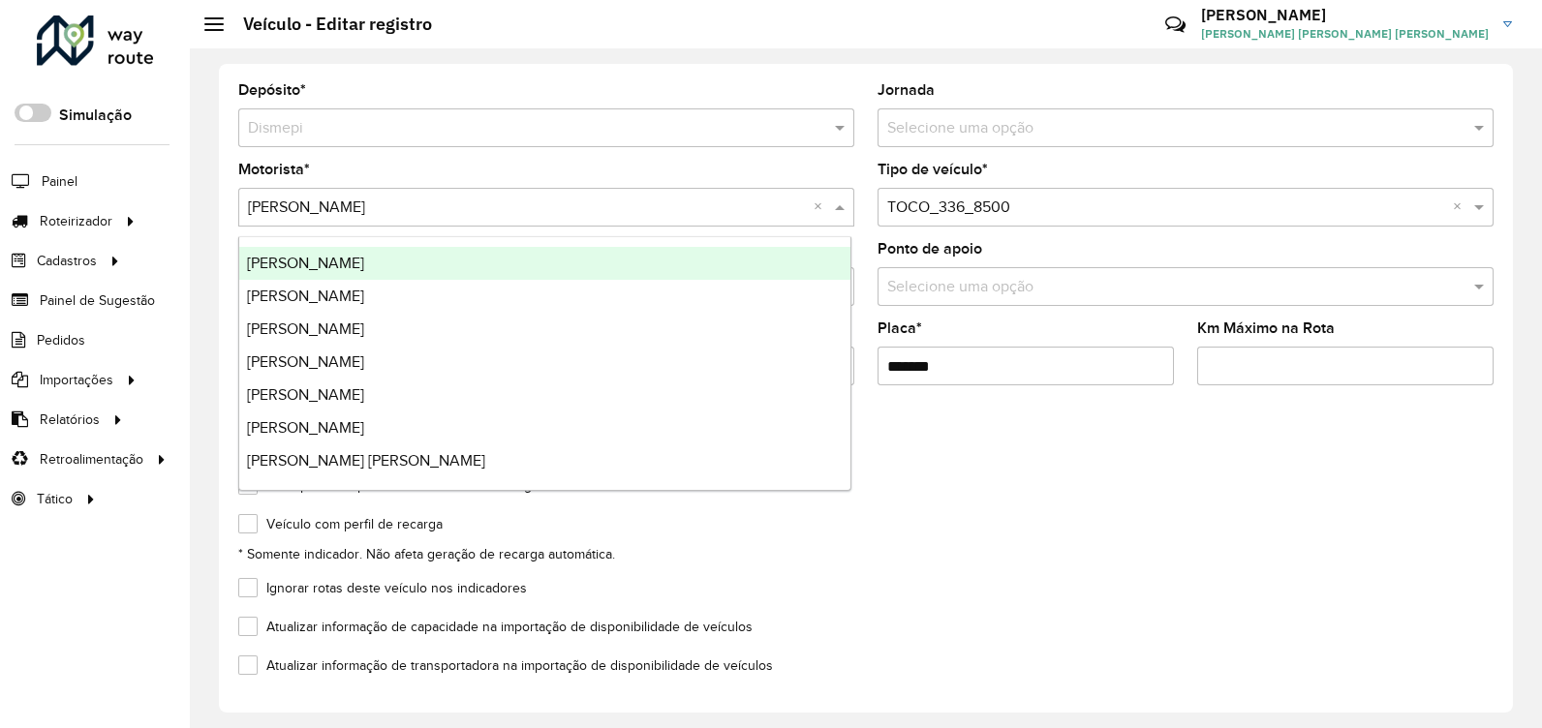
click at [572, 206] on input "text" at bounding box center [527, 208] width 558 height 23
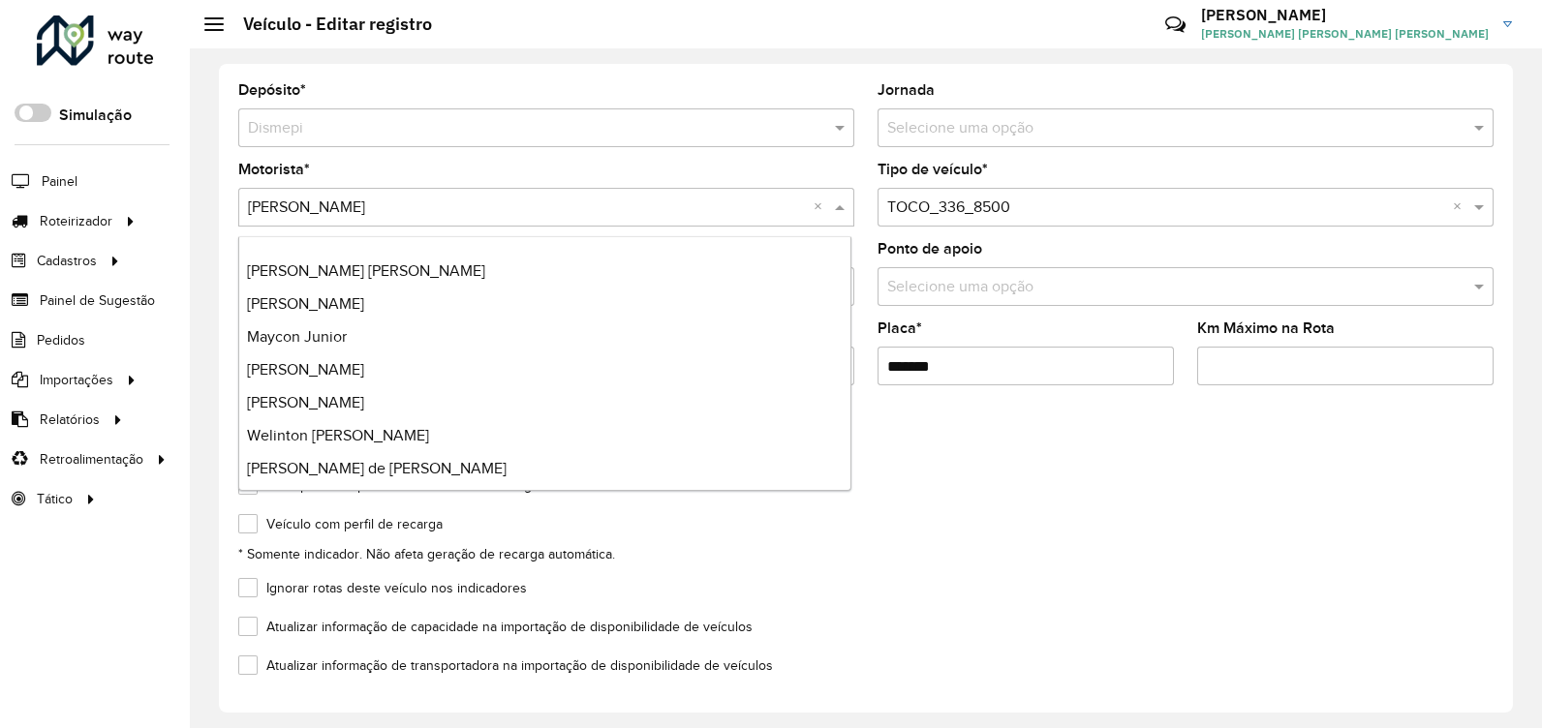
scroll to position [393, 0]
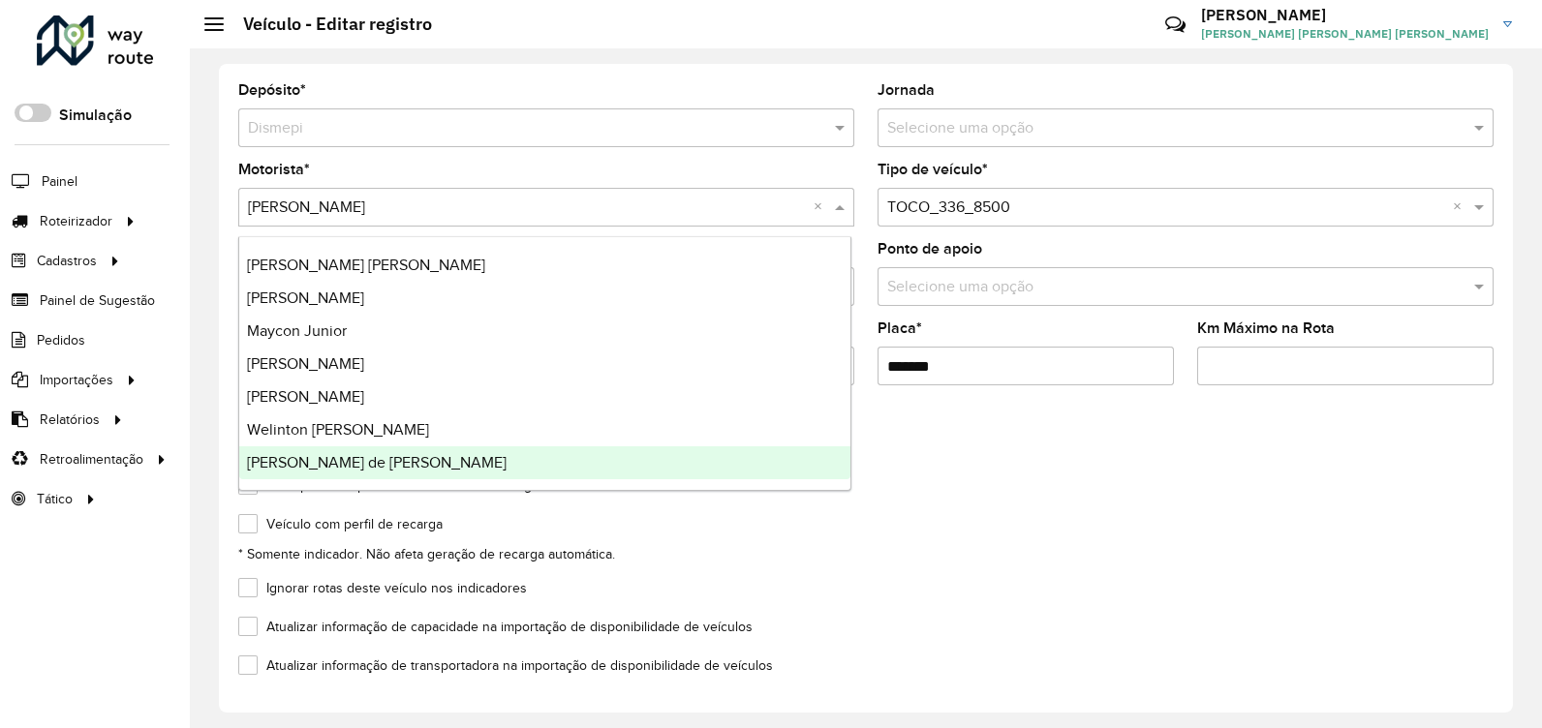
click at [881, 569] on formly-field "Veículo com perfil de recarga * Somente indicador. Não afeta geração de recarga…" at bounding box center [866, 549] width 1279 height 64
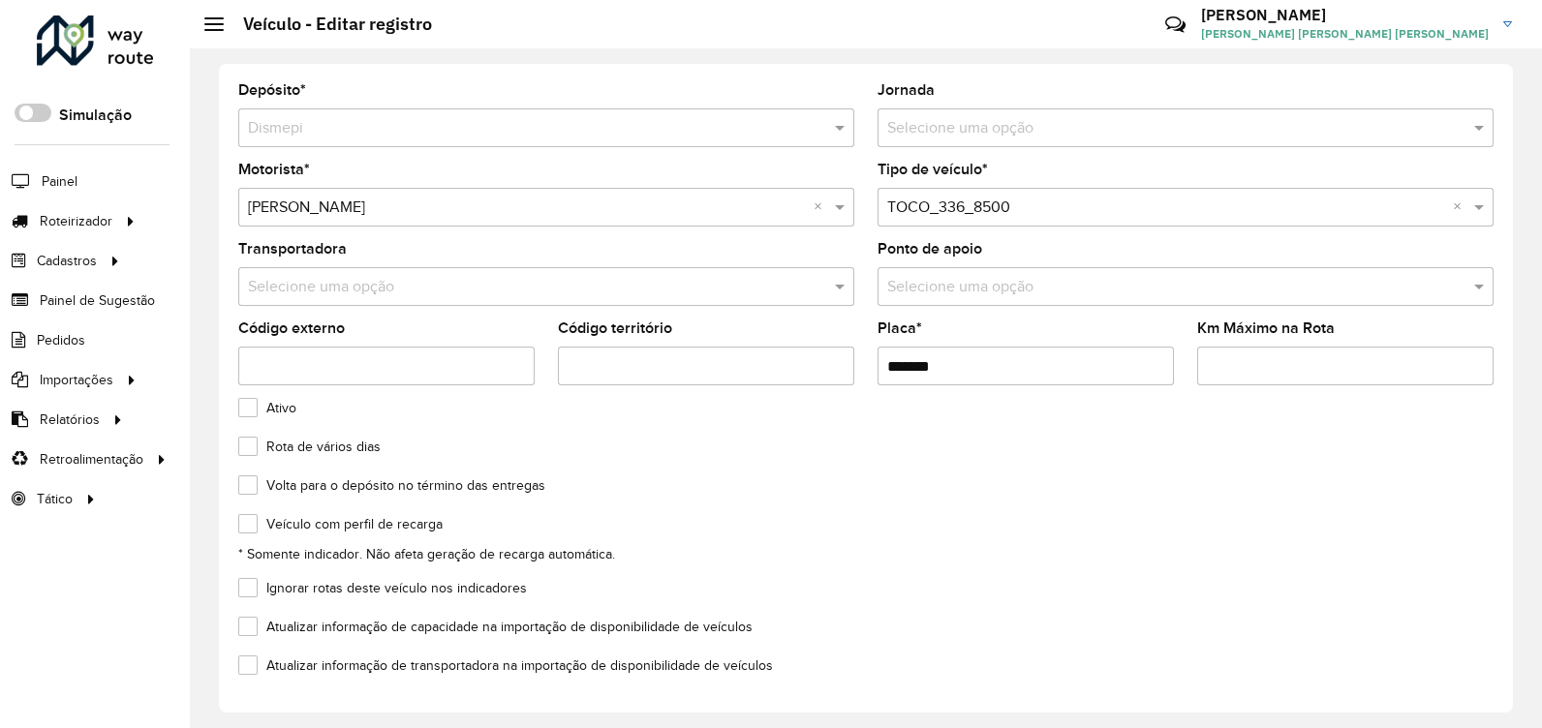
click at [1196, 18] on icon at bounding box center [1176, 25] width 42 height 42
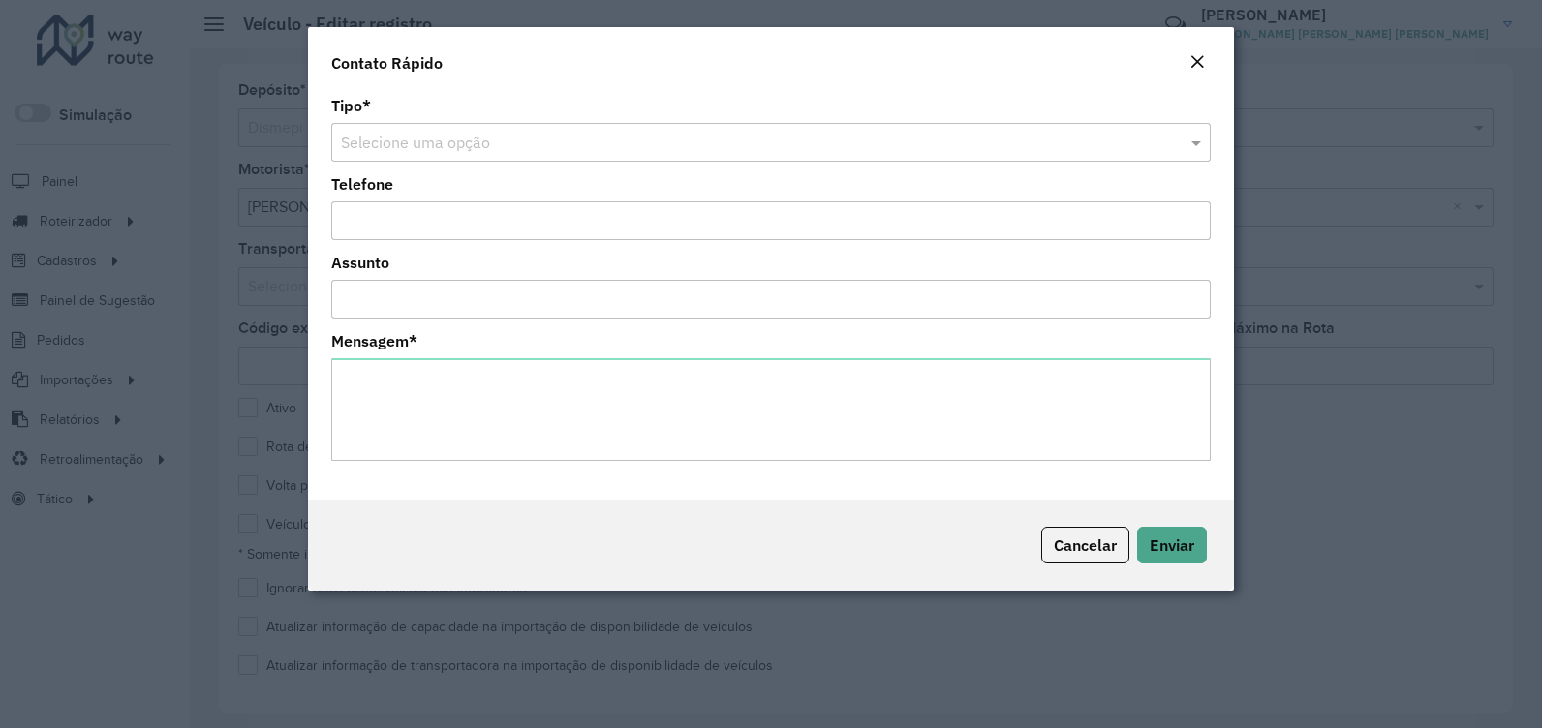
click at [1310, 23] on modal-container "Contato Rápido Tipo * Selecione uma opção Telefone Assunto Mensagem * Cancelar …" at bounding box center [771, 364] width 1542 height 728
click at [1262, 19] on modal-container "Contato Rápido Tipo * Selecione uma opção Telefone Assunto Mensagem * Cancelar …" at bounding box center [771, 364] width 1542 height 728
click at [1198, 53] on div "Close" at bounding box center [1197, 62] width 15 height 23
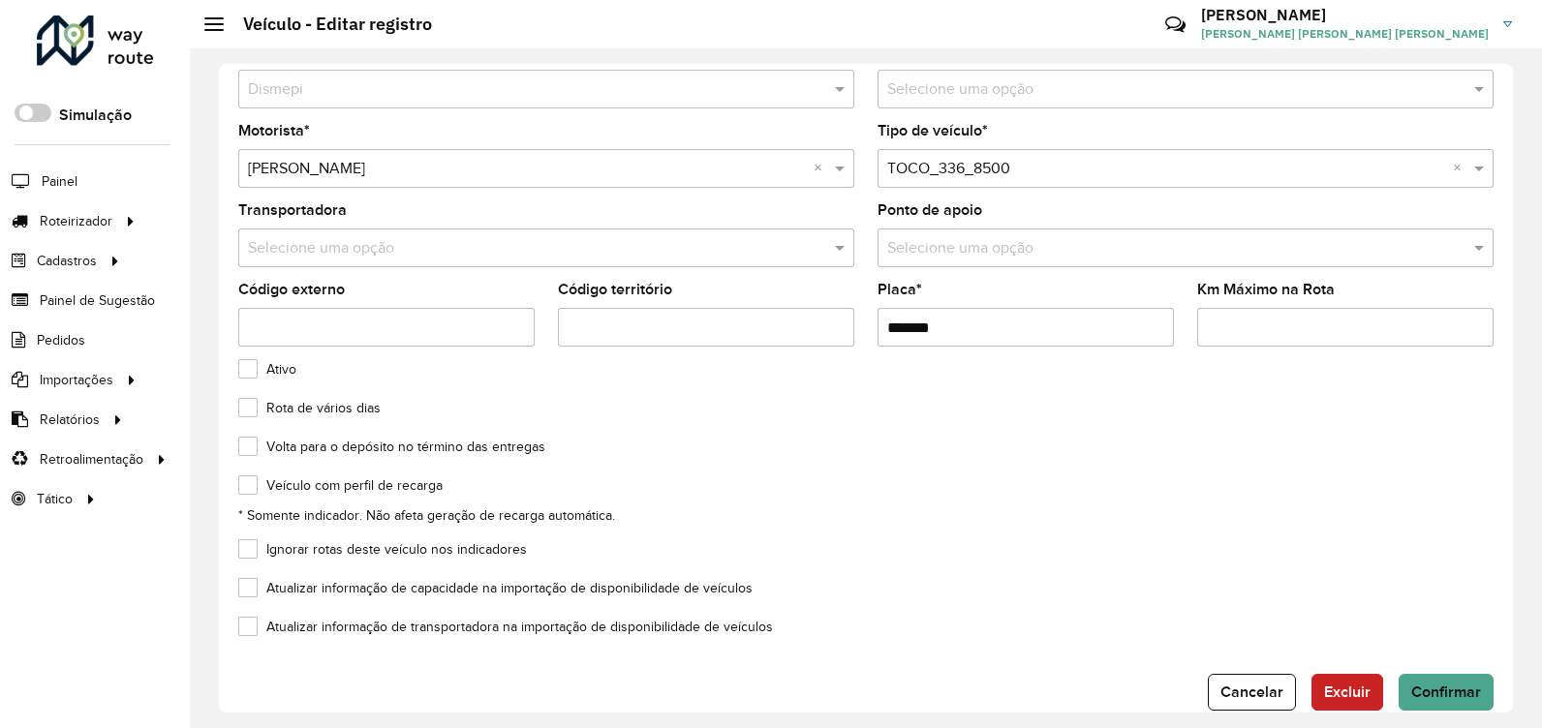
scroll to position [72, 0]
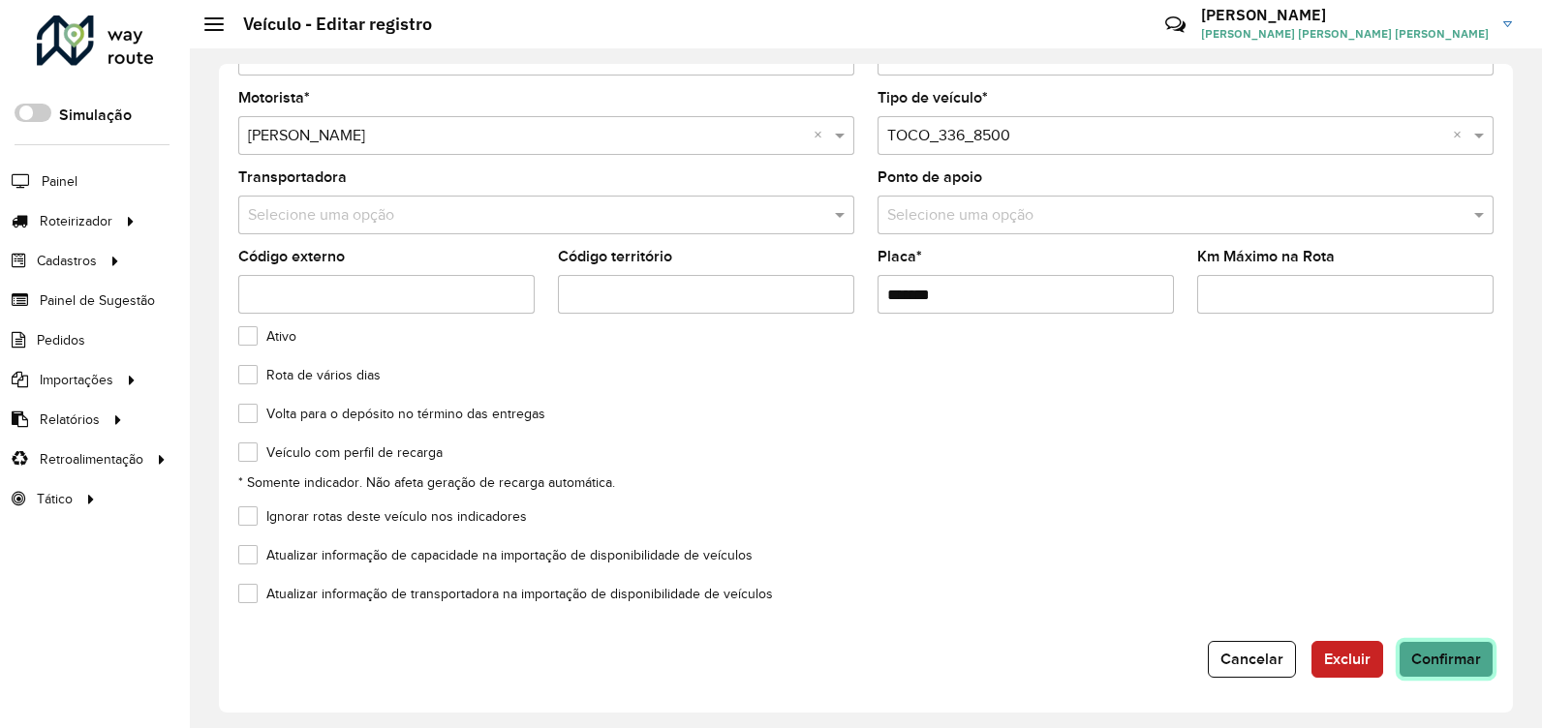
click at [1450, 641] on button "Confirmar" at bounding box center [1446, 659] width 95 height 37
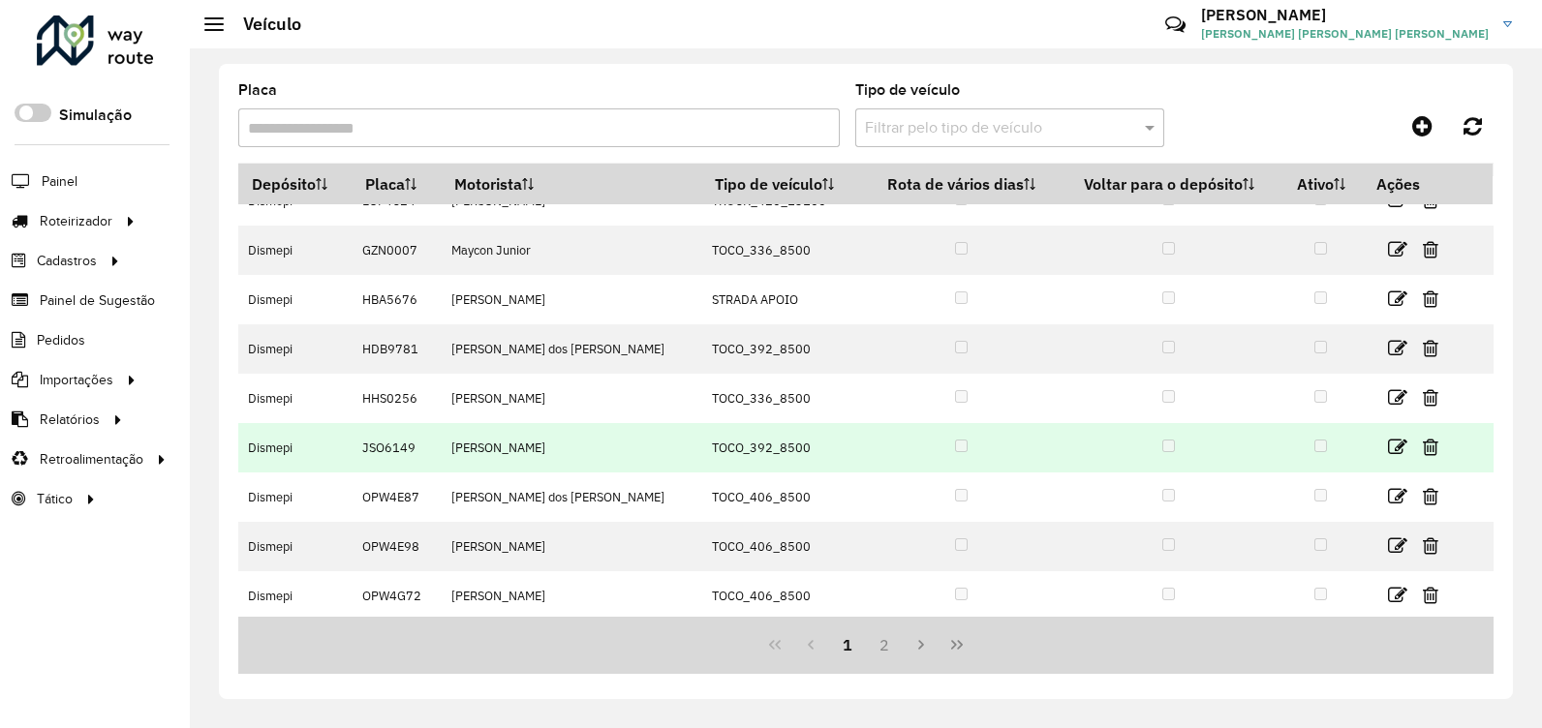
scroll to position [181, 0]
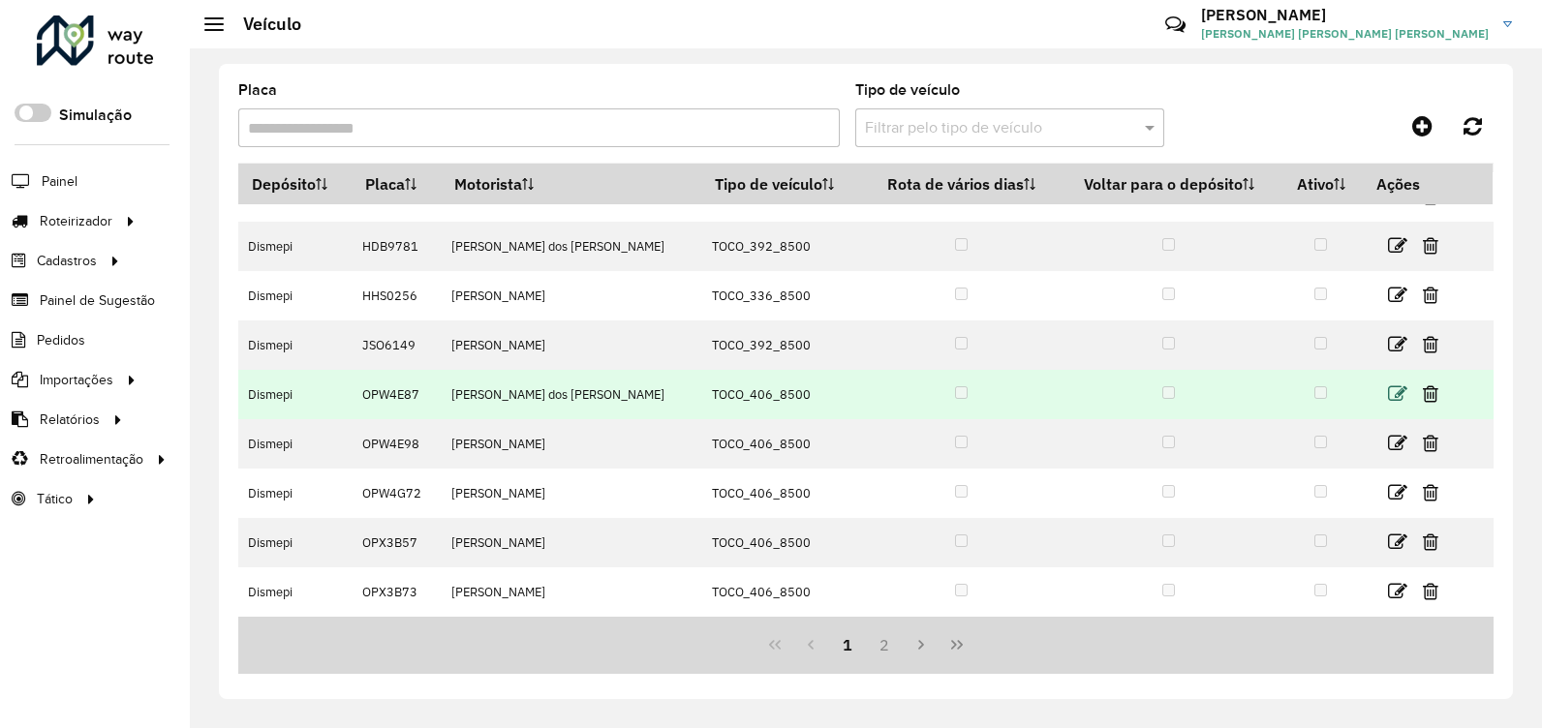
click at [1388, 392] on icon at bounding box center [1397, 394] width 19 height 19
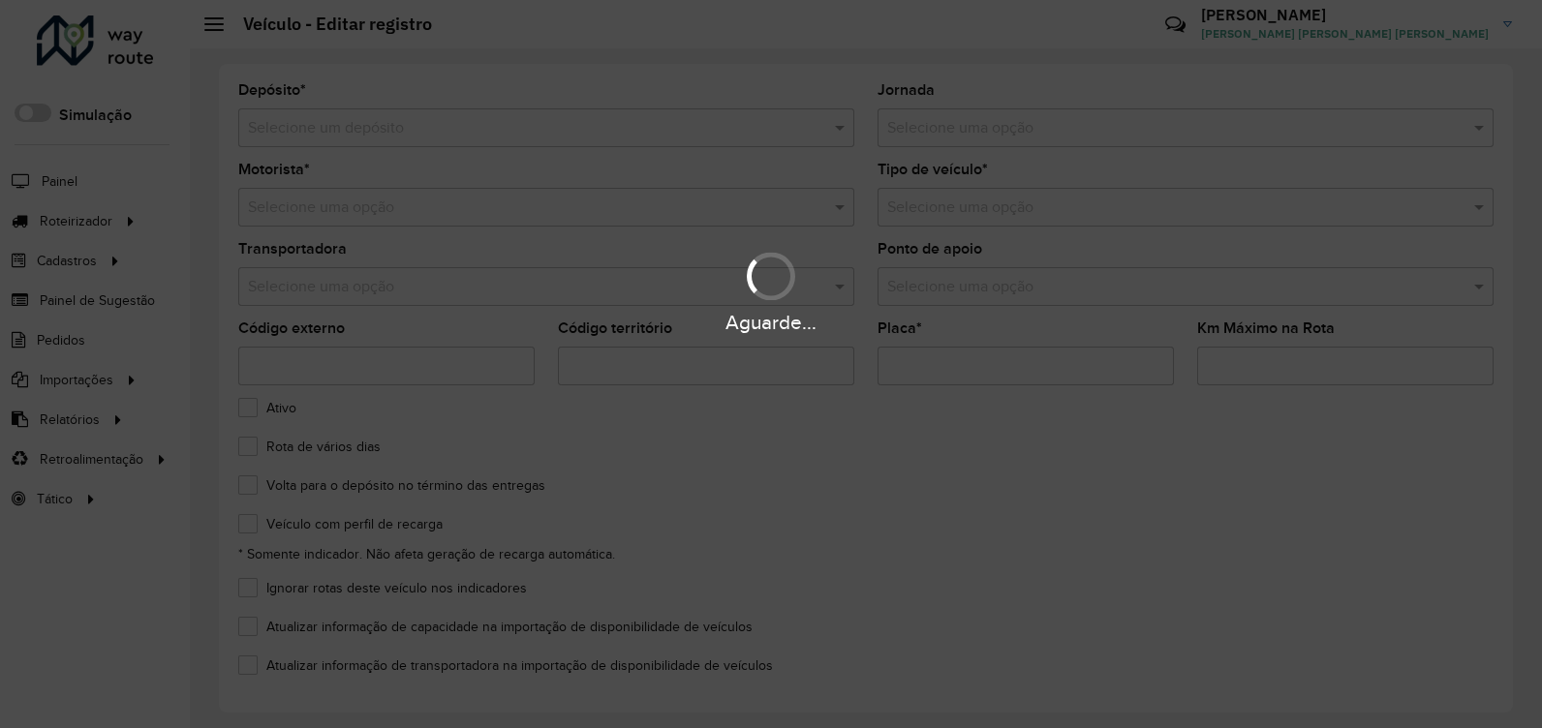
type input "*******"
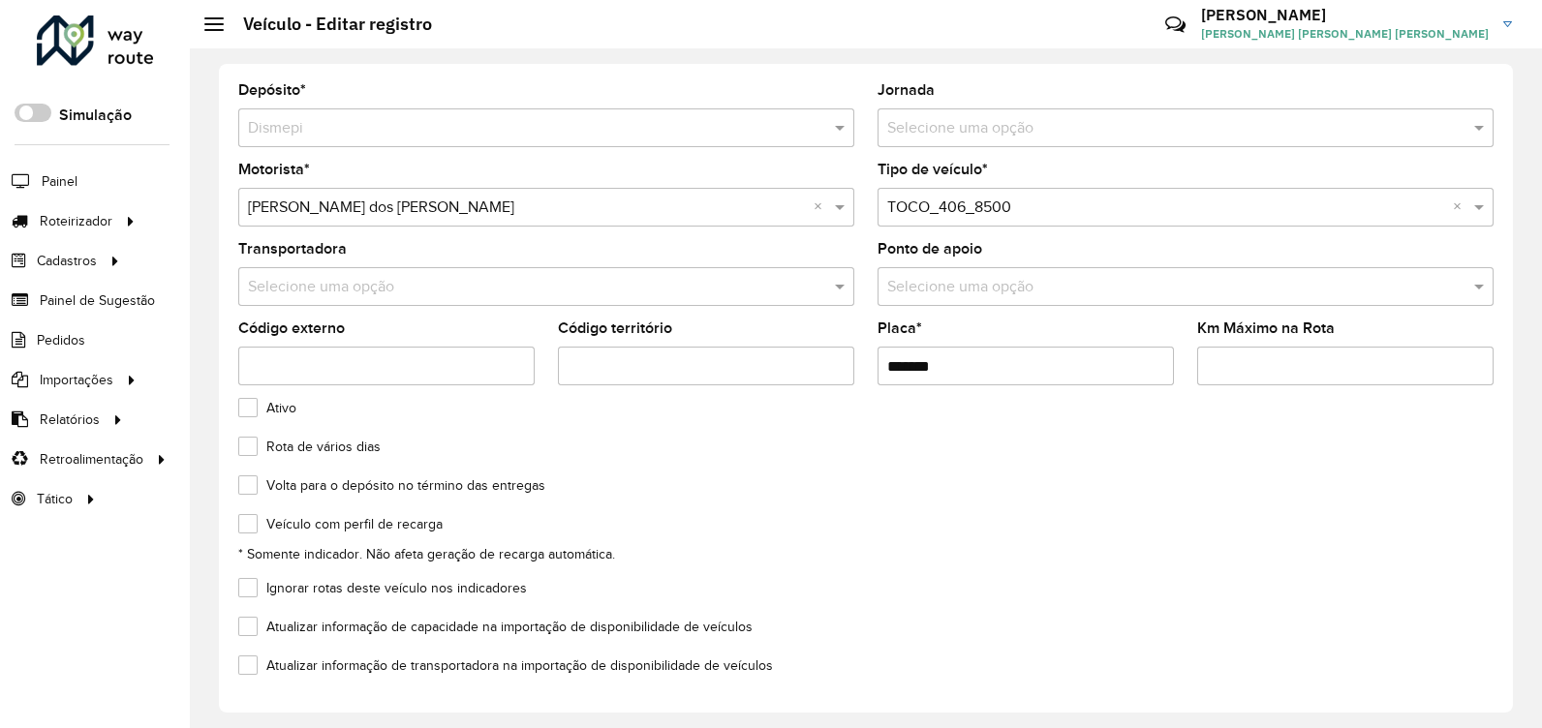
click at [243, 412] on label "Ativo" at bounding box center [267, 408] width 58 height 20
click at [249, 447] on label "Rota de vários dias" at bounding box center [309, 447] width 142 height 20
click at [247, 483] on label "Volta para o depósito no término das entregas" at bounding box center [391, 486] width 307 height 20
click at [246, 632] on label "Atualizar informação de capacidade na importação de disponibilidade de veículos" at bounding box center [495, 627] width 514 height 20
click at [250, 672] on label "Atualizar informação de transportadora na importação de disponibilidade de veíc…" at bounding box center [505, 666] width 535 height 20
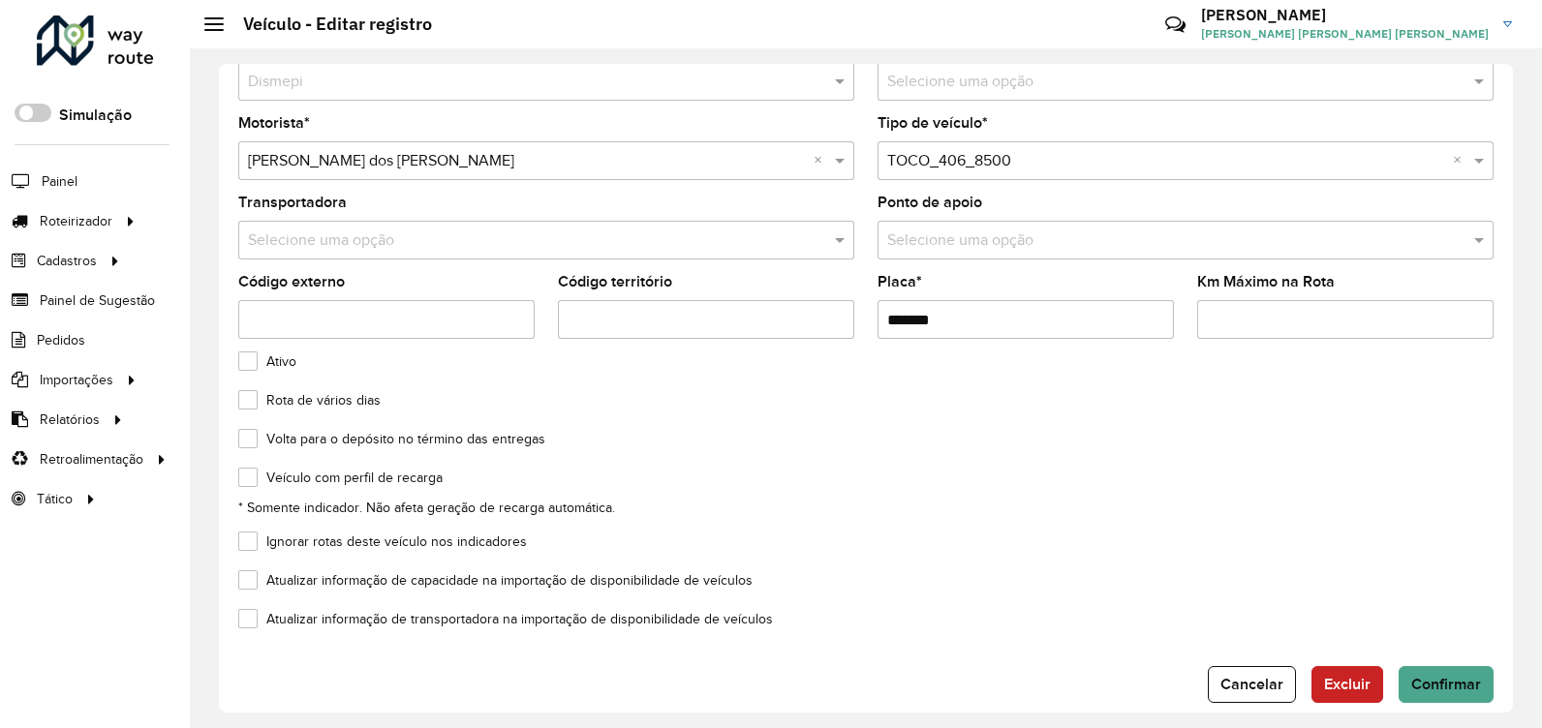
scroll to position [72, 0]
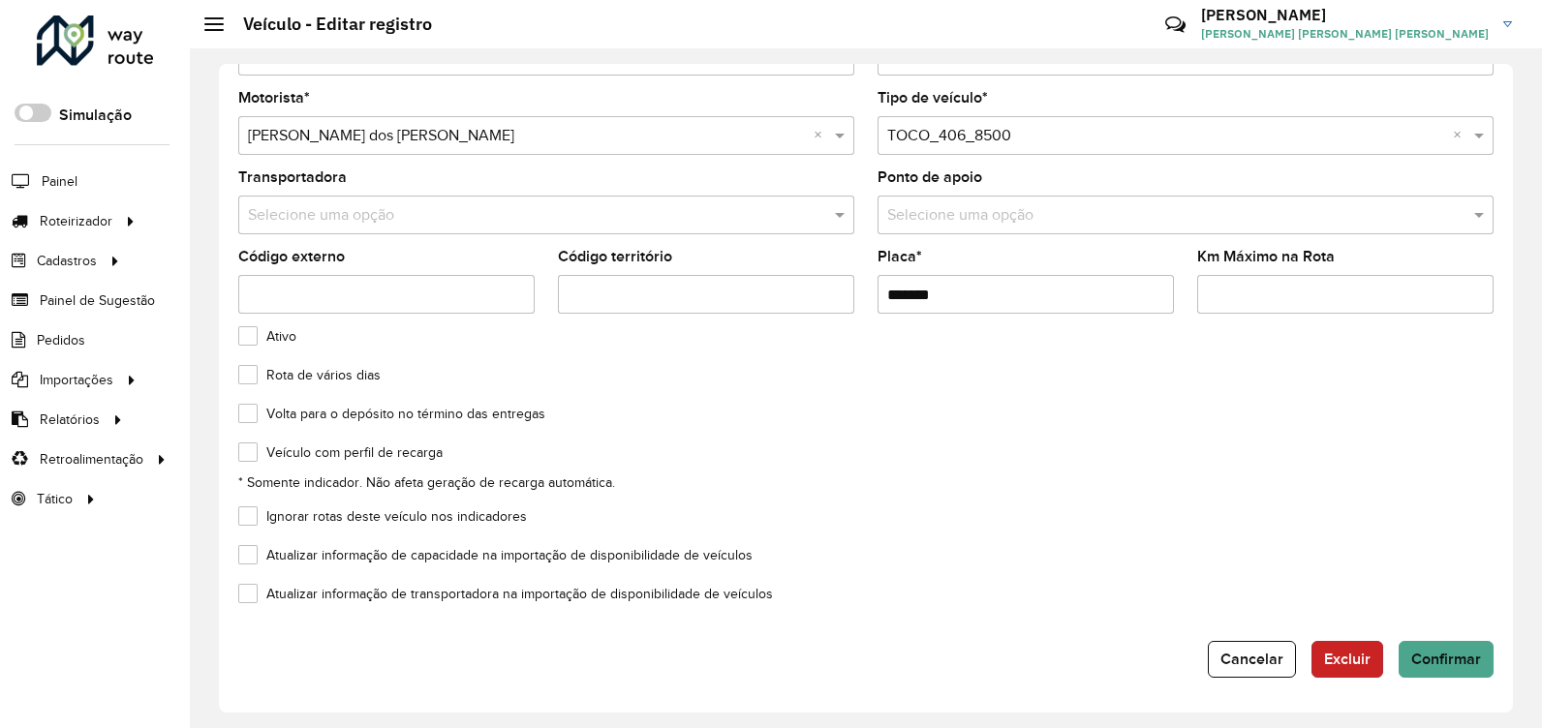
click at [1350, 665] on span "Excluir" at bounding box center [1347, 659] width 46 height 16
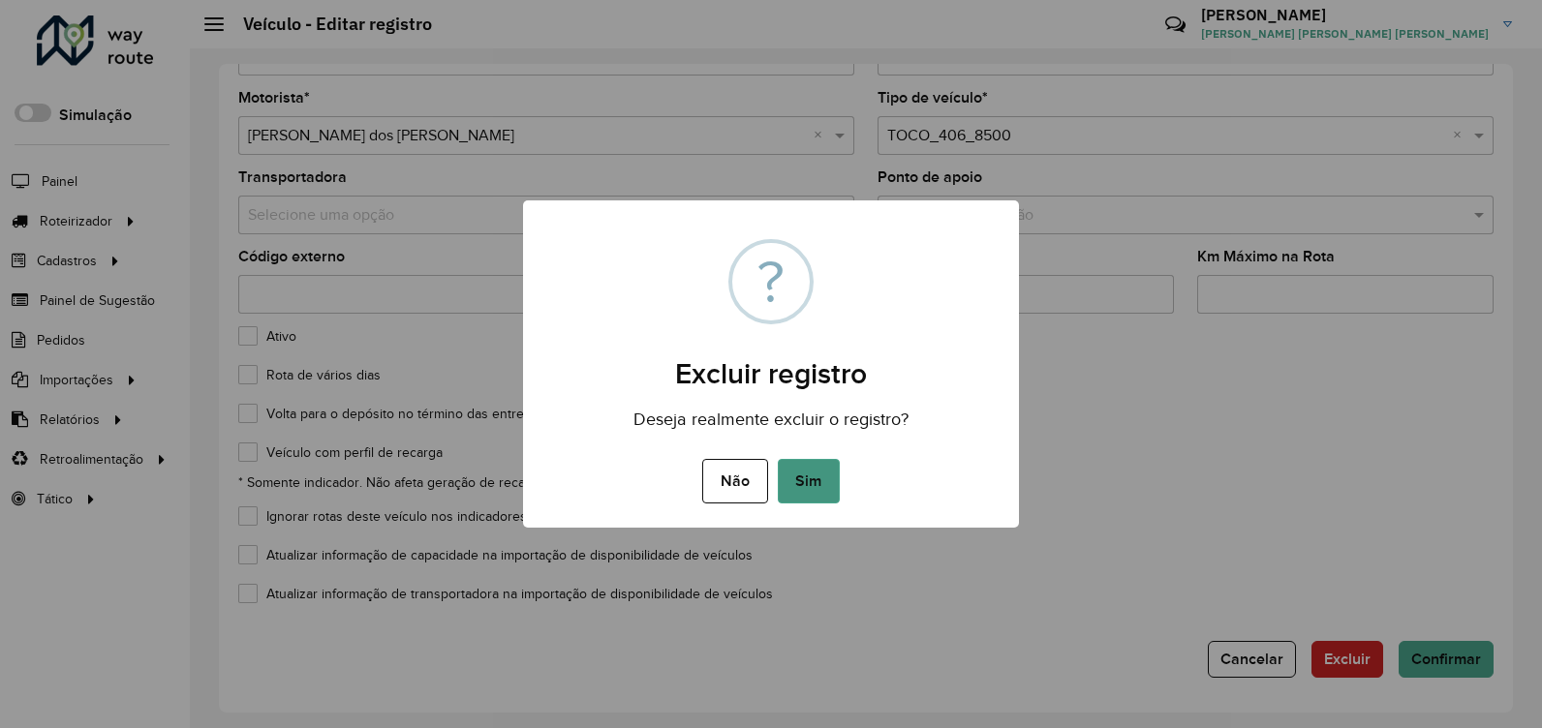
click at [815, 492] on button "Sim" at bounding box center [809, 481] width 62 height 45
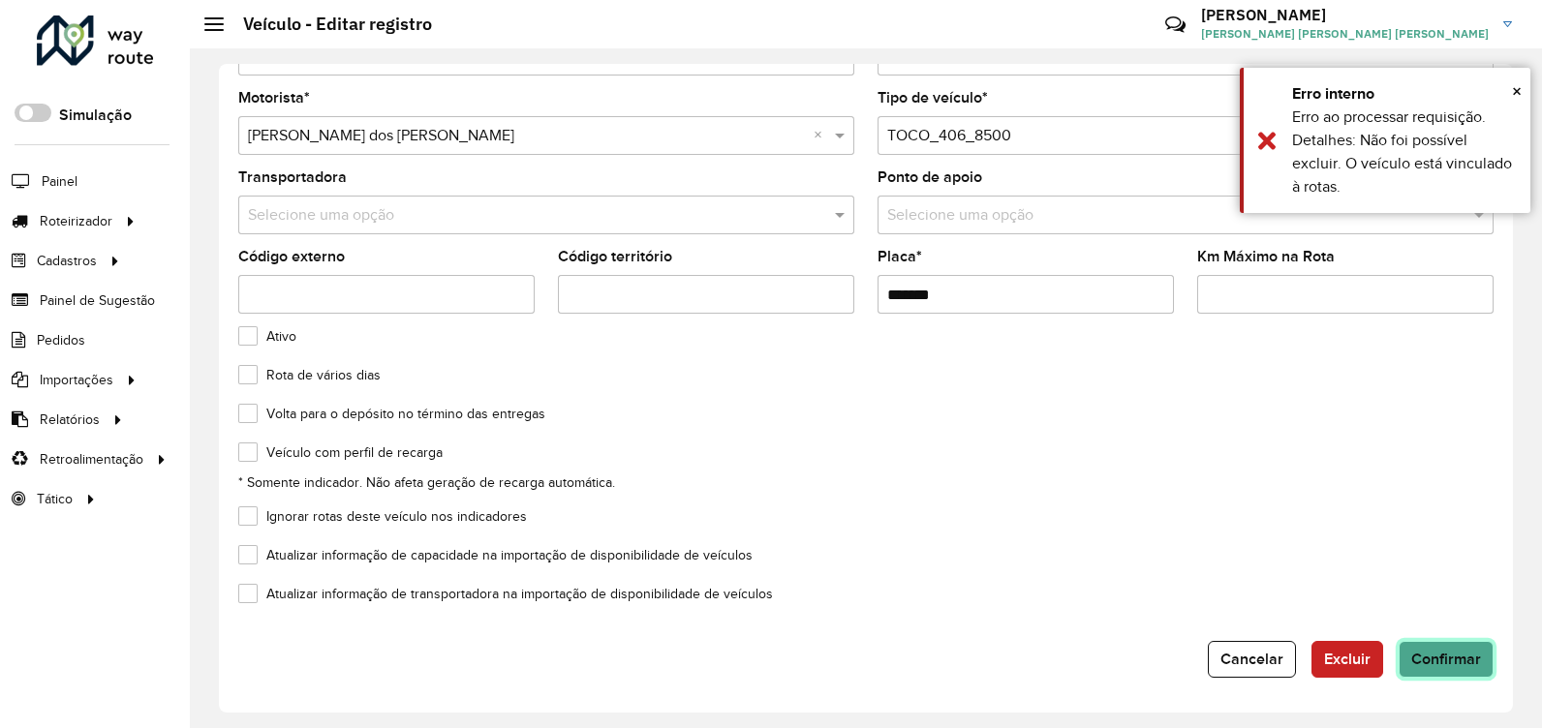
click at [1424, 667] on button "Confirmar" at bounding box center [1446, 659] width 95 height 37
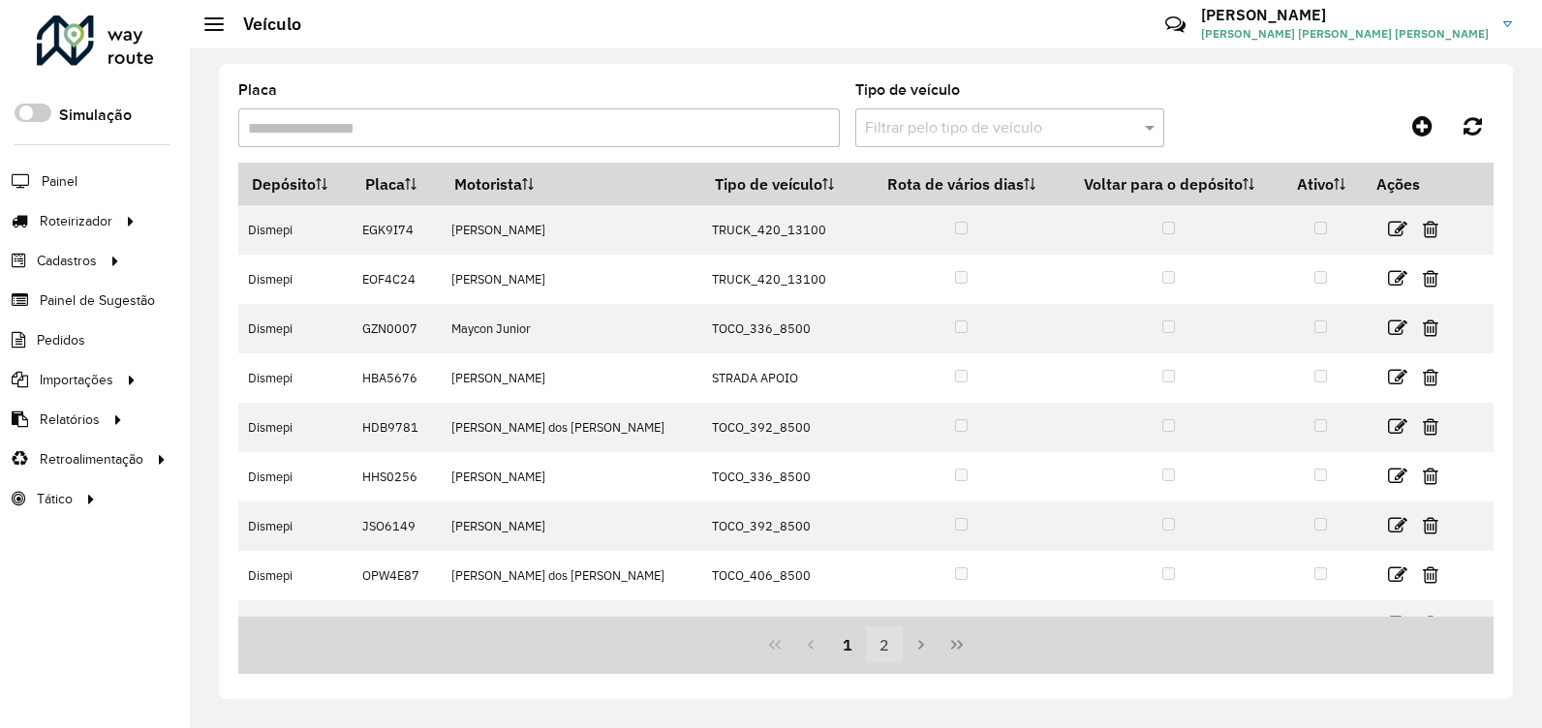
click at [890, 656] on button "2" at bounding box center [884, 645] width 37 height 37
click at [1151, 133] on span at bounding box center [1152, 127] width 24 height 23
click at [1148, 128] on span at bounding box center [1152, 127] width 24 height 23
click at [748, 86] on div "Placa" at bounding box center [539, 115] width 602 height 64
click at [213, 173] on div "Placa Tipo de veículo Filtrar pelo tipo de veículo Depósito Placa Motorista Tip…" at bounding box center [866, 388] width 1352 height 680
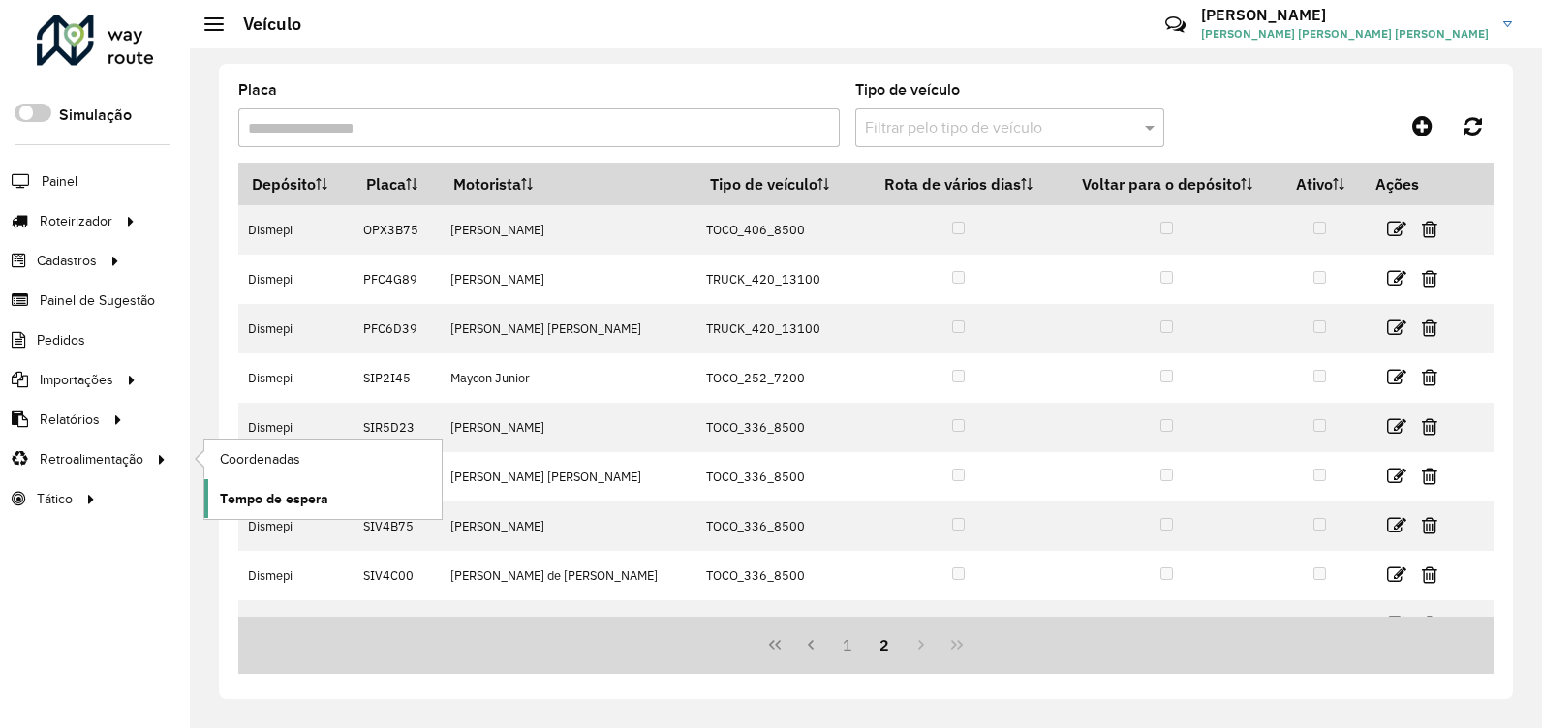
click at [242, 493] on span "Tempo de espera" at bounding box center [274, 499] width 108 height 20
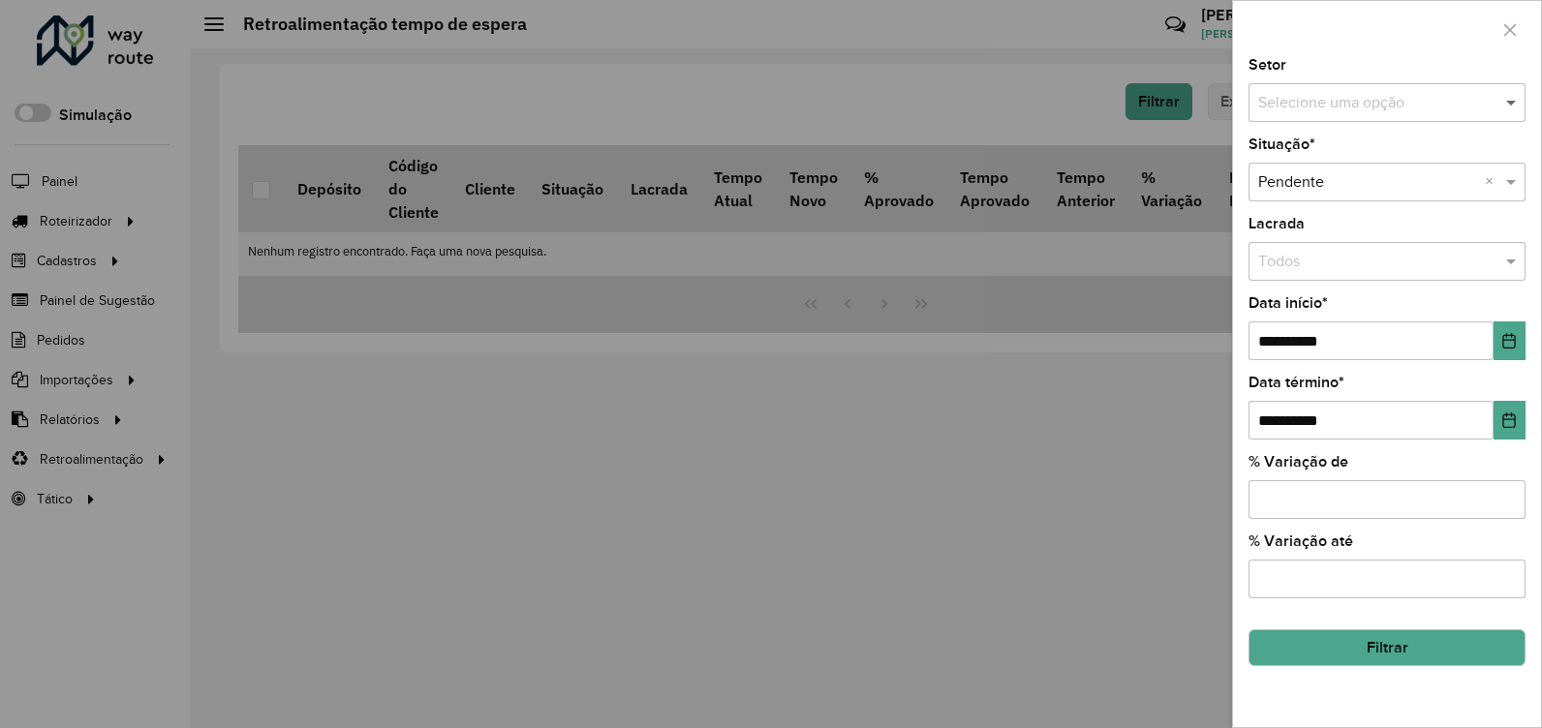
click at [1507, 106] on span at bounding box center [1513, 102] width 24 height 23
click at [1511, 102] on span at bounding box center [1513, 102] width 24 height 23
click at [772, 493] on div at bounding box center [771, 364] width 1542 height 728
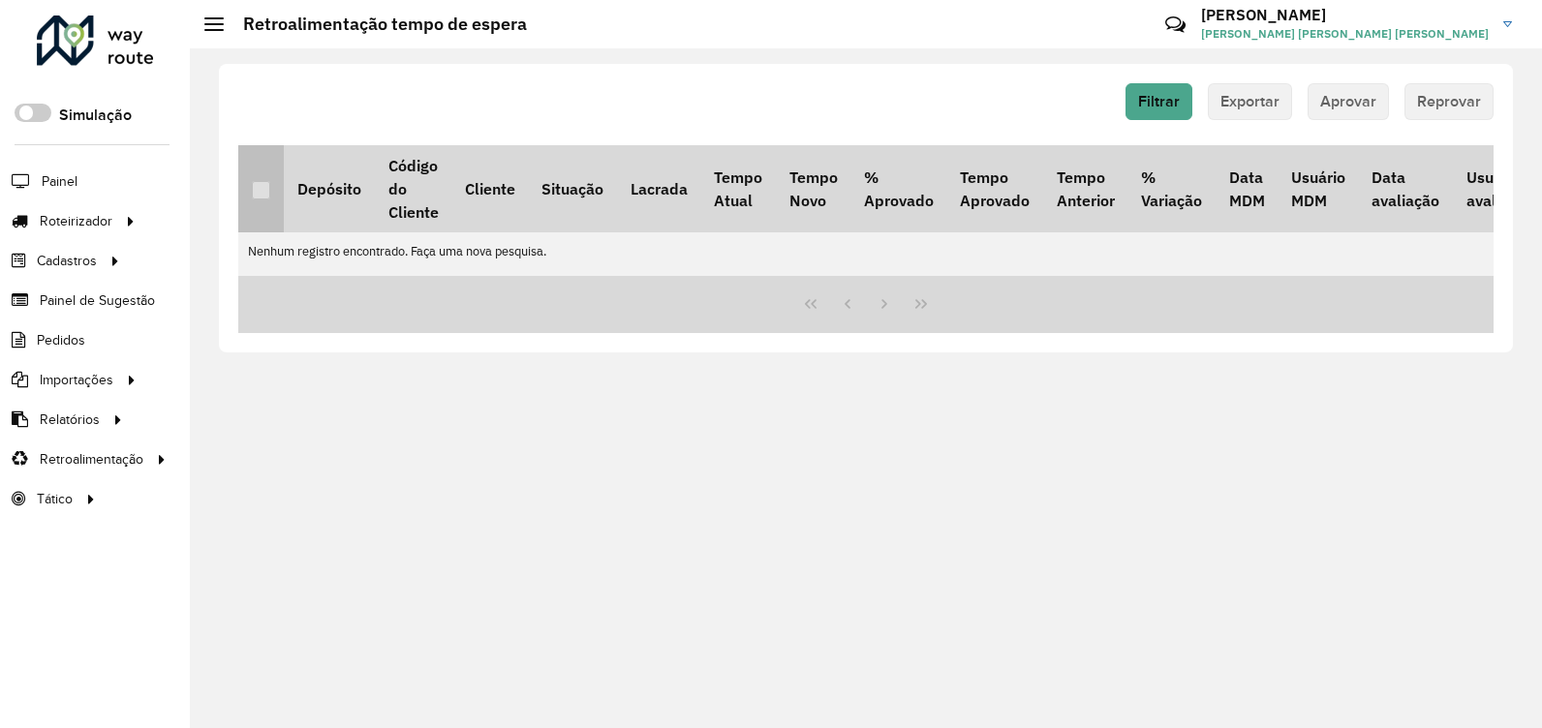
click at [260, 195] on p-tableheadercheckbox at bounding box center [261, 188] width 19 height 19
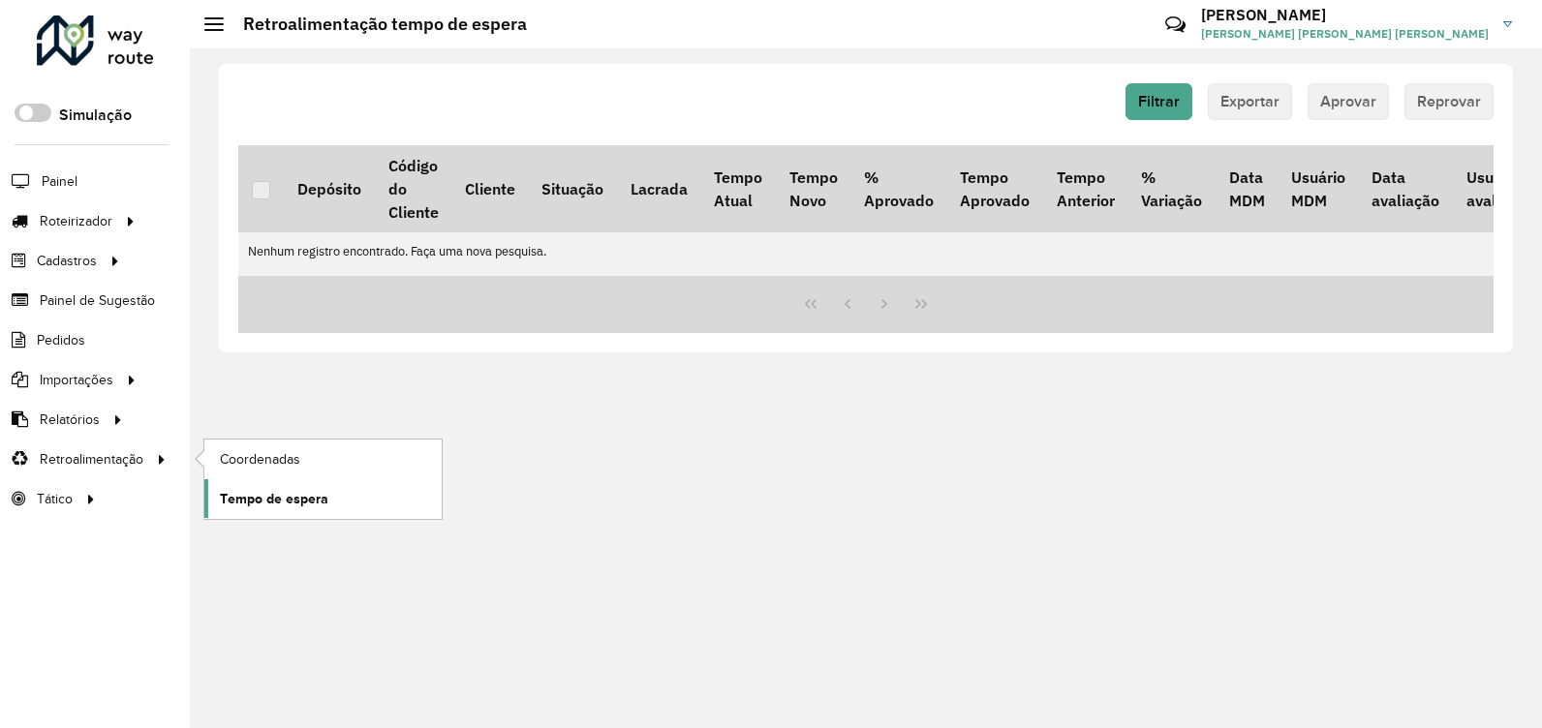
click at [322, 501] on span "Tempo de espera" at bounding box center [274, 499] width 108 height 20
click at [291, 466] on span "Coordenadas" at bounding box center [261, 459] width 83 height 20
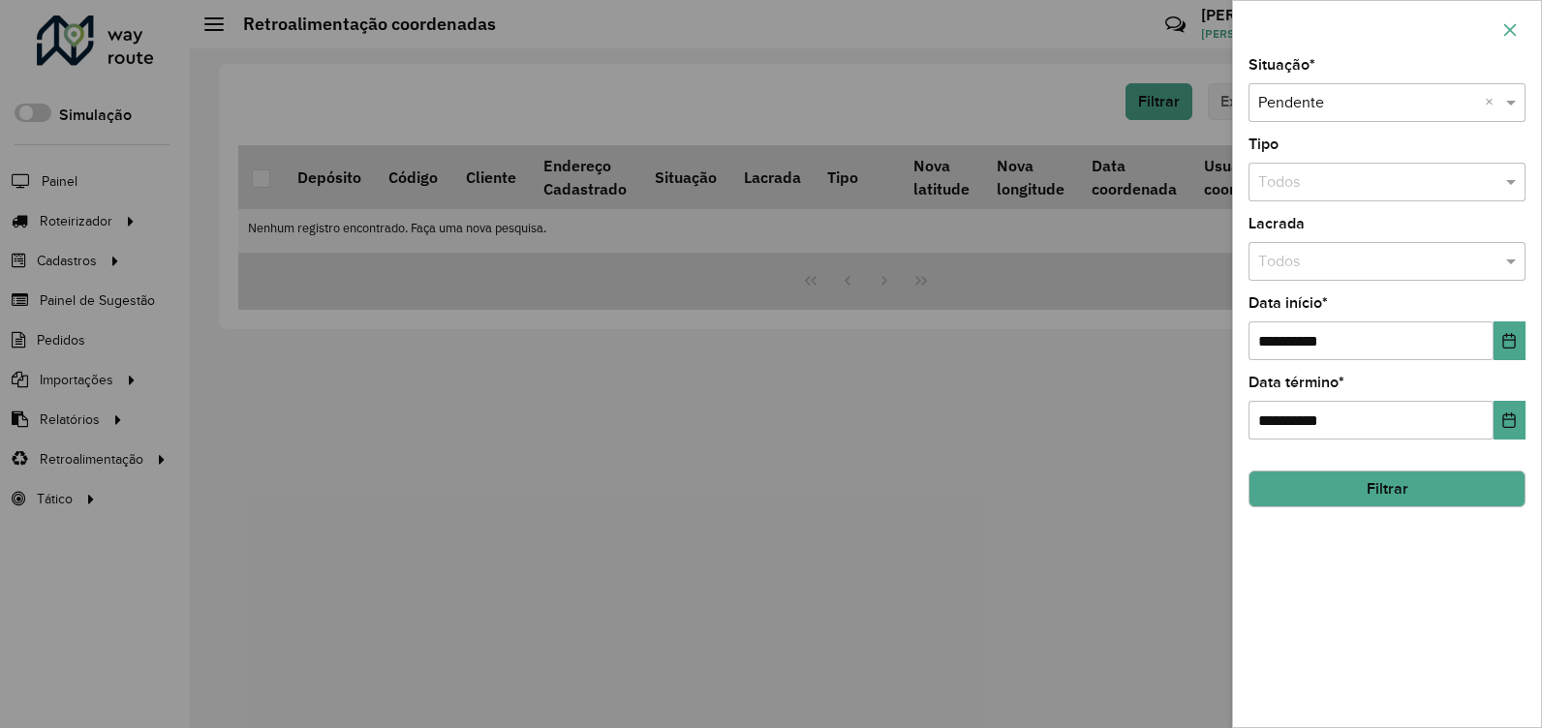
click at [1510, 30] on icon "button" at bounding box center [1509, 29] width 15 height 15
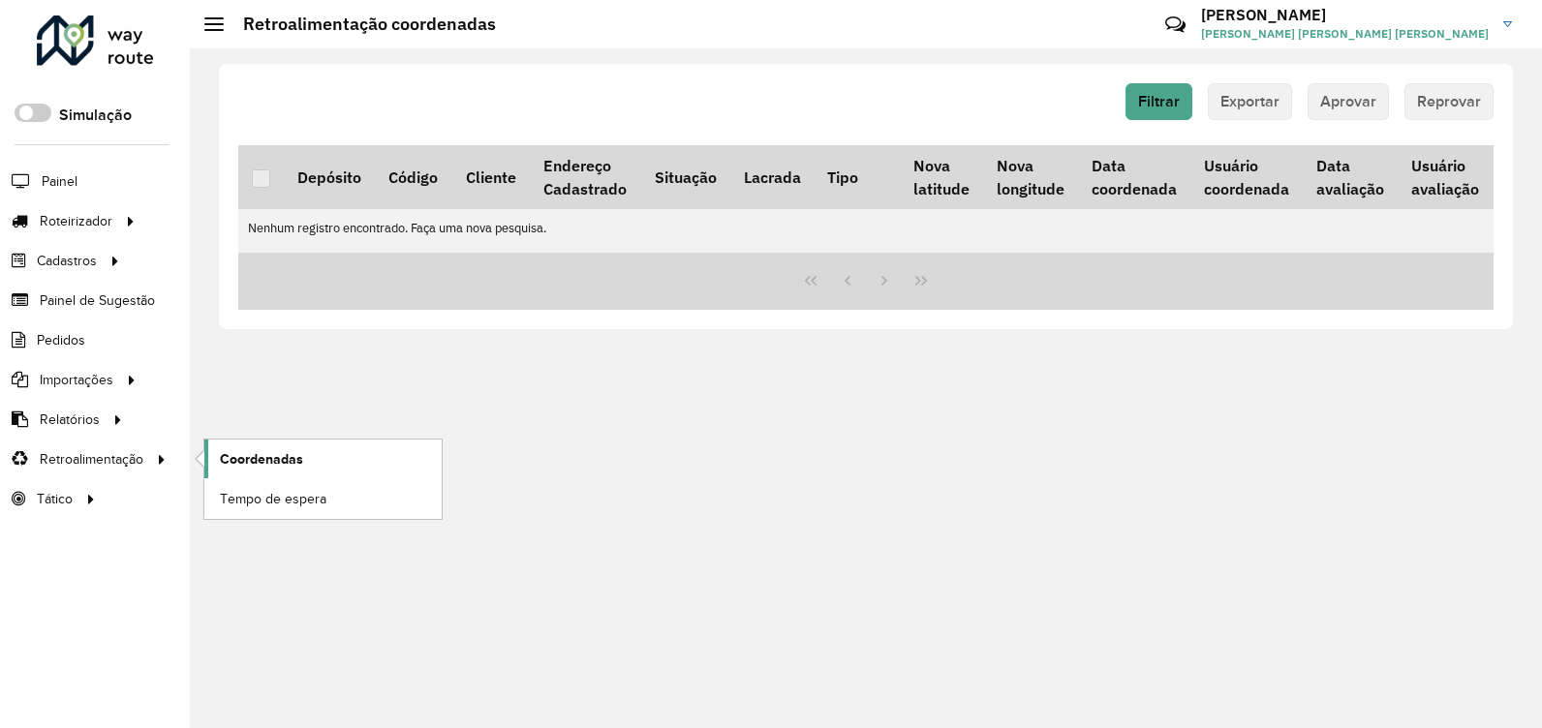
click at [294, 459] on span "Coordenadas" at bounding box center [261, 459] width 83 height 20
click at [277, 498] on span "Tempo de espera" at bounding box center [274, 499] width 108 height 20
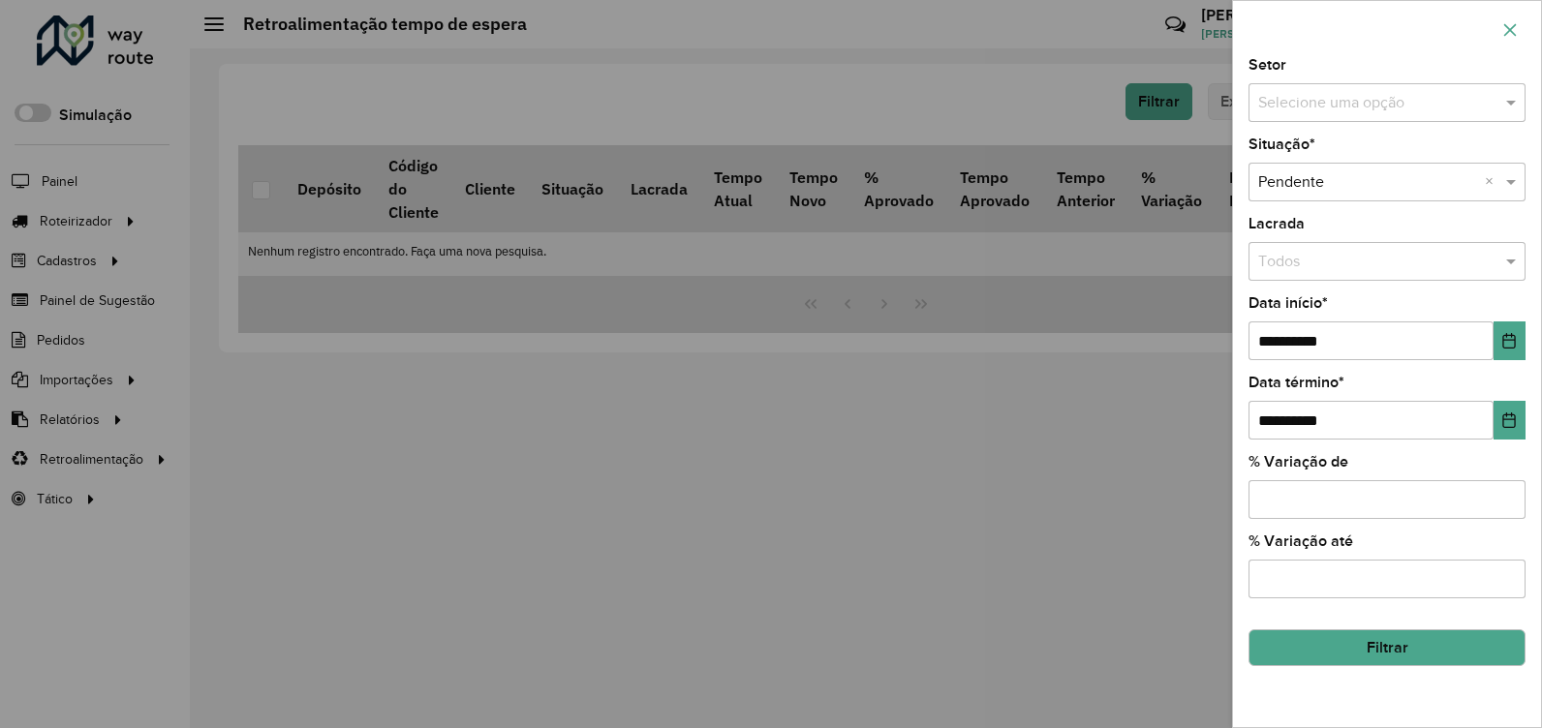
click at [1513, 31] on icon "button" at bounding box center [1509, 29] width 15 height 15
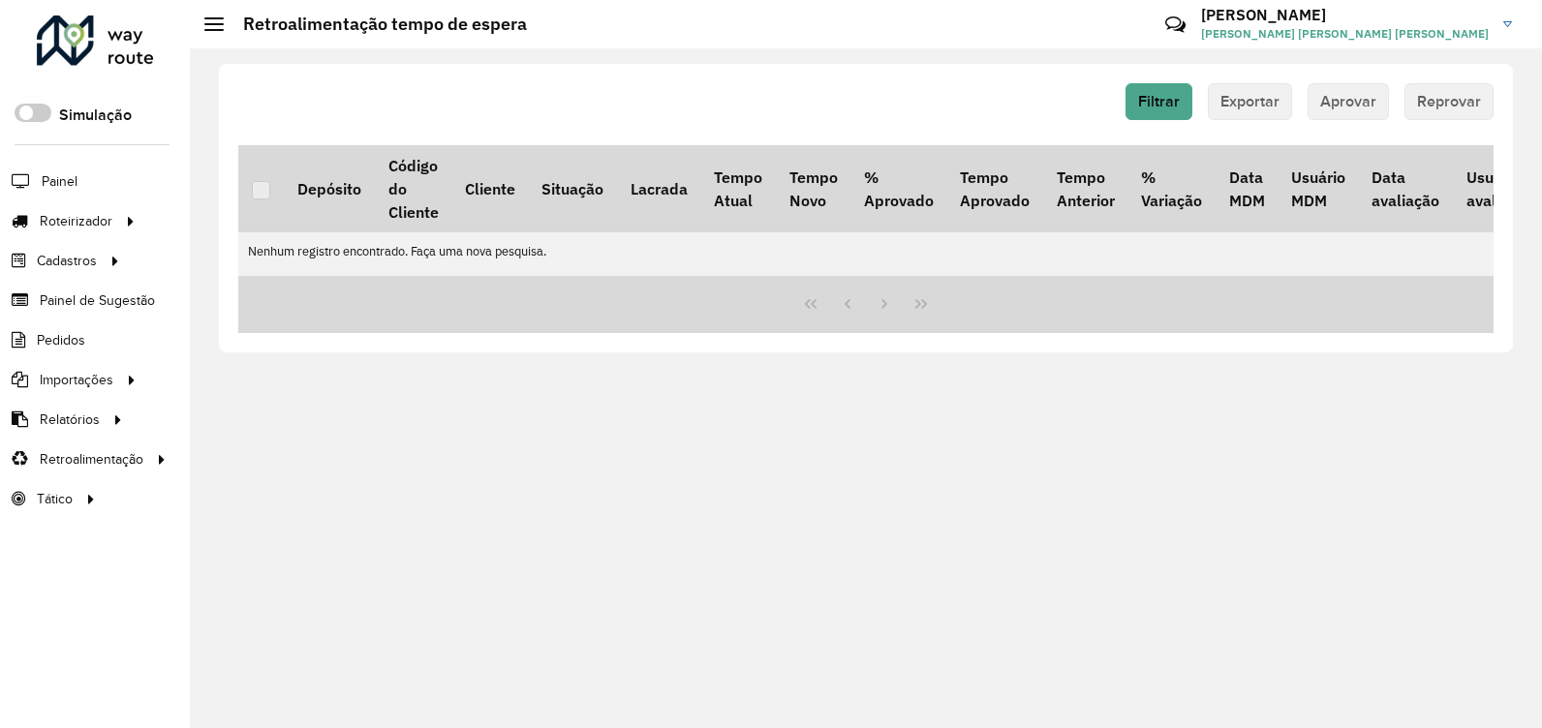
click at [343, 256] on td "Nenhum registro encontrado. Faça uma nova pesquisa." at bounding box center [1009, 251] width 1542 height 38
click at [1261, 105] on hb-button "Exportar" at bounding box center [1250, 101] width 84 height 37
drag, startPoint x: 1360, startPoint y: 110, endPoint x: 1427, endPoint y: 112, distance: 66.9
click at [1372, 112] on hb-button "Aprovar" at bounding box center [1348, 101] width 81 height 37
click at [1460, 110] on hb-button "Reprovar" at bounding box center [1449, 101] width 89 height 37
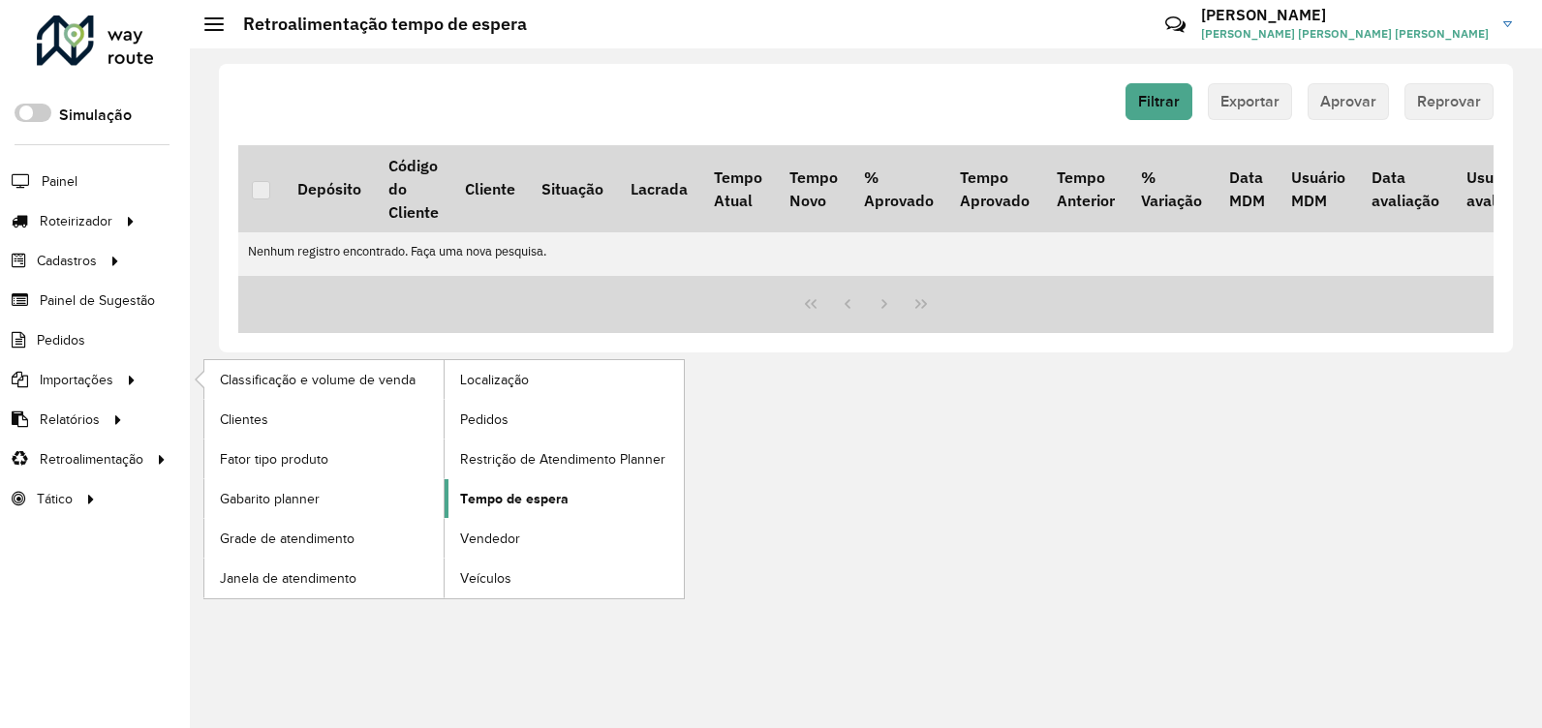
click at [538, 504] on span "Tempo de espera" at bounding box center [514, 499] width 108 height 20
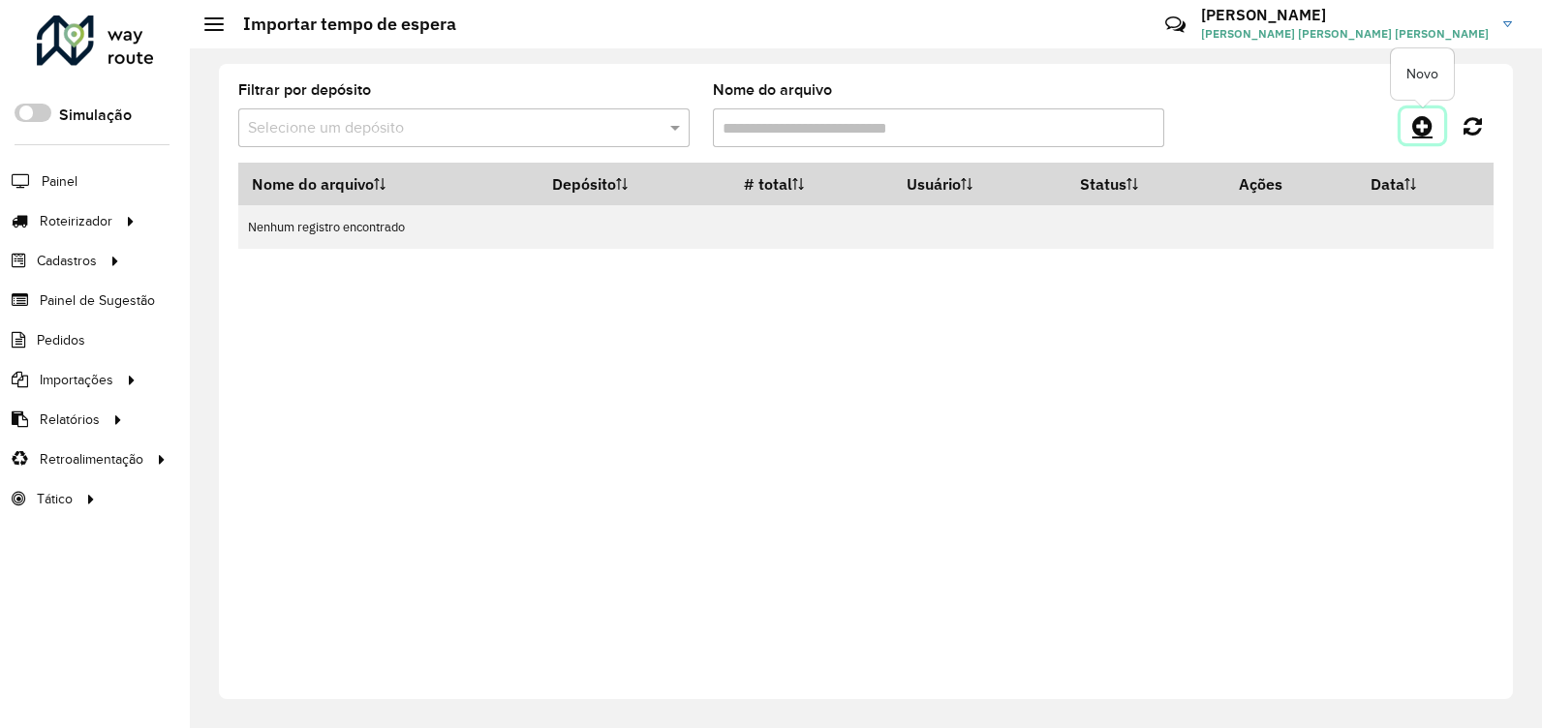
click at [1428, 131] on icon at bounding box center [1422, 125] width 20 height 23
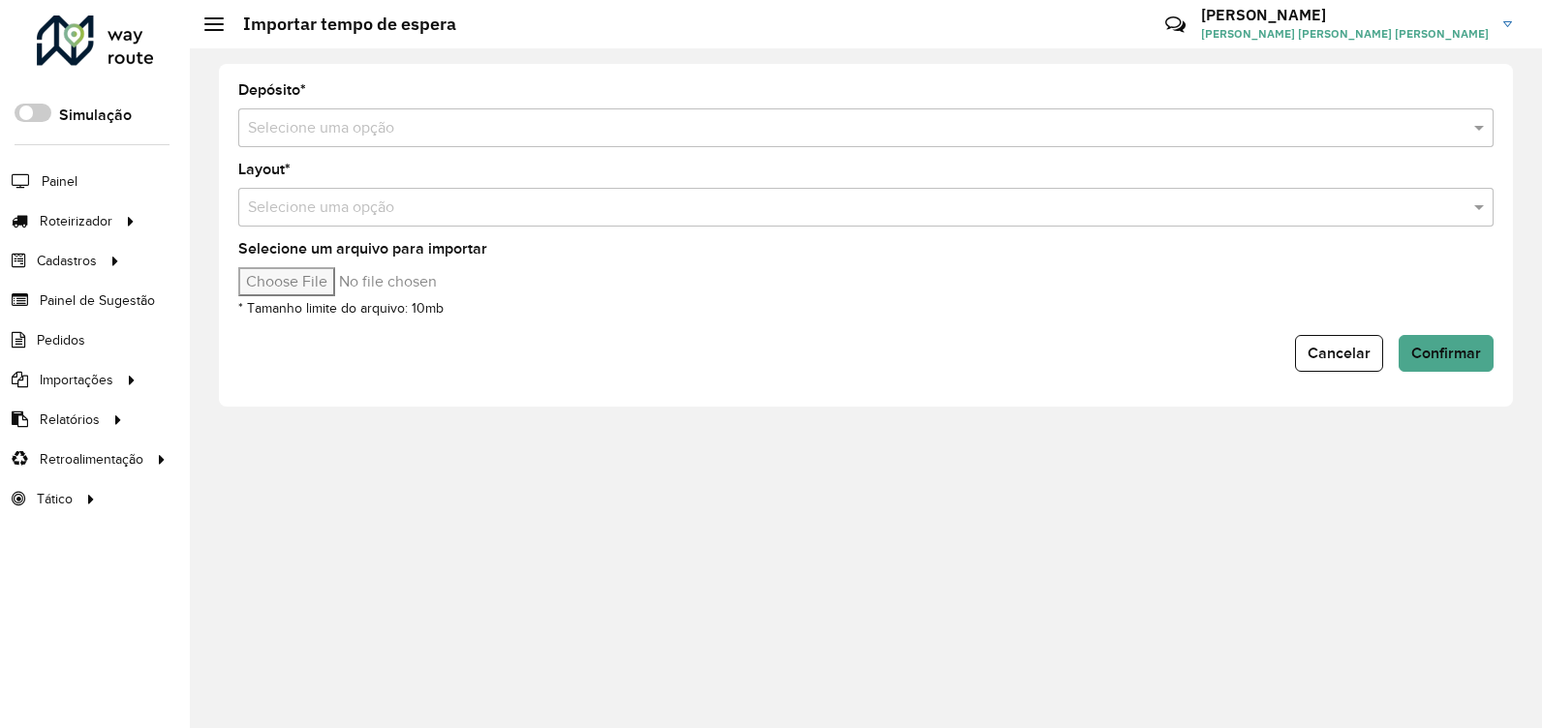
click at [290, 291] on input "Selecione um arquivo para importar" at bounding box center [402, 281] width 329 height 29
type input "**********"
click at [1280, 218] on div "Selecione uma opção" at bounding box center [865, 207] width 1255 height 39
click at [1484, 203] on span at bounding box center [1482, 207] width 24 height 23
click at [1481, 207] on span at bounding box center [1482, 207] width 24 height 23
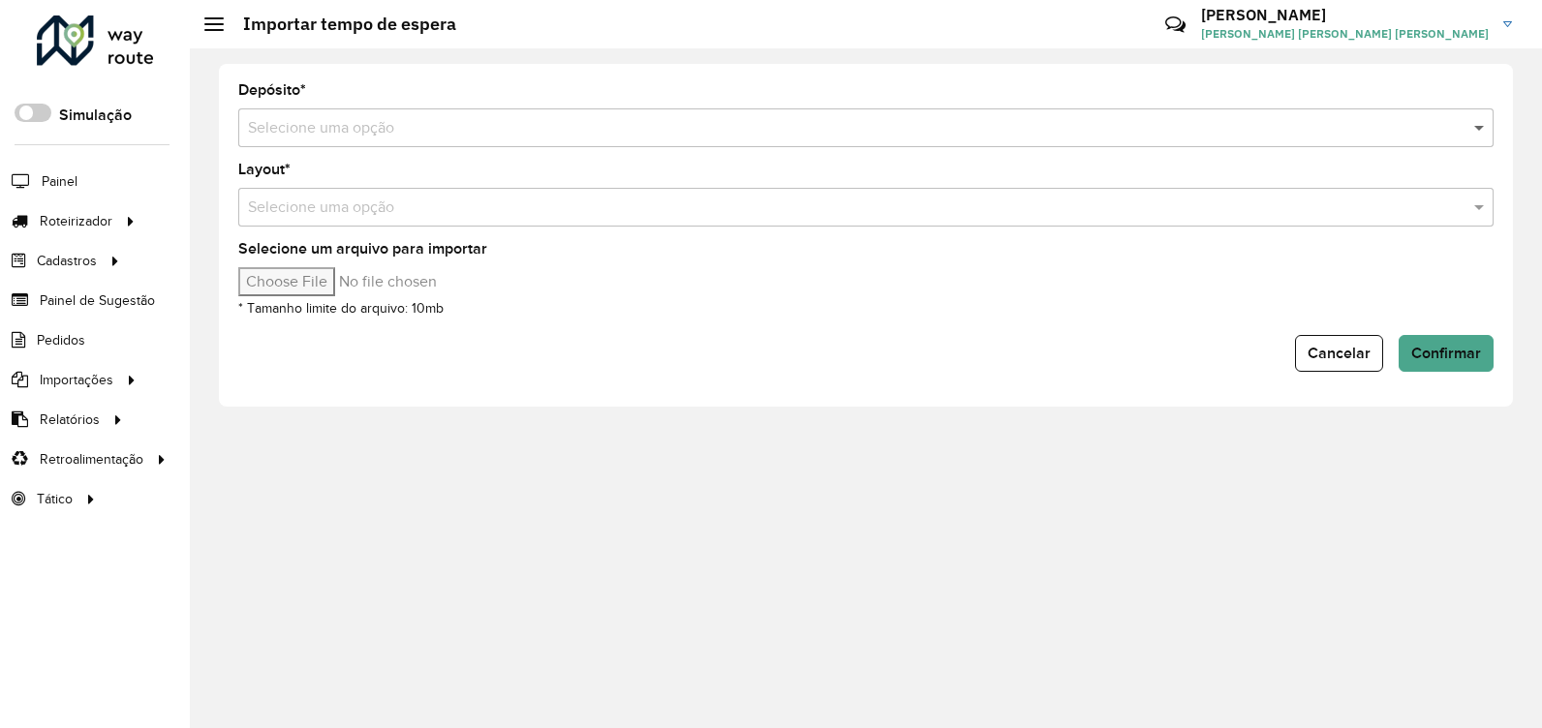
click at [1484, 126] on span at bounding box center [1482, 127] width 24 height 23
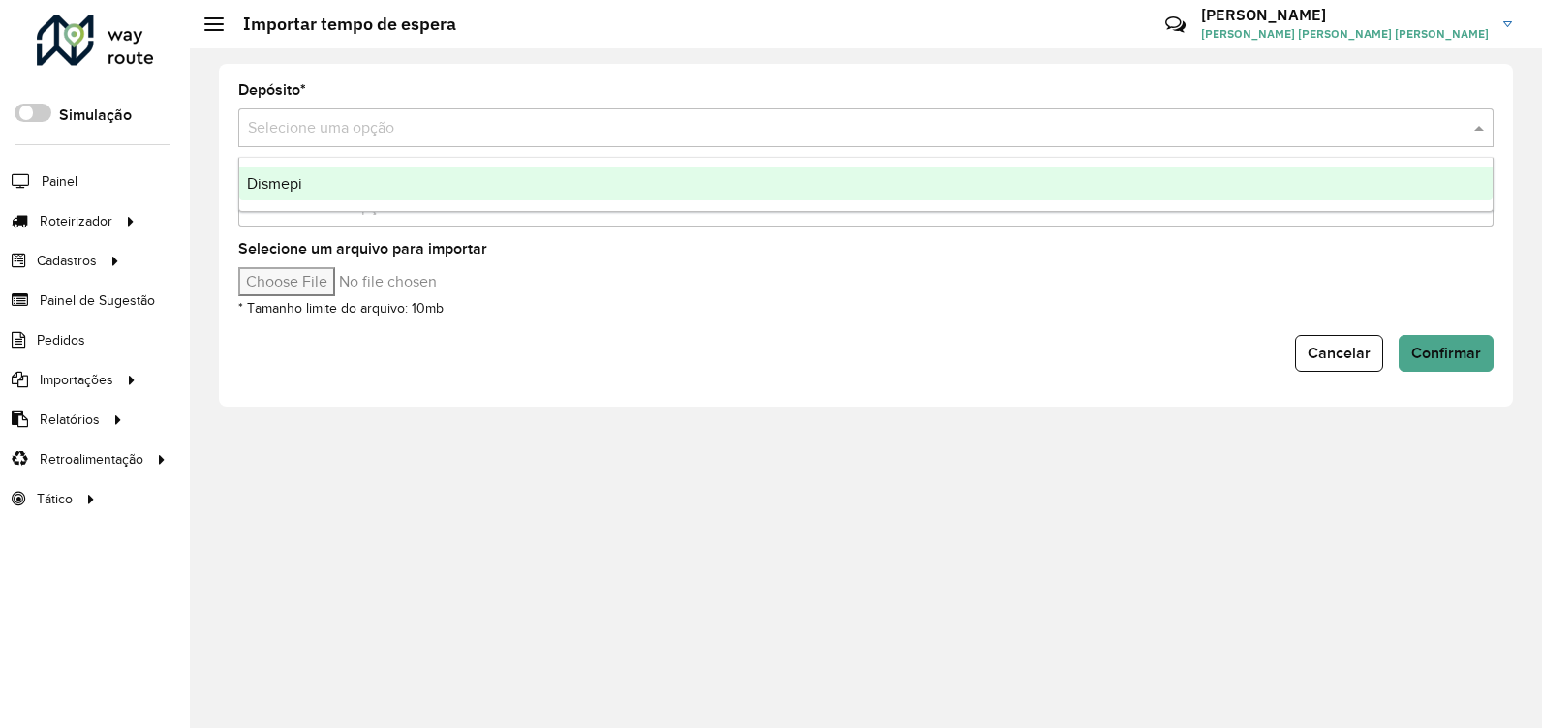
click at [1285, 185] on div "Dismepi" at bounding box center [865, 184] width 1253 height 33
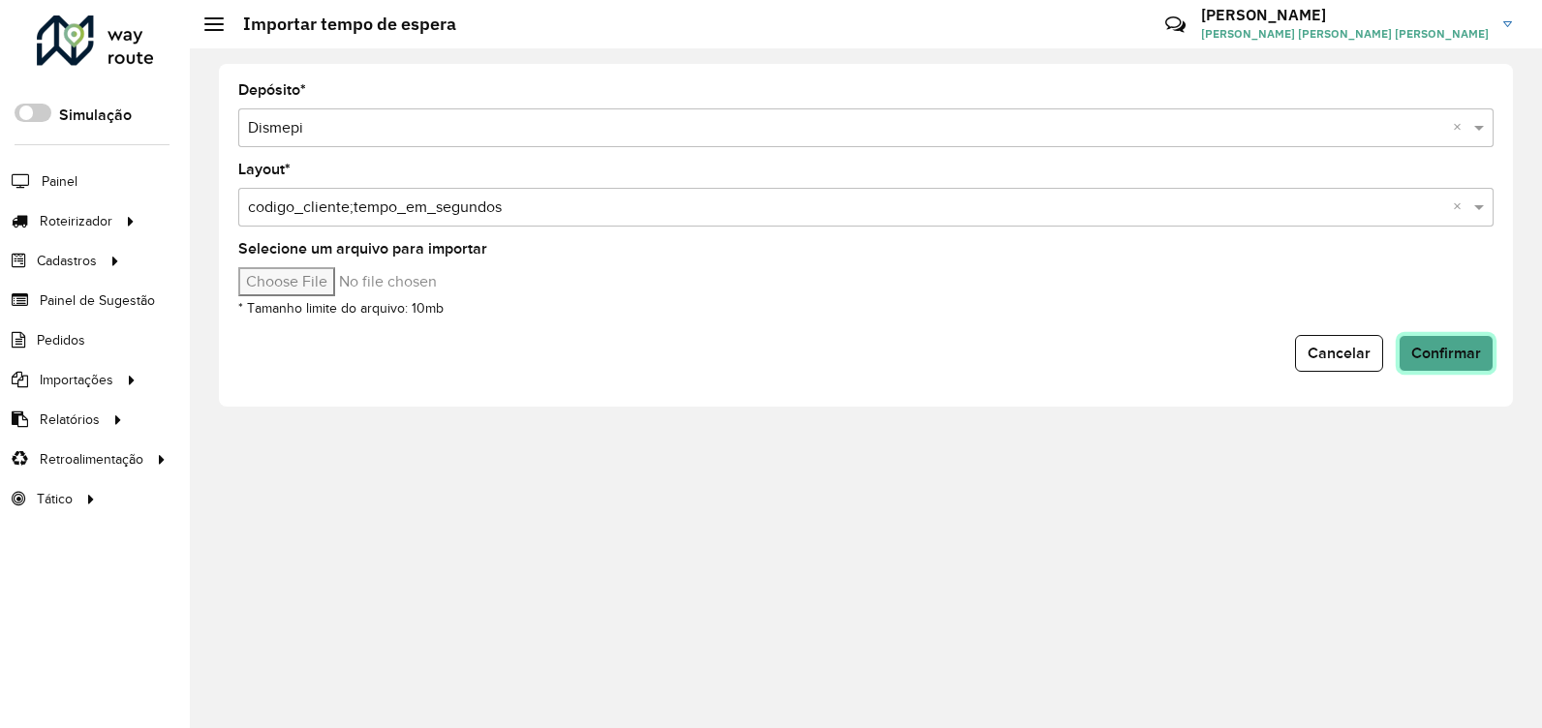
click at [1453, 353] on span "Confirmar" at bounding box center [1446, 353] width 70 height 16
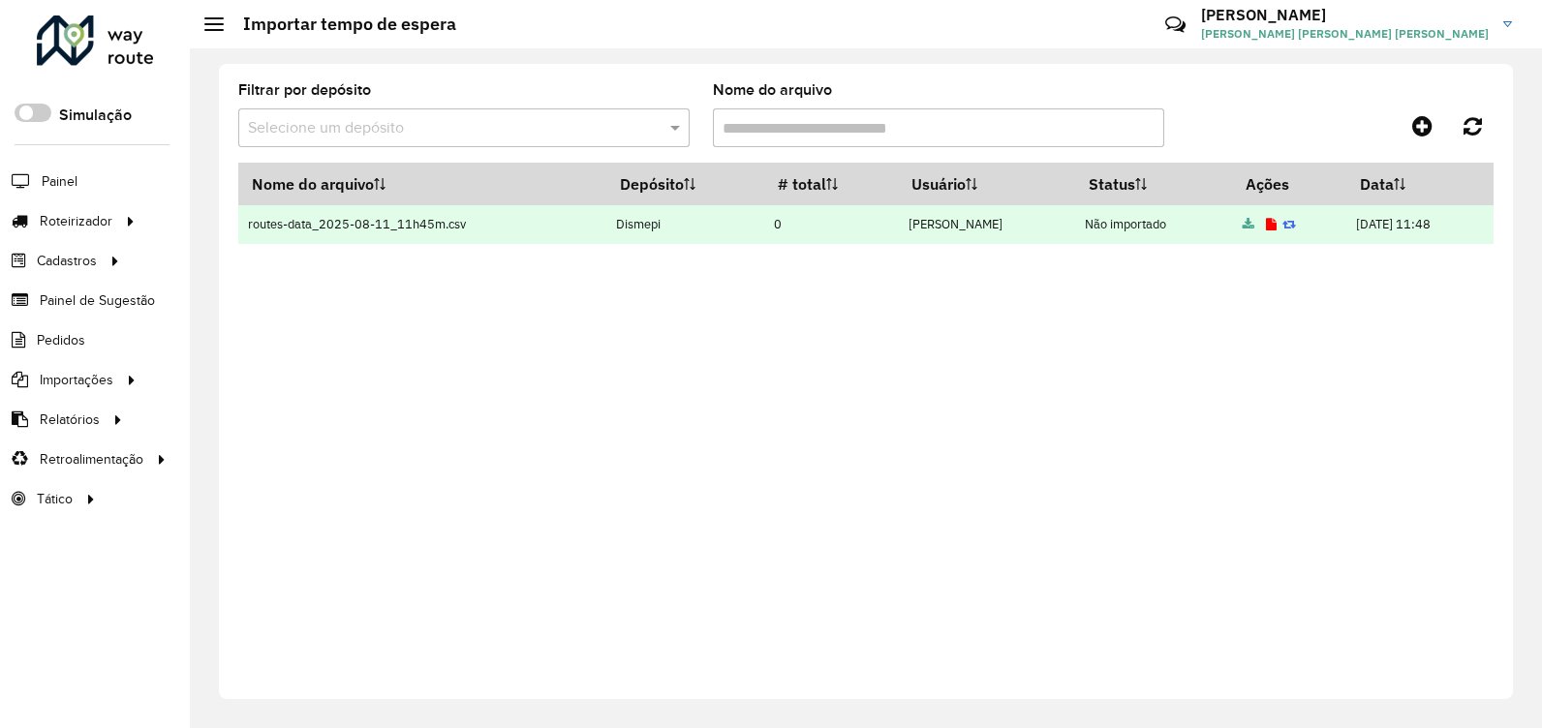
click at [1266, 227] on icon at bounding box center [1271, 225] width 11 height 13
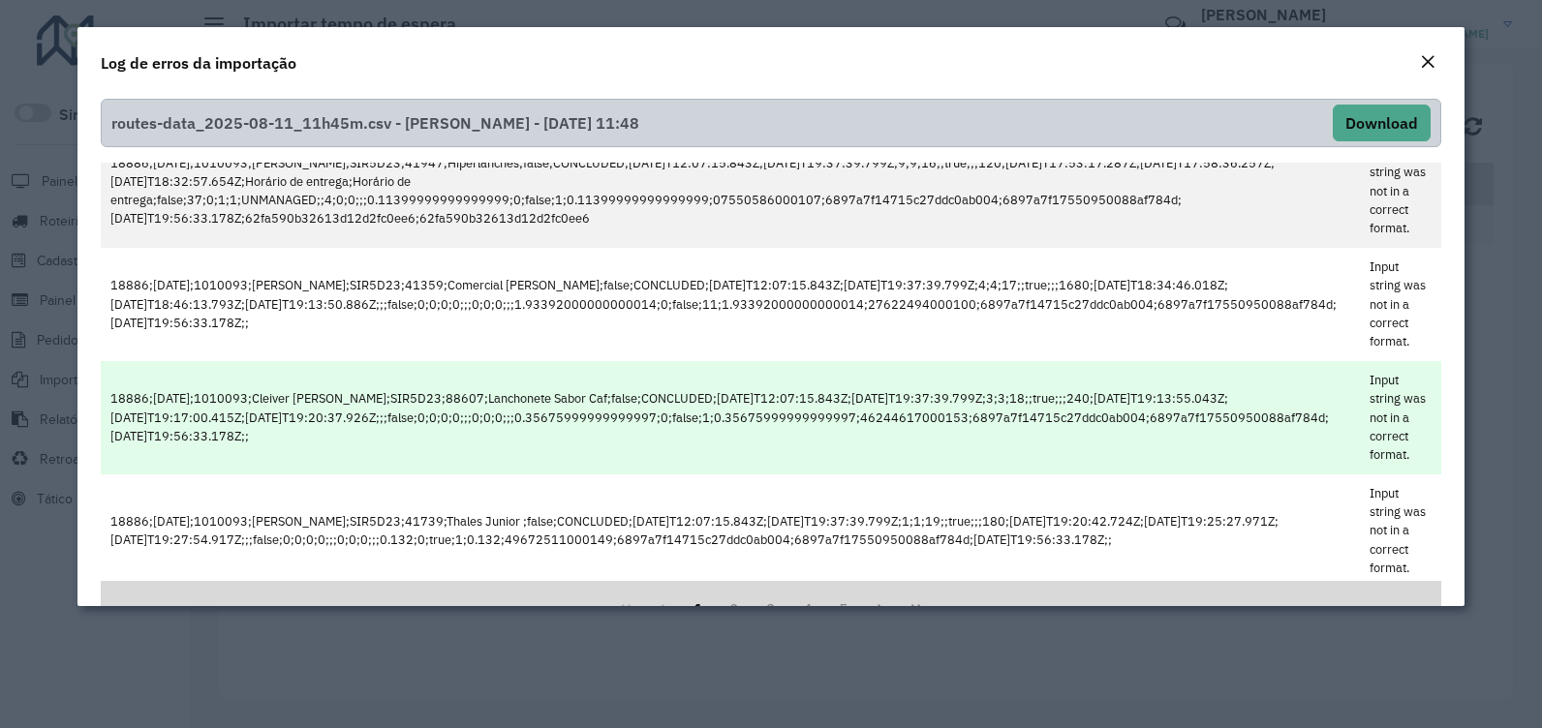
scroll to position [1890, 0]
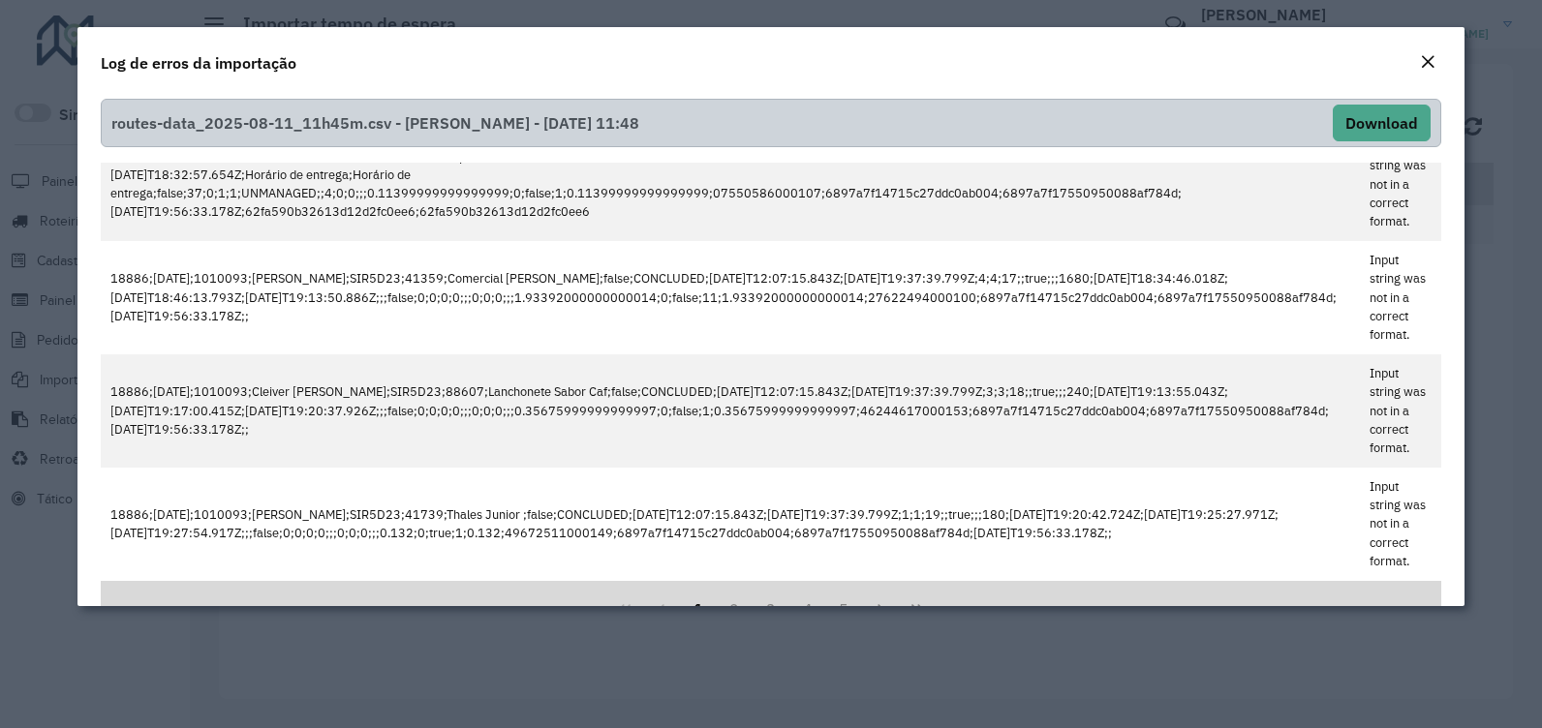
click at [1421, 65] on em "Close" at bounding box center [1427, 61] width 15 height 15
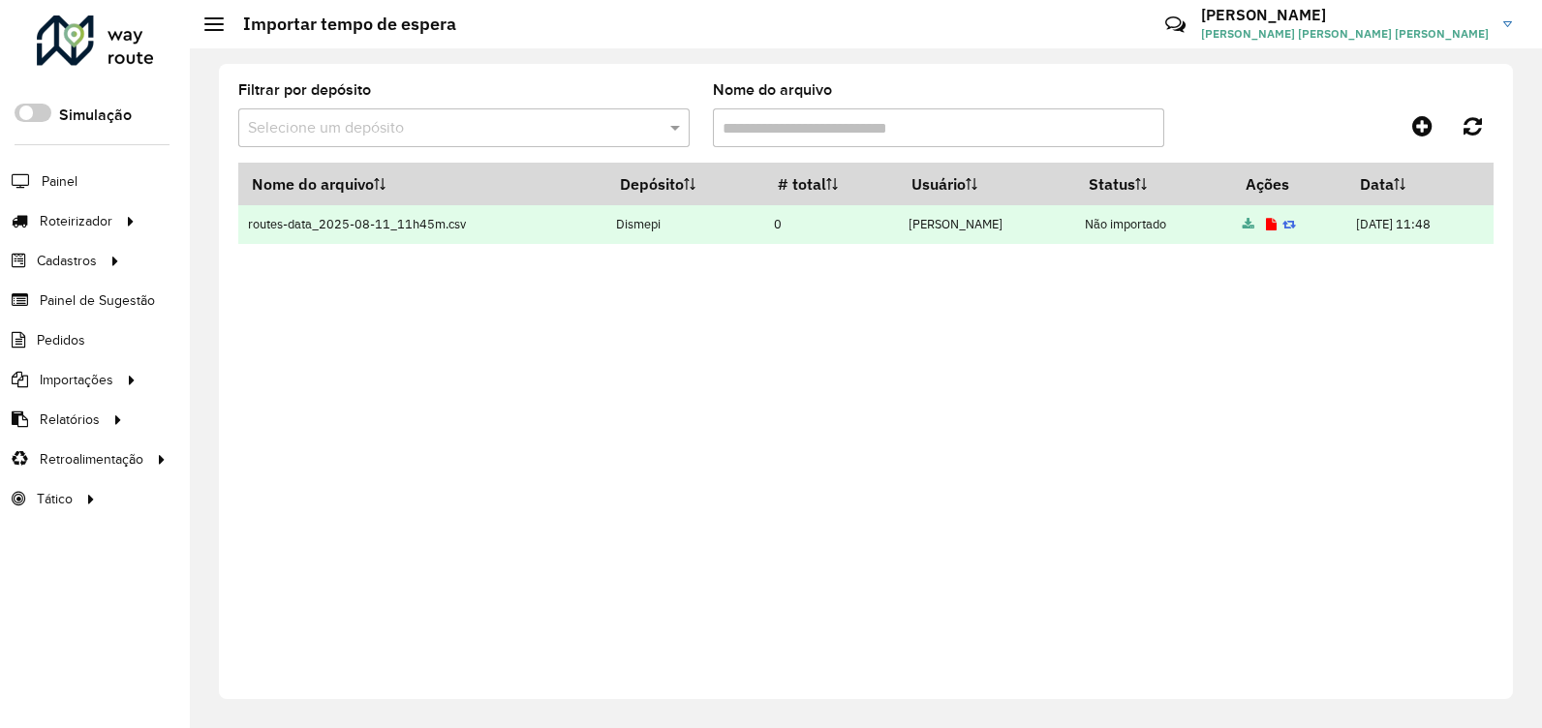
click at [1283, 226] on icon at bounding box center [1290, 225] width 14 height 13
click at [570, 218] on td "routes-data_2025-08-11_11h45m.csv" at bounding box center [422, 224] width 368 height 39
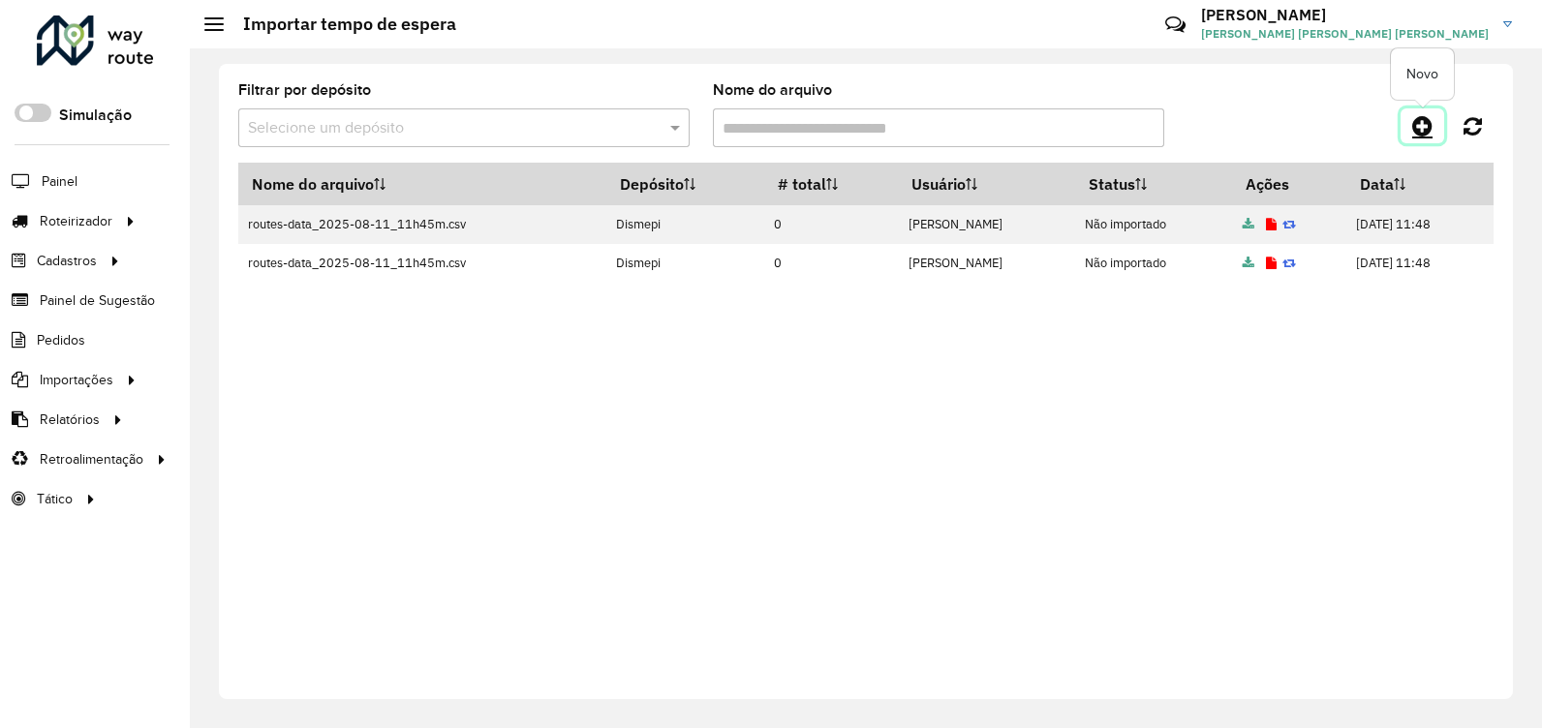
click at [1421, 130] on icon at bounding box center [1422, 125] width 20 height 23
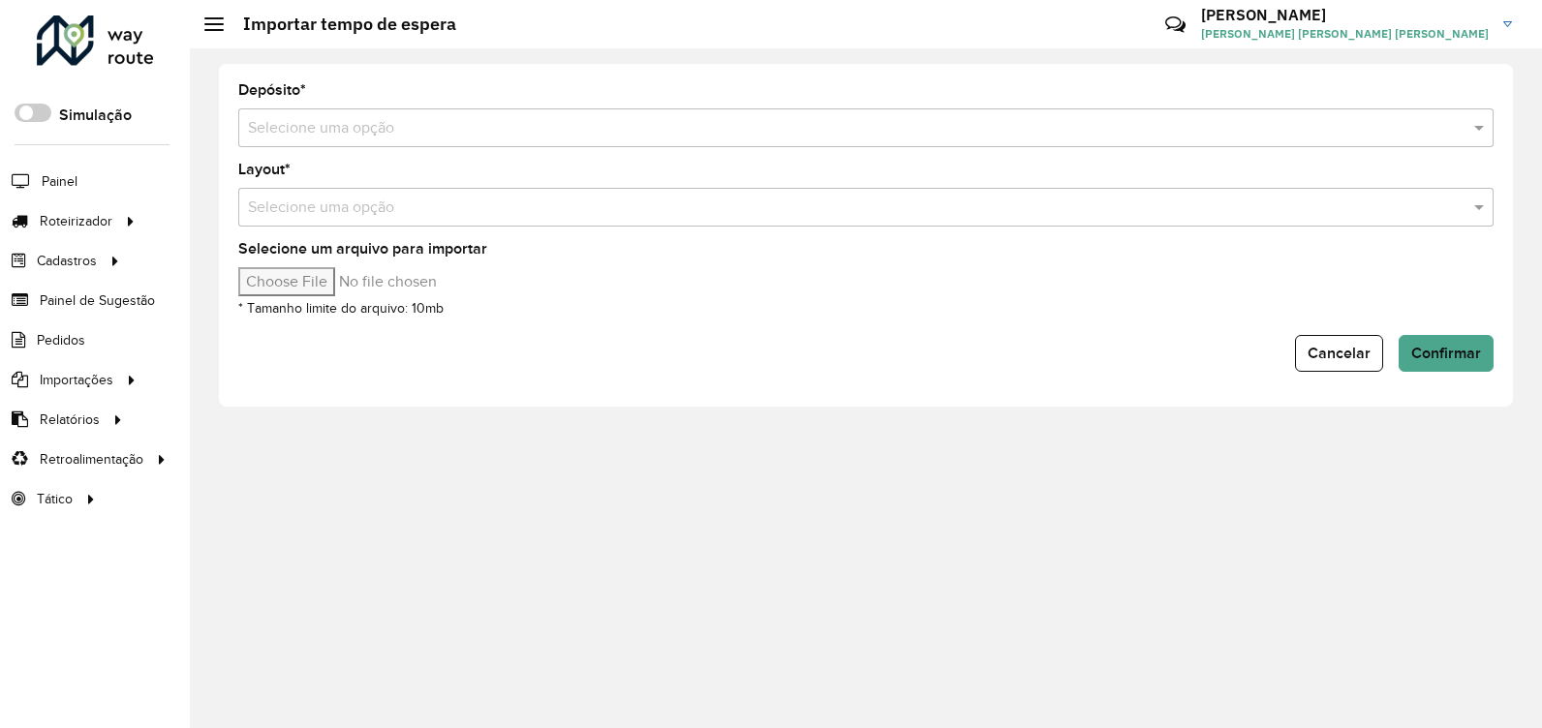
click at [343, 284] on input "Selecione um arquivo para importar" at bounding box center [402, 281] width 329 height 29
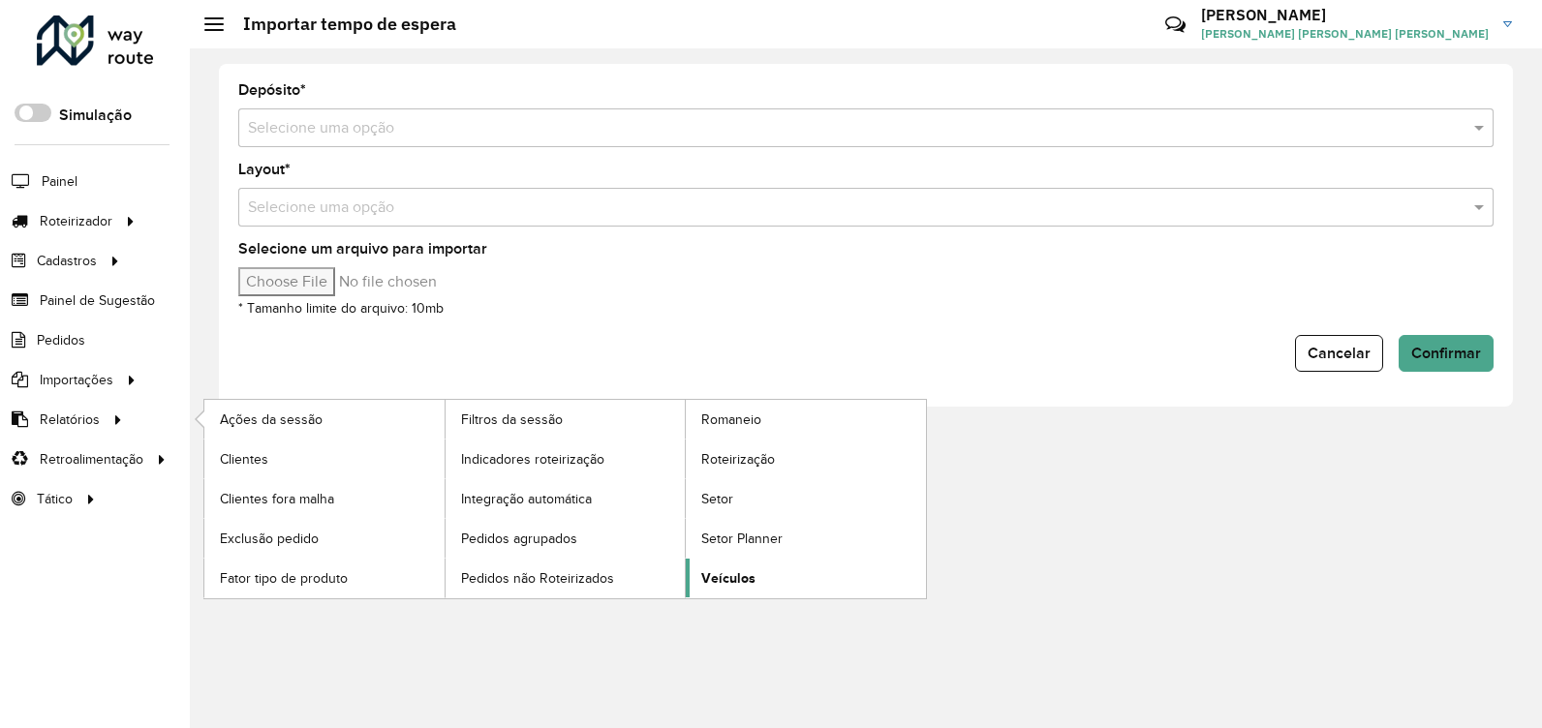
click at [731, 578] on span "Veículos" at bounding box center [728, 579] width 54 height 20
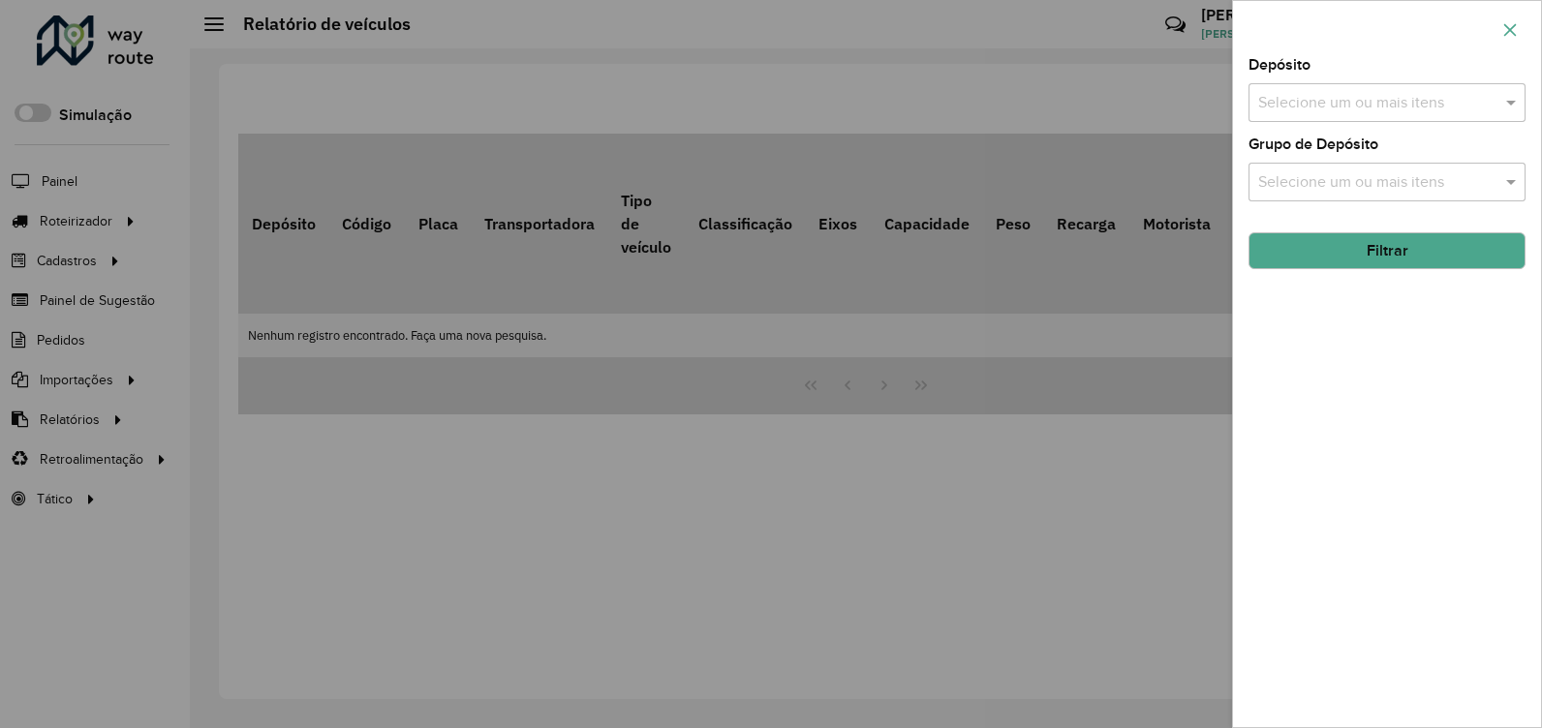
click at [1511, 32] on icon "button" at bounding box center [1509, 29] width 15 height 15
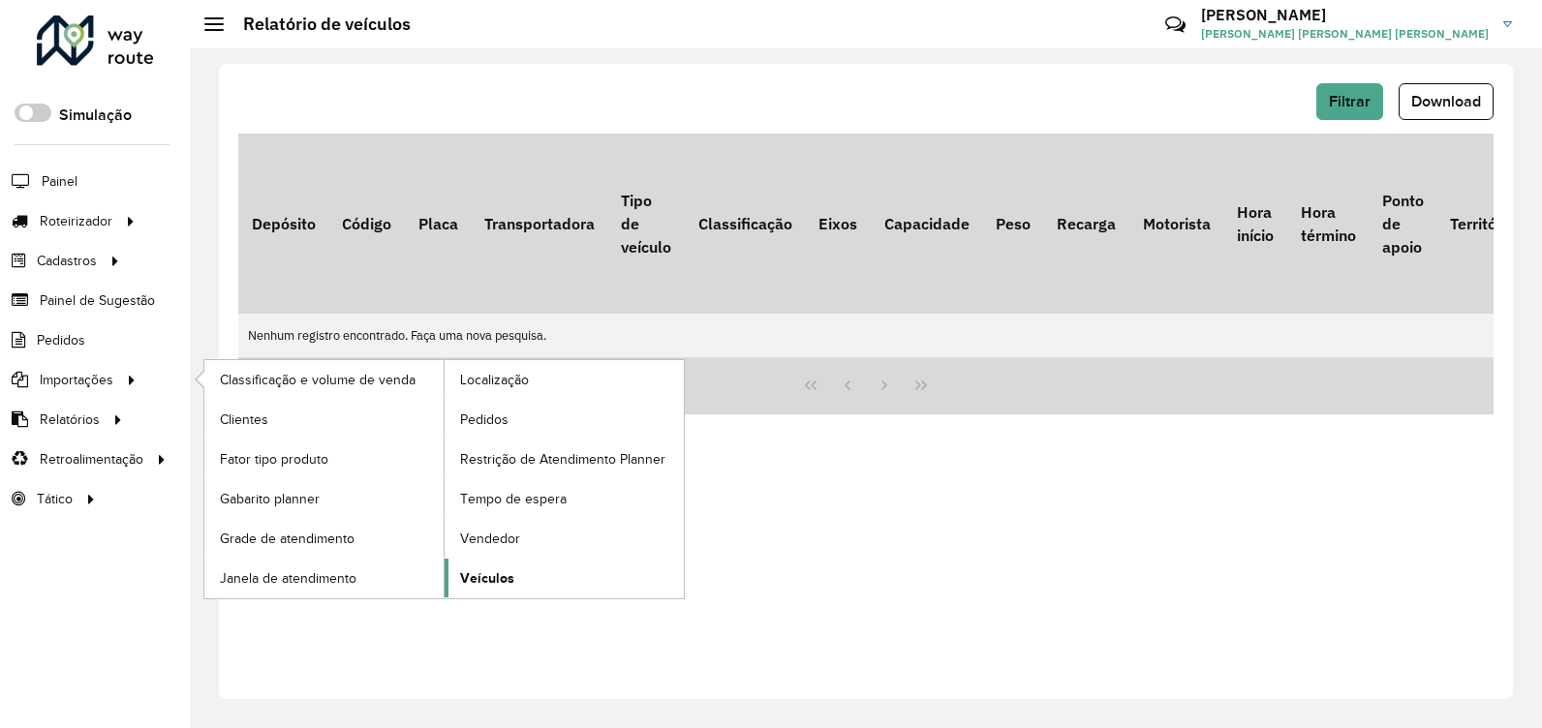
click at [488, 579] on span "Veículos" at bounding box center [487, 579] width 54 height 20
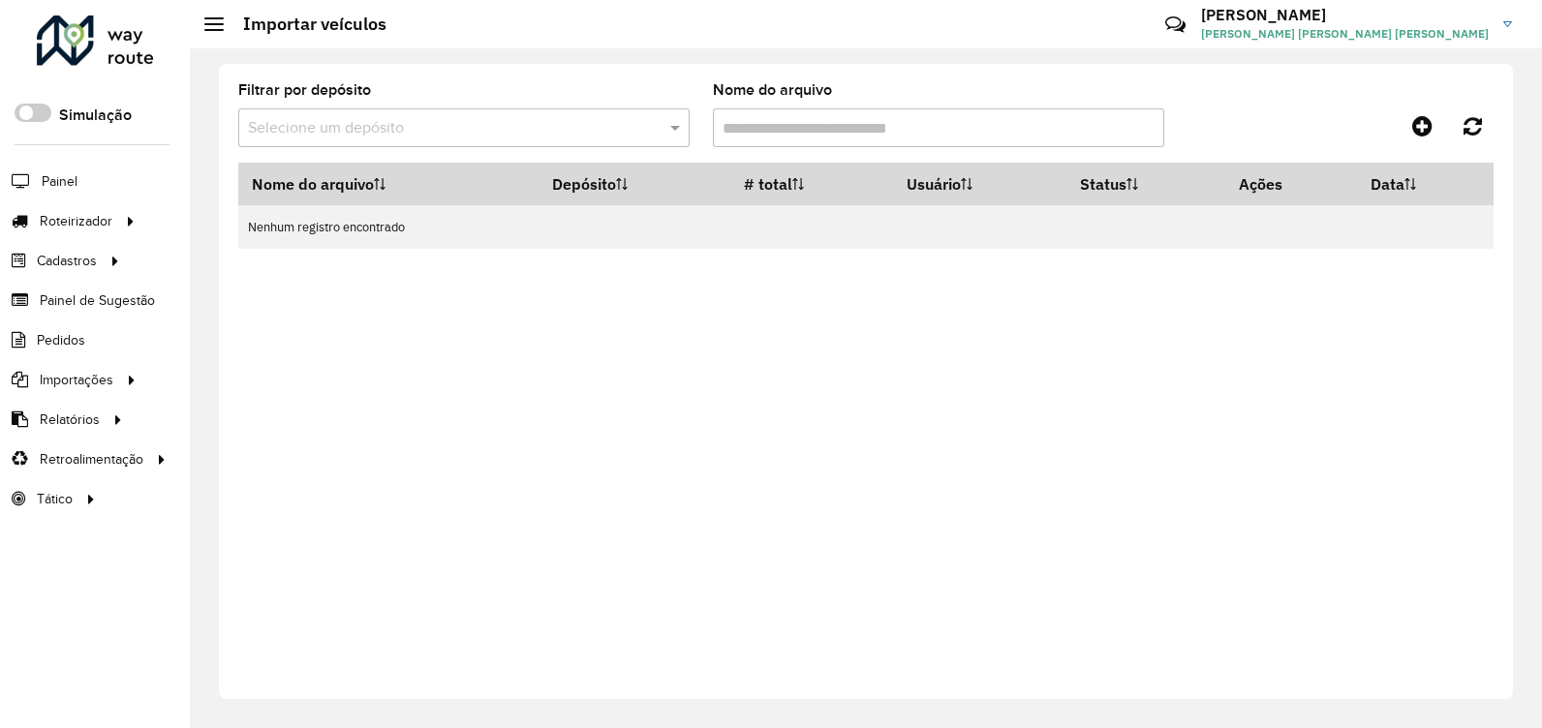
click at [839, 315] on div "Nome do arquivo Depósito # total Usuário Status Ações Data Nenhum registro enco…" at bounding box center [865, 418] width 1255 height 511
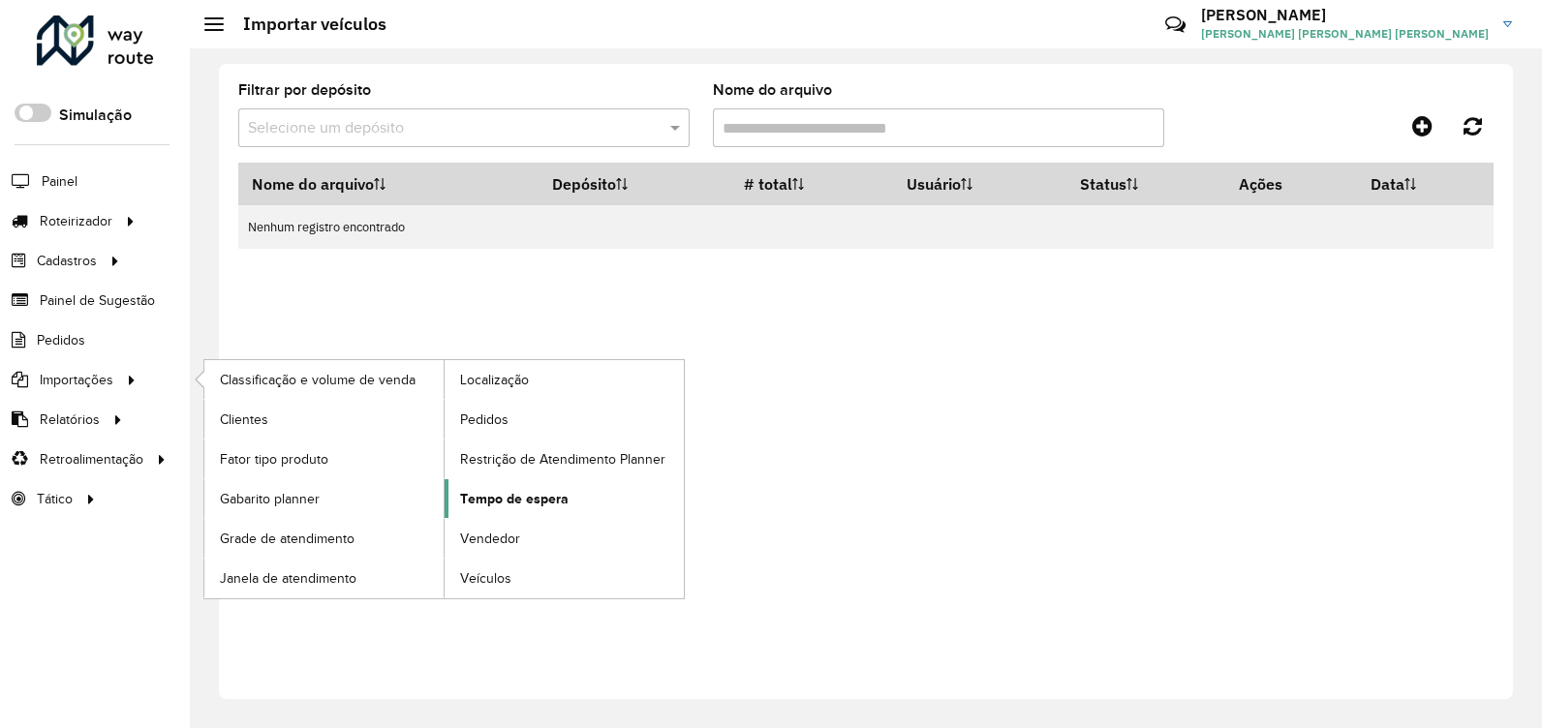
click at [522, 506] on span "Tempo de espera" at bounding box center [514, 499] width 108 height 20
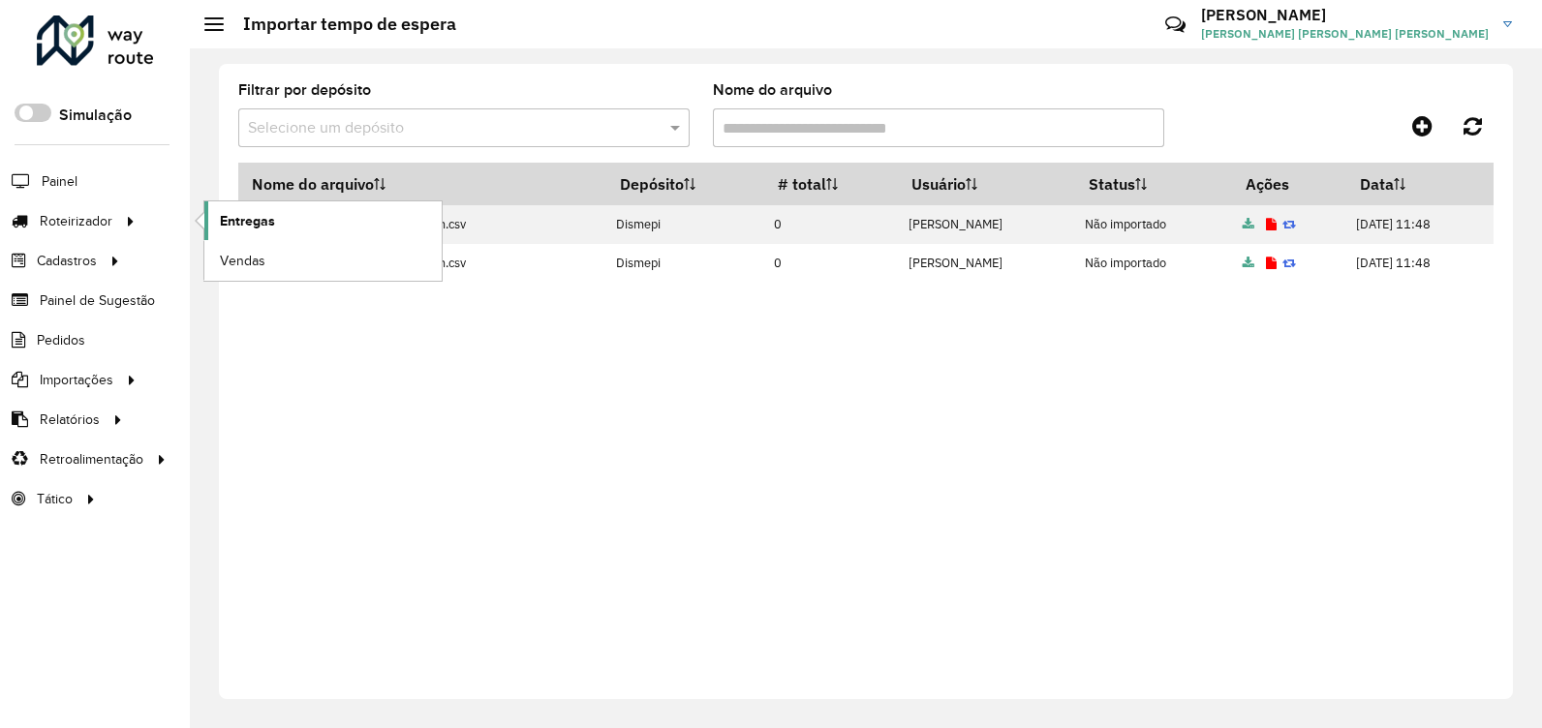
click at [211, 224] on link "Entregas" at bounding box center [322, 220] width 237 height 39
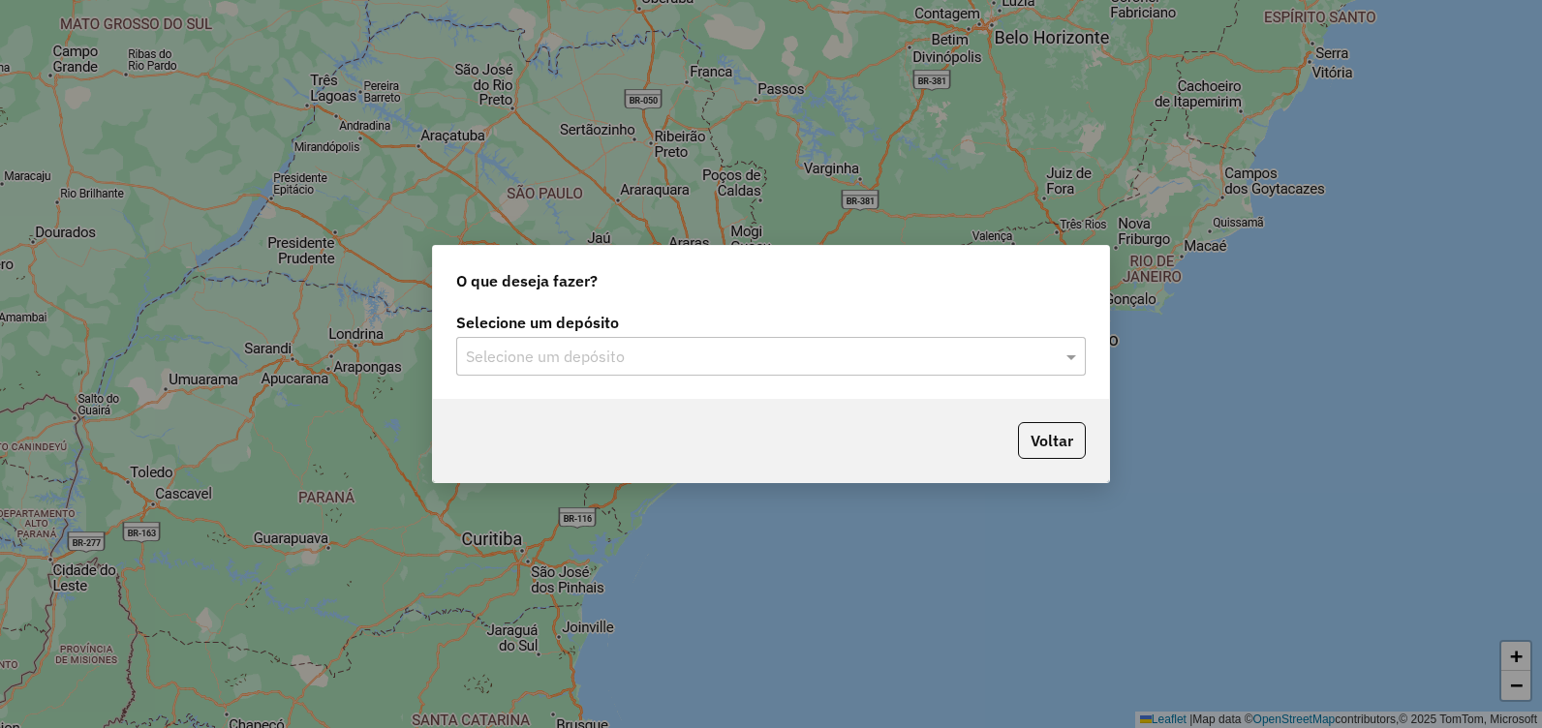
click at [896, 350] on input "text" at bounding box center [752, 357] width 572 height 23
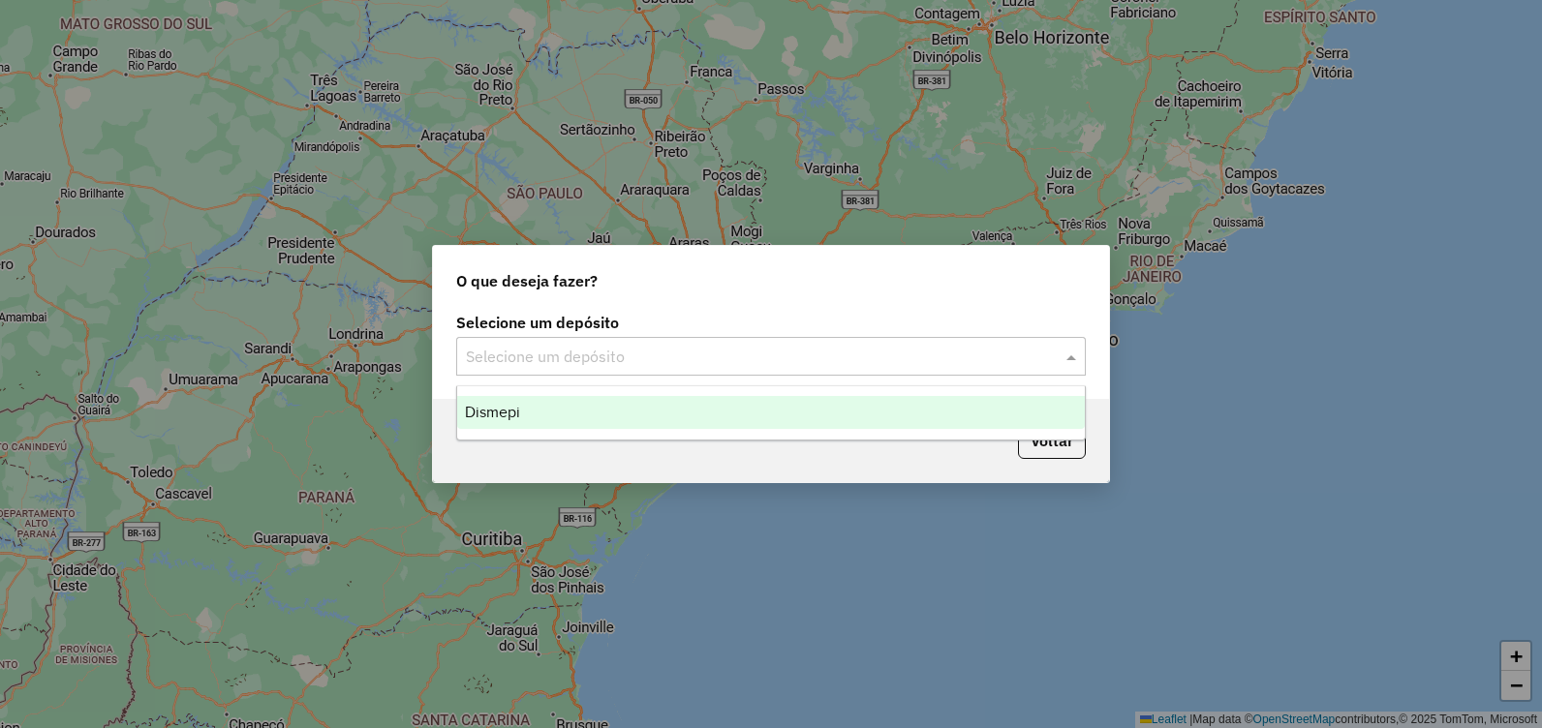
click at [856, 399] on div "Dismepi" at bounding box center [771, 412] width 628 height 33
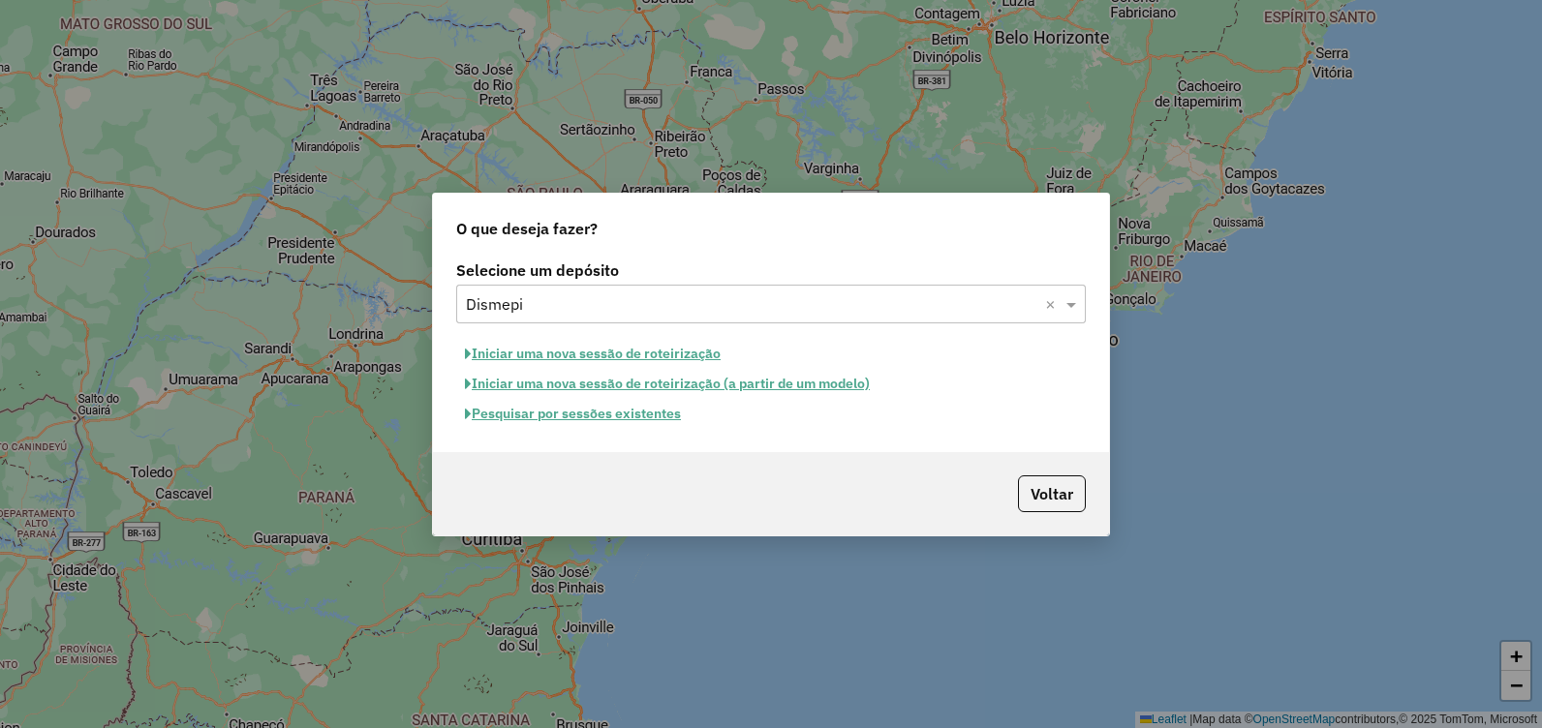
click at [636, 416] on button "Pesquisar por sessões existentes" at bounding box center [572, 414] width 233 height 30
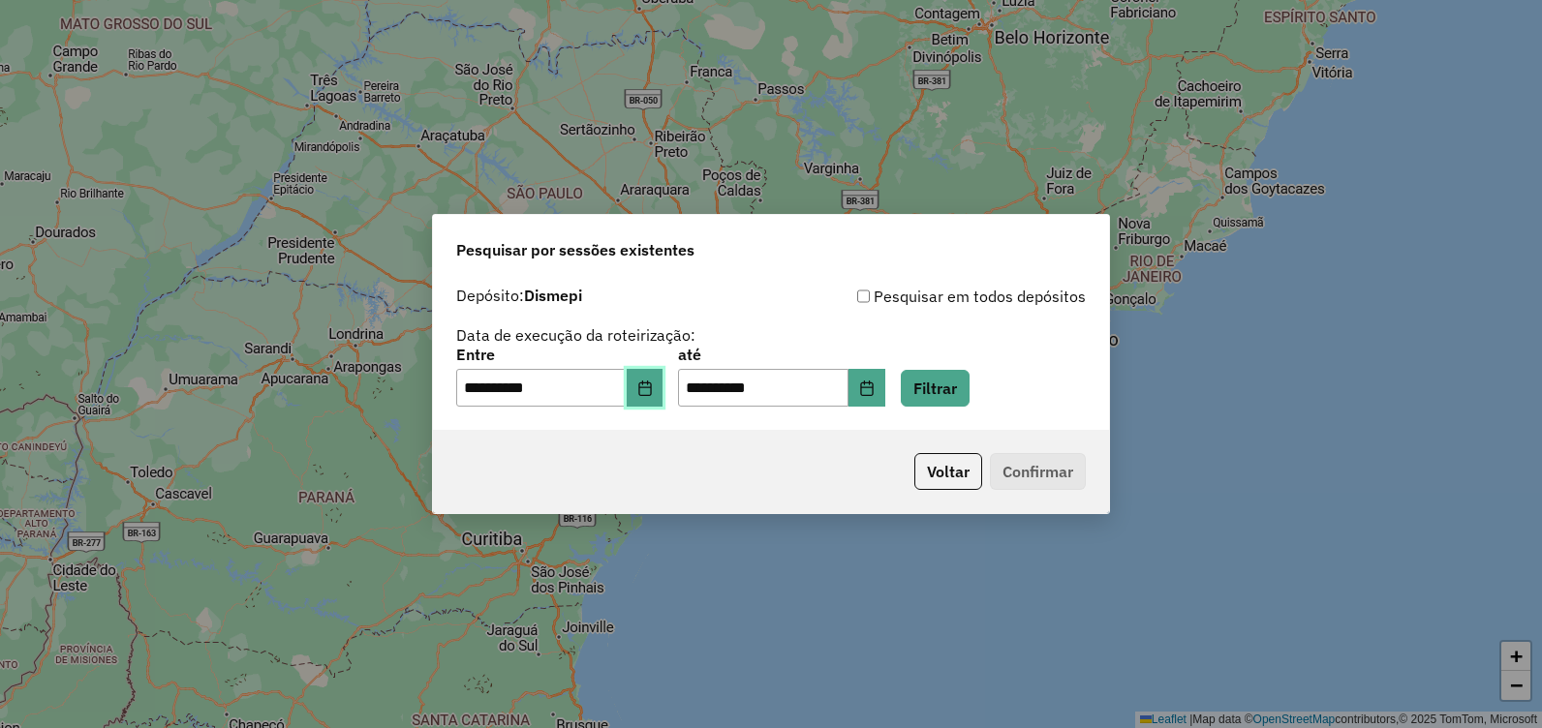
click at [640, 401] on button "Choose Date" at bounding box center [645, 388] width 37 height 39
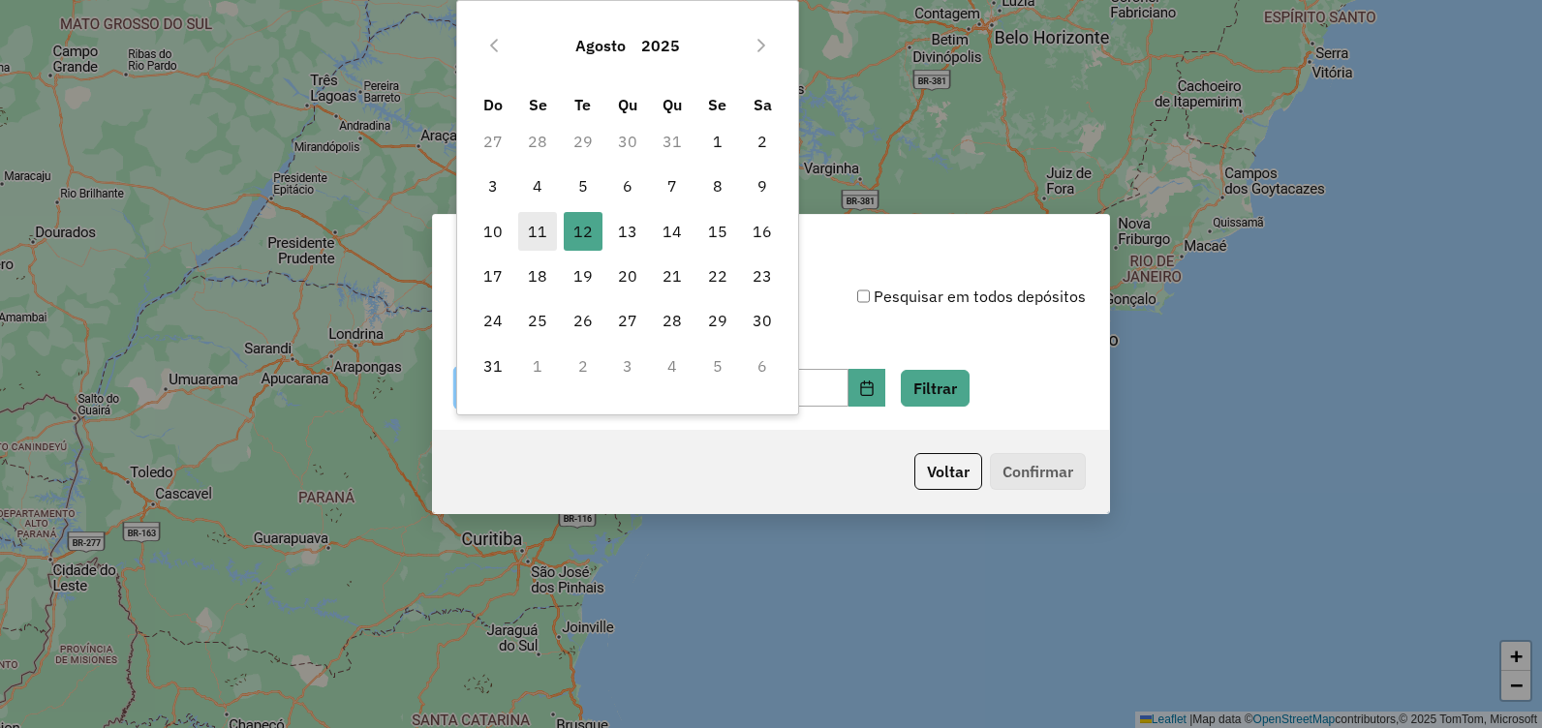
click at [534, 234] on span "11" at bounding box center [537, 231] width 39 height 39
type input "**********"
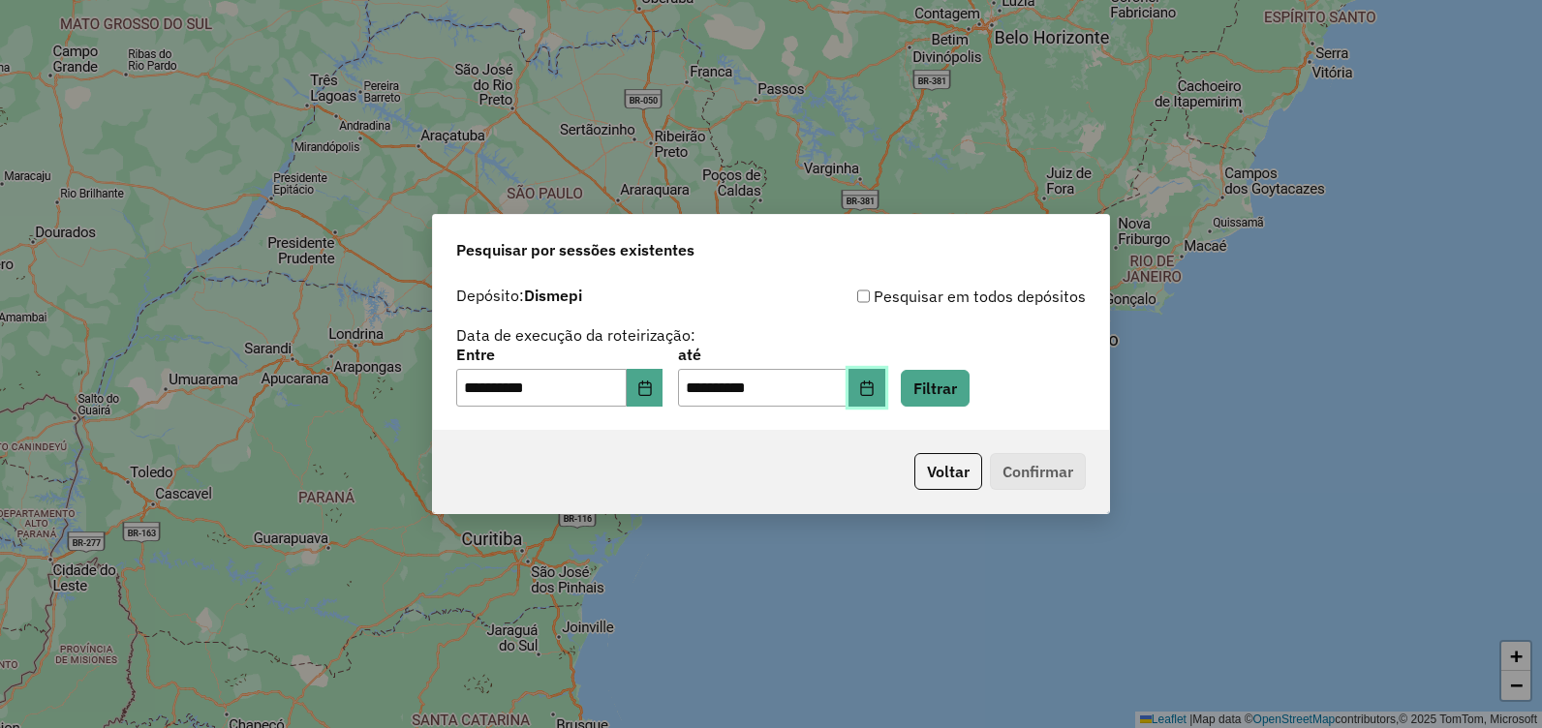
click at [875, 386] on icon "Choose Date" at bounding box center [866, 388] width 15 height 15
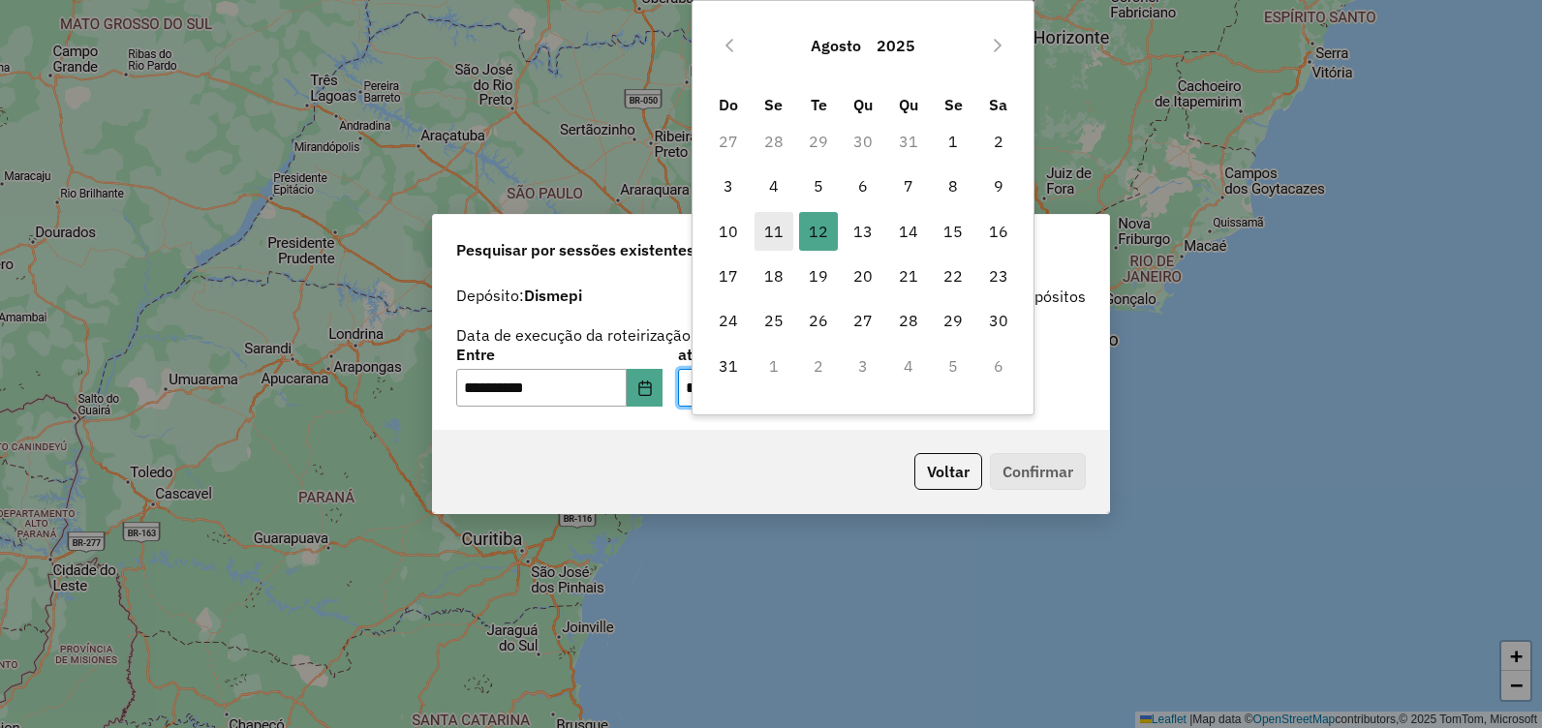
click at [782, 221] on span "11" at bounding box center [774, 231] width 39 height 39
type input "**********"
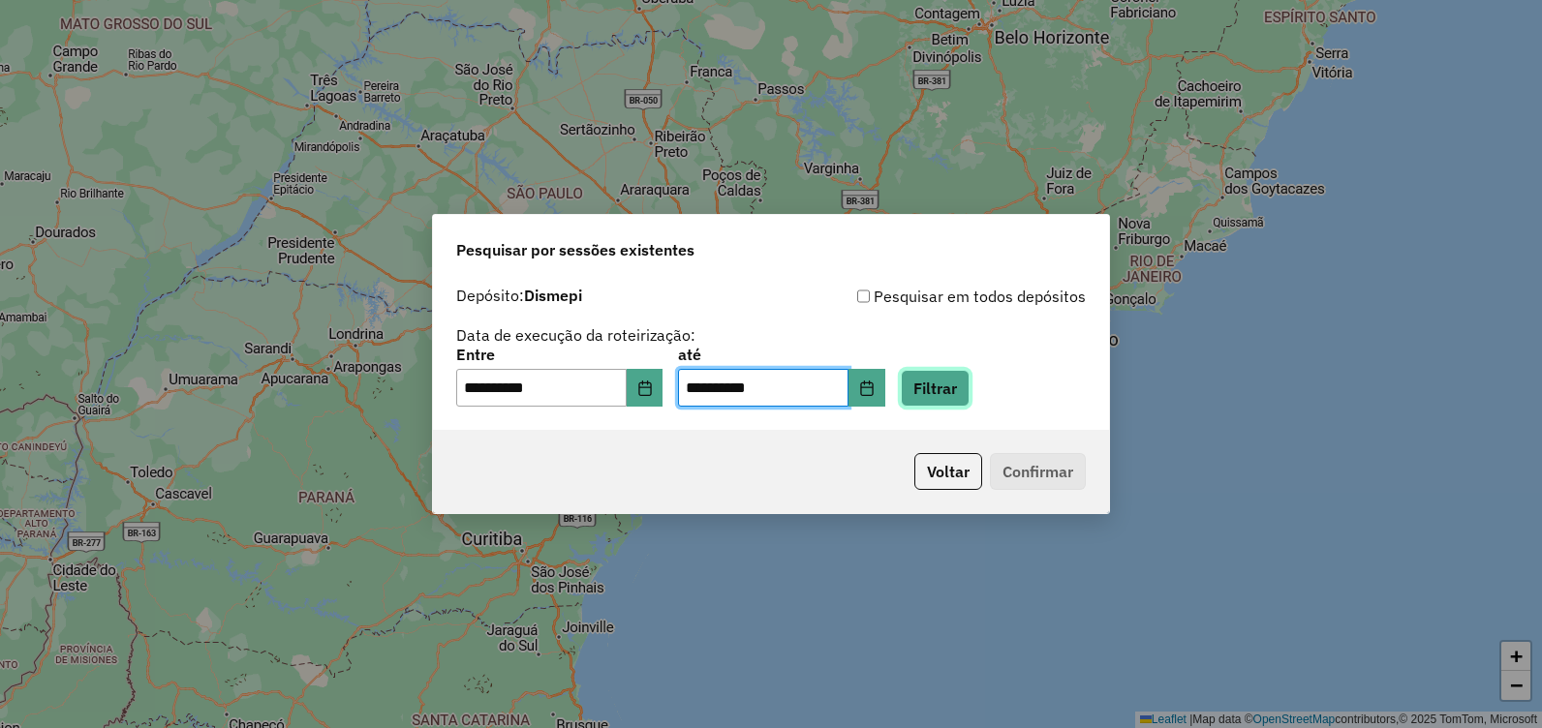
click at [963, 383] on button "Filtrar" at bounding box center [935, 388] width 69 height 37
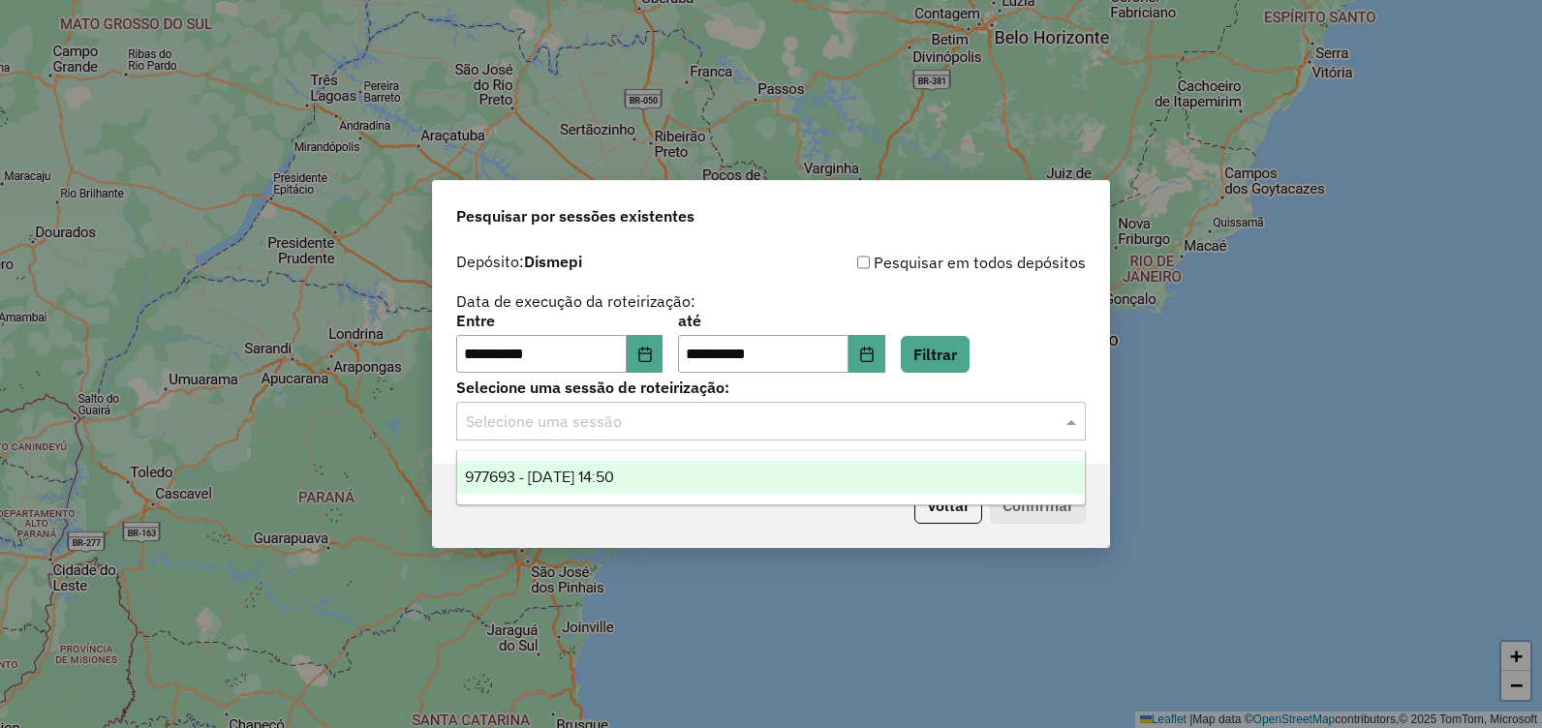
click at [960, 403] on div "Selecione uma sessão" at bounding box center [771, 421] width 630 height 39
click at [806, 480] on div "977693 - [DATE] 14:50" at bounding box center [771, 477] width 628 height 33
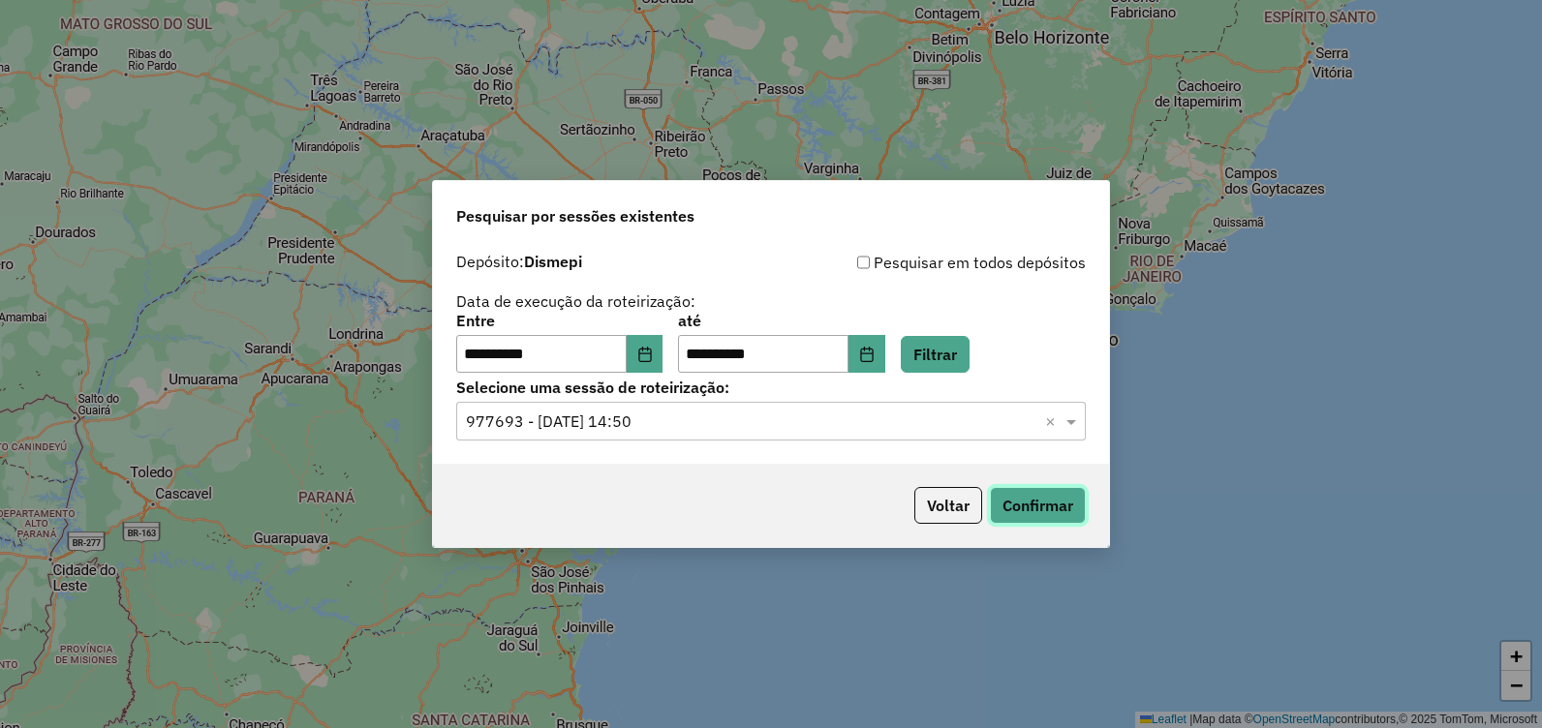
click at [1056, 494] on button "Confirmar" at bounding box center [1038, 505] width 96 height 37
